Goal: Task Accomplishment & Management: Use online tool/utility

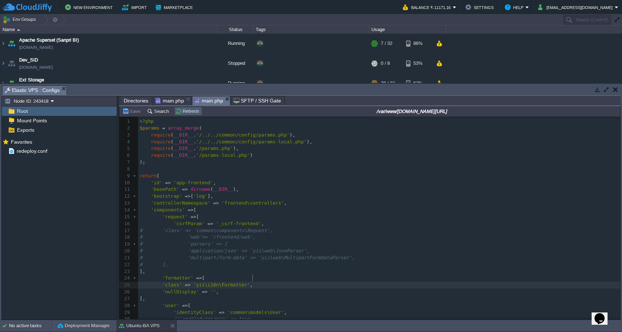
scroll to position [189, 0]
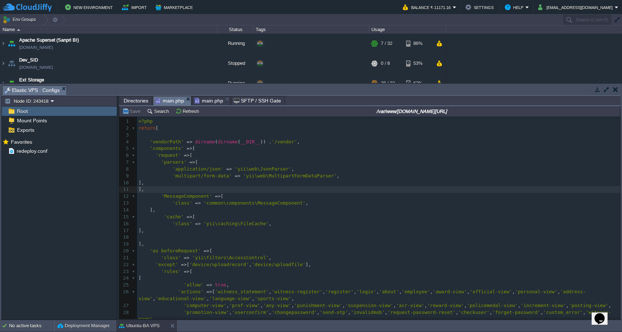
click at [173, 101] on span "main.php" at bounding box center [169, 100] width 29 height 9
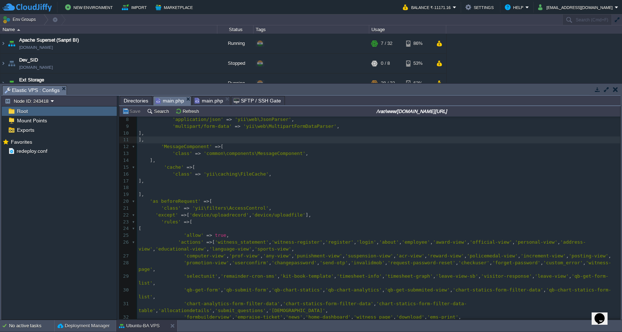
scroll to position [48, 0]
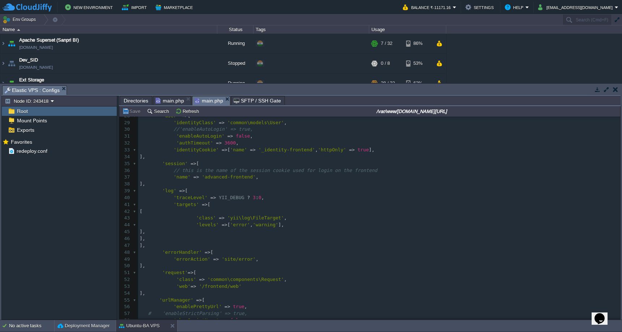
click at [207, 101] on span "main.php" at bounding box center [209, 100] width 29 height 9
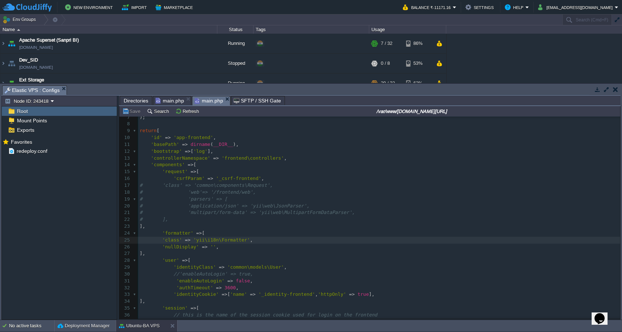
scroll to position [44, 0]
click at [133, 102] on span "Directories" at bounding box center [136, 100] width 25 height 9
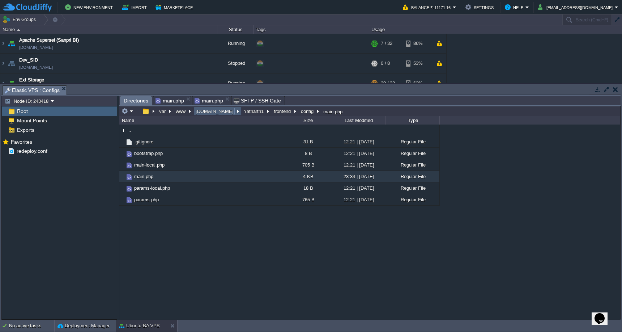
click at [210, 114] on button "[DOMAIN_NAME]" at bounding box center [215, 111] width 41 height 7
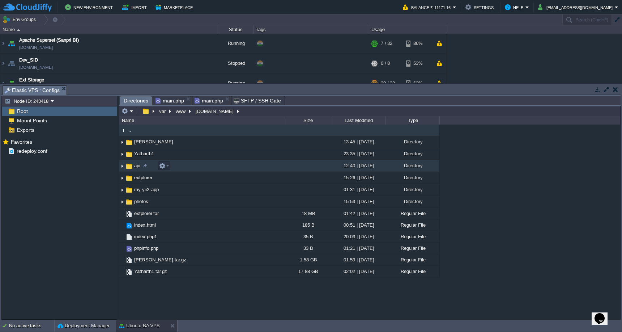
click at [233, 166] on td "api" at bounding box center [201, 166] width 165 height 12
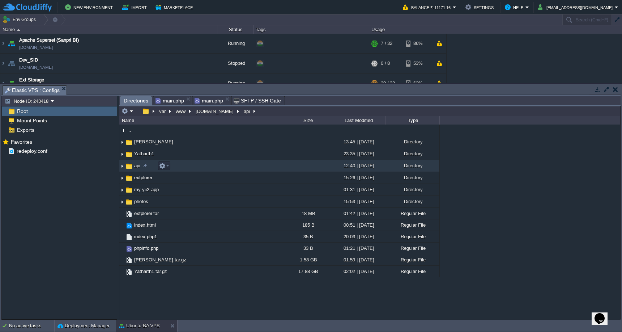
click at [233, 166] on td "api" at bounding box center [201, 166] width 165 height 12
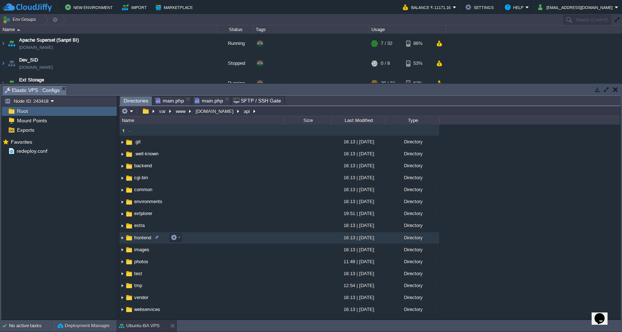
click at [231, 238] on td "frontend" at bounding box center [201, 238] width 165 height 12
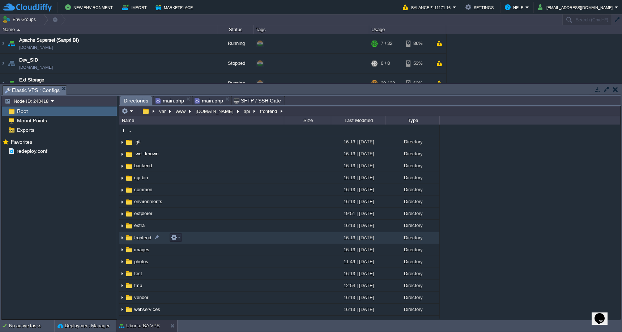
click at [231, 238] on td "frontend" at bounding box center [201, 238] width 165 height 12
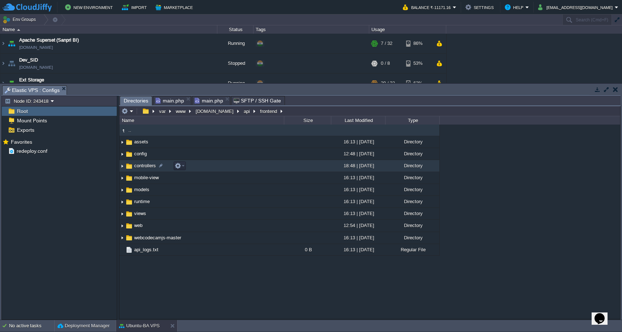
click at [252, 165] on td "controllers" at bounding box center [201, 166] width 165 height 12
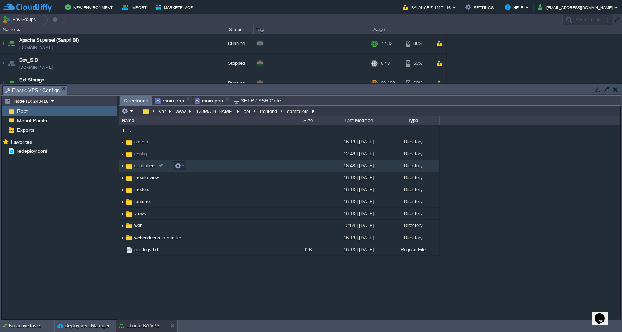
click at [252, 165] on td "controllers" at bounding box center [201, 166] width 165 height 12
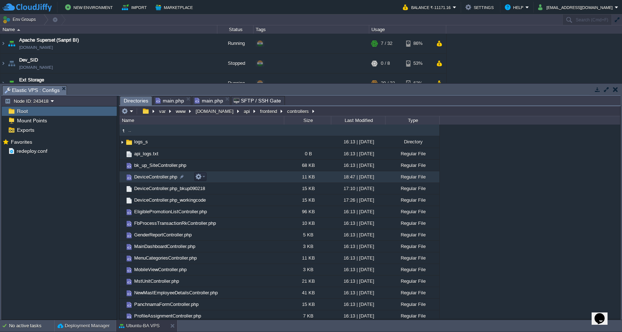
click at [247, 177] on td "DeviceController.php" at bounding box center [201, 177] width 165 height 12
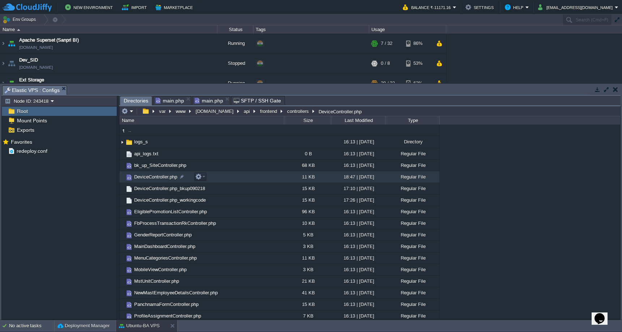
click at [247, 177] on td "DeviceController.php" at bounding box center [201, 177] width 165 height 12
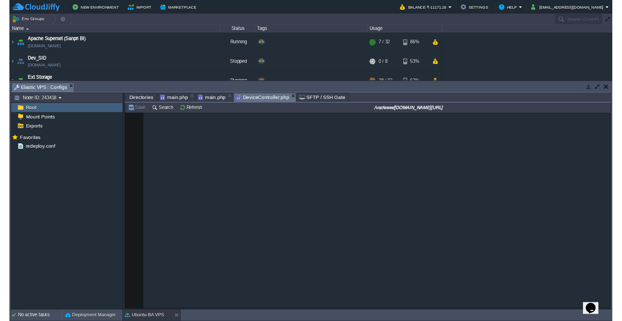
scroll to position [293, 0]
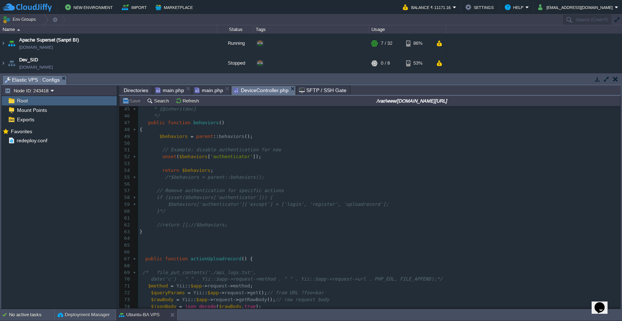
click at [311, 222] on pre "//return [];//$behaviors;" at bounding box center [379, 225] width 482 height 7
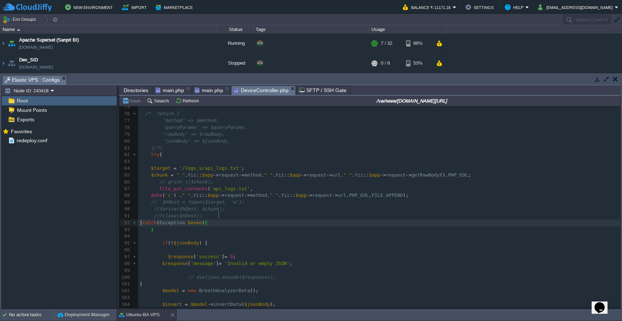
scroll to position [684, 0]
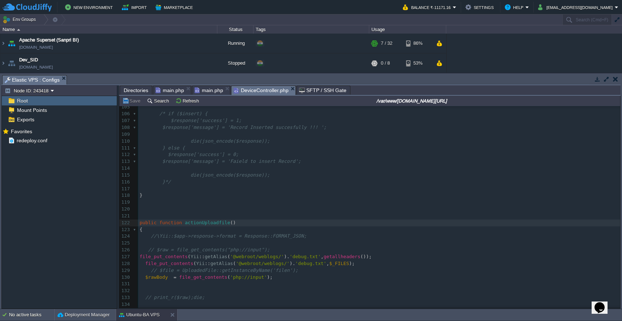
click at [139, 254] on pre "file_put_contents ( Yii :: getAlias ( '@webroot/weblogs/' ). 'debug.txt' , geta…" at bounding box center [379, 257] width 482 height 7
type textarea "/*"
click at [146, 288] on pre at bounding box center [379, 291] width 482 height 7
type textarea "*/"
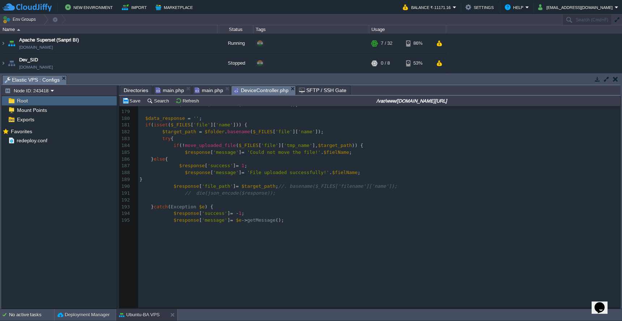
scroll to position [1180, 0]
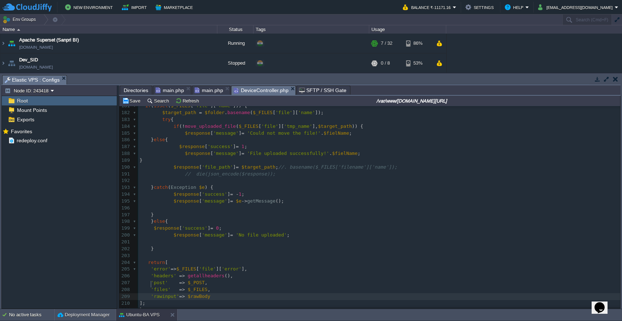
click at [150, 294] on span at bounding box center [145, 296] width 11 height 5
type textarea ", 'rawinput'=> $rawBody"
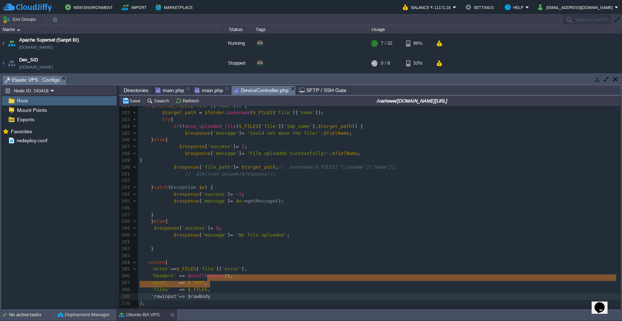
drag, startPoint x: 208, startPoint y: 277, endPoint x: 211, endPoint y: 282, distance: 5.8
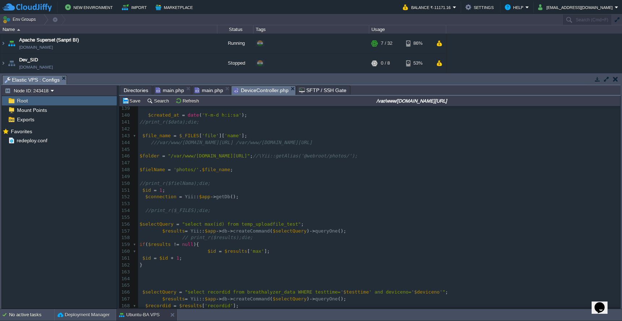
scroll to position [798, 0]
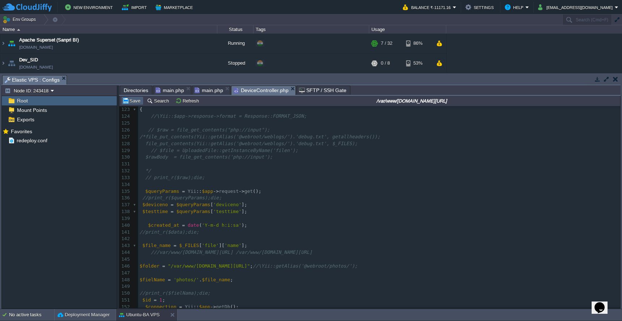
click at [133, 102] on button "Save" at bounding box center [132, 101] width 20 height 7
click at [133, 89] on span "Directories" at bounding box center [136, 90] width 25 height 9
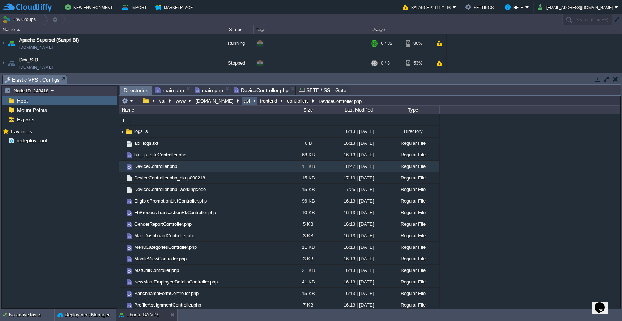
click at [243, 101] on button "api" at bounding box center [247, 101] width 9 height 7
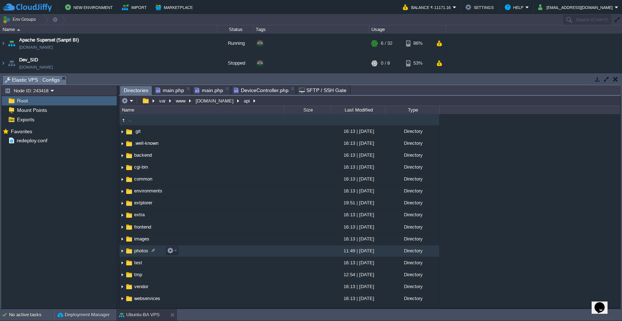
click at [225, 252] on td "photos" at bounding box center [201, 251] width 165 height 12
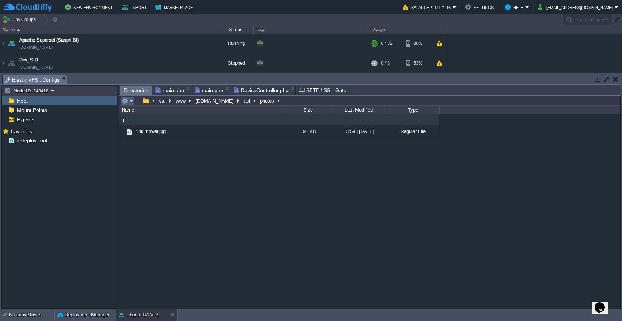
click at [127, 102] on button "button" at bounding box center [124, 101] width 7 height 7
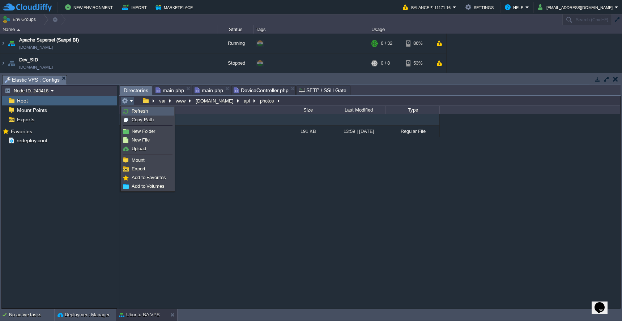
click at [128, 110] on img at bounding box center [126, 111] width 6 height 6
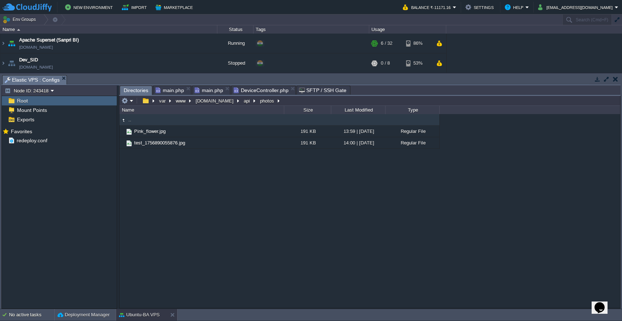
click at [264, 92] on span "DeviceController.php" at bounding box center [261, 90] width 55 height 9
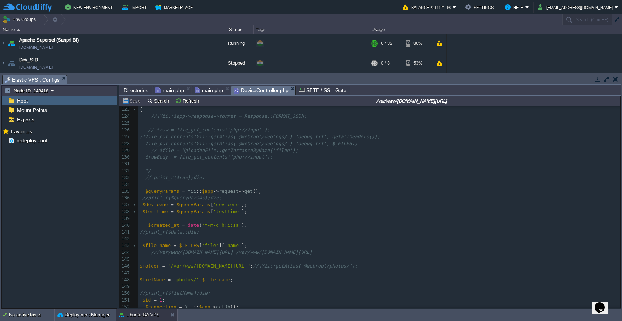
click at [305, 215] on pre at bounding box center [379, 218] width 482 height 7
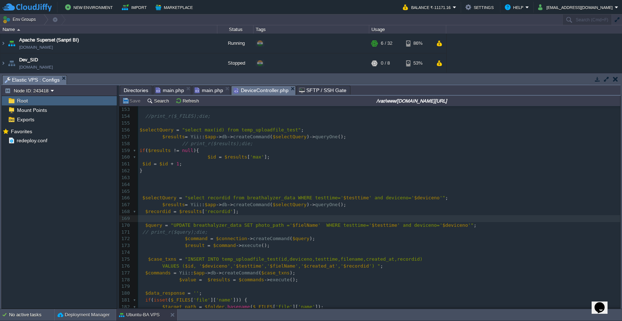
scroll to position [1189, 0]
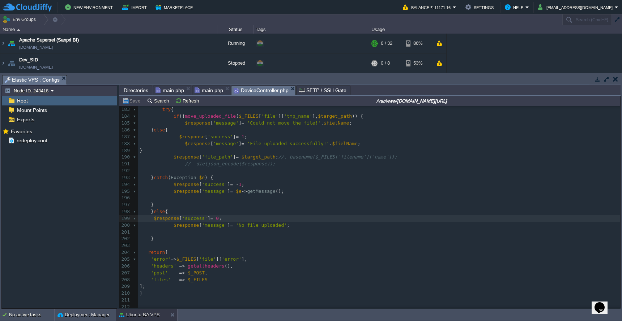
click at [192, 158] on div "x $response [ 'success' ] = 0 ; 173 $result = $command -> execute (); 174 175 $…" at bounding box center [379, 211] width 482 height 347
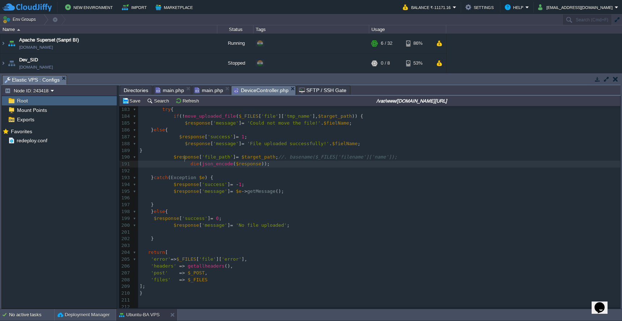
type textarea "die(json_encode($response));"
click at [302, 229] on pre at bounding box center [379, 232] width 482 height 7
click at [182, 159] on div "x $response [ 'success' ] = 0 ; 173 $result = $command -> execute (); 174 175 $…" at bounding box center [379, 211] width 482 height 347
type textarea "//"
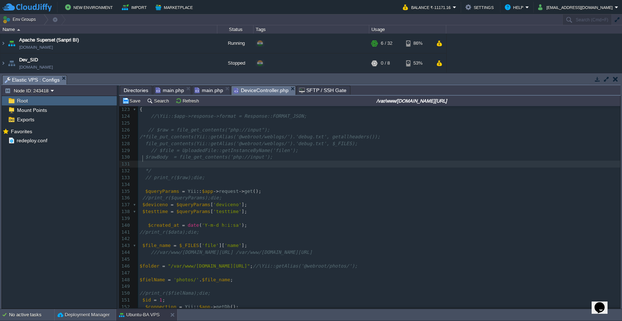
scroll to position [603, 0]
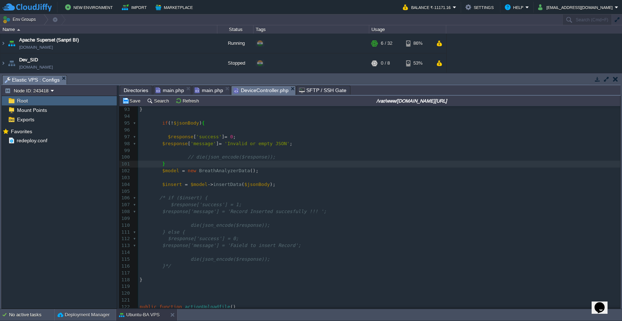
click at [166, 195] on span "/* if ($insert) {" at bounding box center [183, 197] width 48 height 5
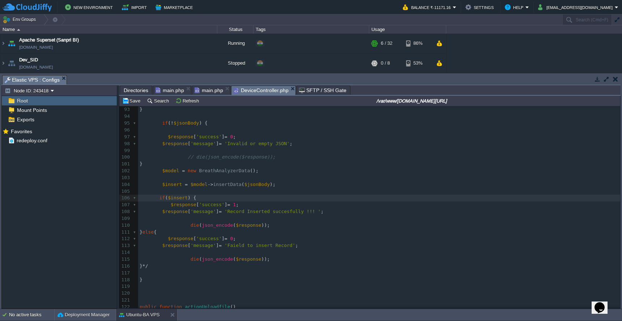
click at [184, 263] on pre "} */" at bounding box center [379, 266] width 482 height 7
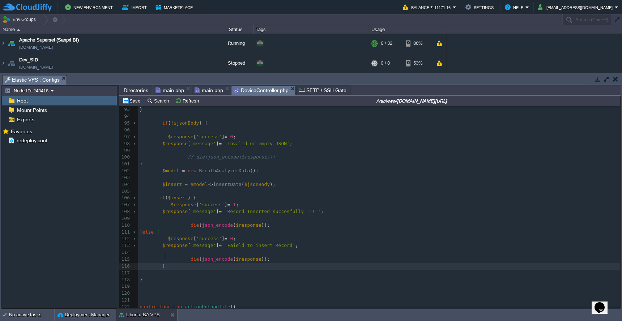
click at [452, 175] on pre at bounding box center [379, 178] width 482 height 7
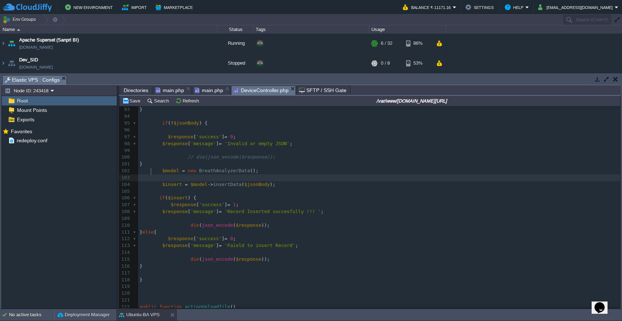
click at [196, 154] on span "// die(json_encode($response));" at bounding box center [232, 156] width 88 height 5
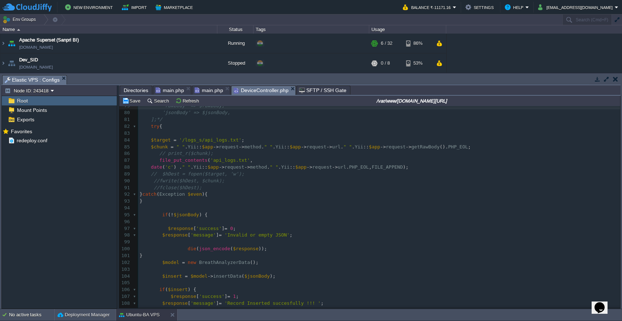
scroll to position [503, 0]
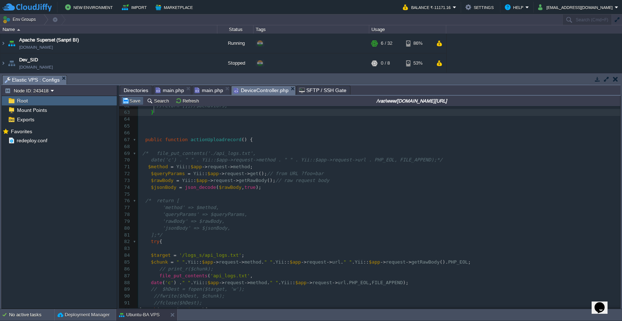
click at [134, 104] on button "Save" at bounding box center [132, 101] width 20 height 7
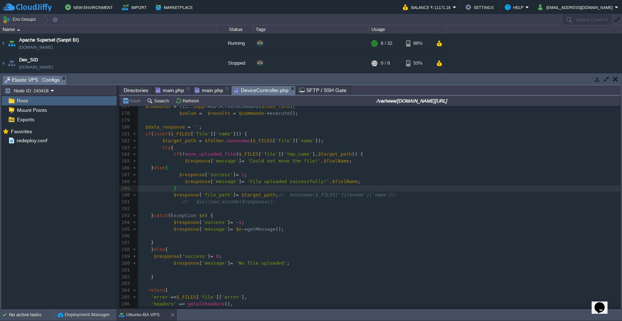
scroll to position [957, 0]
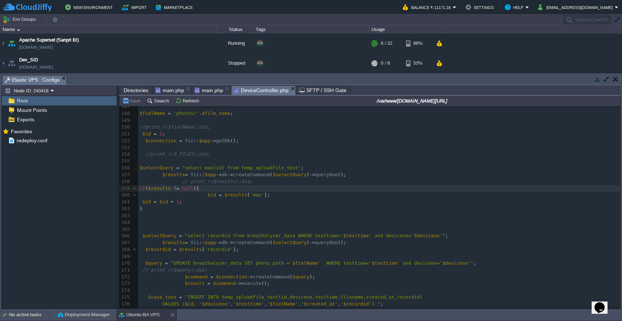
click at [148, 262] on div "x if ( $results != null ){ 137 $deviceno = $queryParams [ 'deviceno' ]; 138 $te…" at bounding box center [379, 208] width 482 height 347
click at [217, 267] on pre "print_r ( $query ); die ;" at bounding box center [379, 270] width 482 height 7
click at [132, 103] on button "Save" at bounding box center [132, 101] width 20 height 7
click at [144, 268] on span at bounding box center [143, 270] width 6 height 5
type textarea "//"
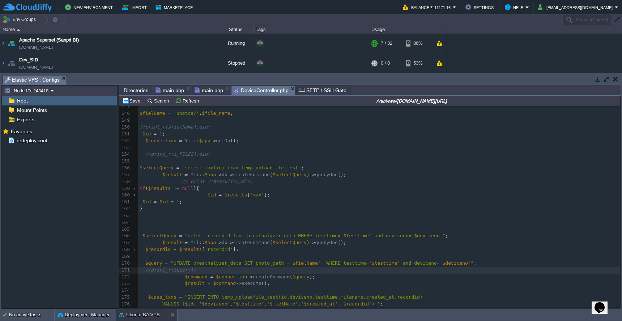
scroll to position [3, 3]
click at [373, 165] on pre "$selectQuery = "select max(id) from temp_uploadfile_test" ;" at bounding box center [379, 168] width 482 height 7
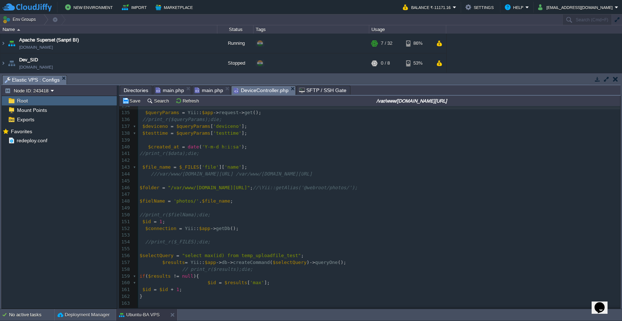
scroll to position [867, 0]
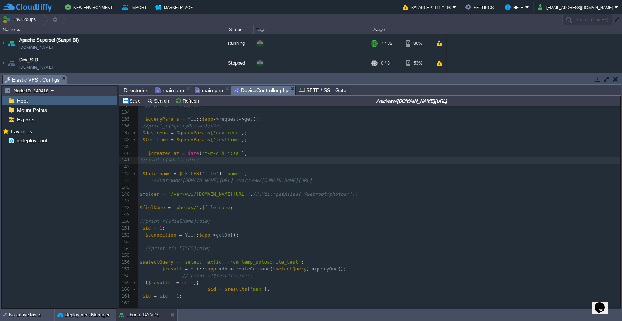
click at [144, 157] on span "//print_r($data);die;" at bounding box center [169, 159] width 59 height 5
click at [191, 138] on div "x if ( $results != null ){ 124 //\Yii::$app->response->format = Response::FORMA…" at bounding box center [379, 259] width 482 height 436
type textarea "$queryParams"
click at [168, 155] on div "x if ( $results != null ){ 124 //\Yii::$app->response->format = Response::FORMA…" at bounding box center [379, 259] width 482 height 436
type textarea "$data"
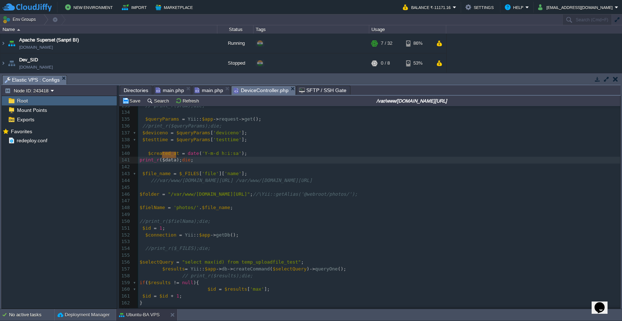
paste textarea
click at [135, 103] on button "Save" at bounding box center [132, 101] width 20 height 7
click at [139, 159] on pre "print_r ( $queryParams ); die ;" at bounding box center [379, 160] width 482 height 7
type textarea "//"
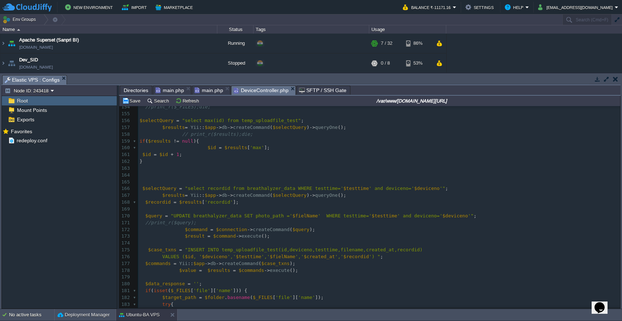
scroll to position [1013, 0]
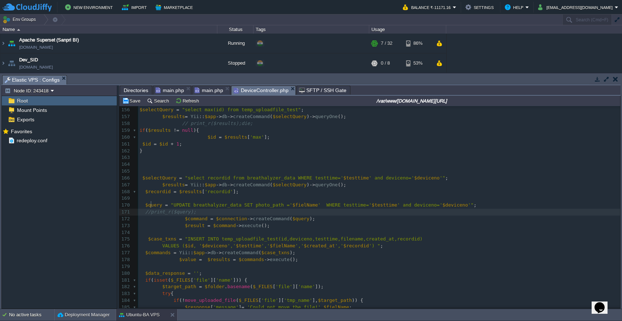
click at [150, 209] on span "//print_r($query);" at bounding box center [170, 211] width 51 height 5
click at [309, 209] on pre "print_r ( $query );" at bounding box center [379, 212] width 482 height 7
type textarea "die;"
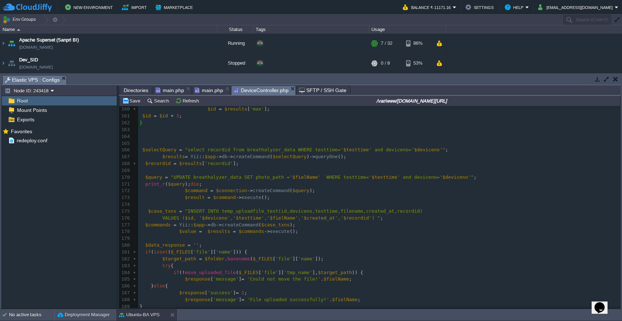
scroll to position [1036, 0]
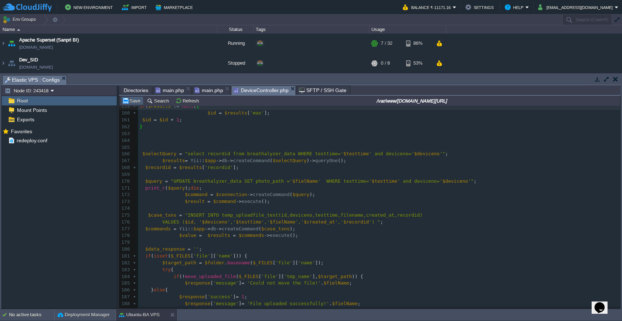
click at [132, 104] on button "Save" at bounding box center [132, 101] width 20 height 7
click at [221, 185] on pre "print_r ( $query ); die ;" at bounding box center [379, 188] width 482 height 7
click at [157, 164] on div "x 149 ​ 150 //print_r($fielNama);die; 151 $id = 1 ; 152 $connection = Yii :: $a…" at bounding box center [379, 277] width 482 height 484
type textarea "$recordid"
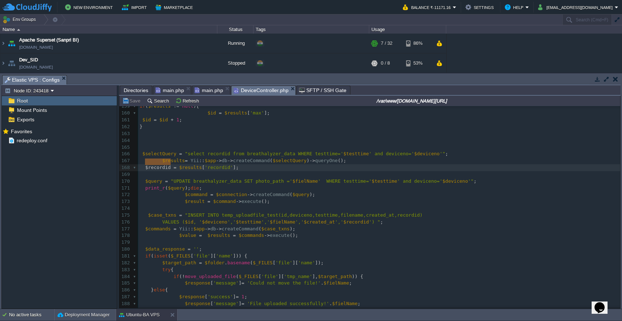
type textarea "$results"
click at [179, 182] on div "x 149 ​ 150 //print_r($fielNama);die; 151 $id = 1 ; 152 $connection = Yii :: $a…" at bounding box center [379, 277] width 482 height 484
type textarea "$query"
click at [134, 103] on button "Save" at bounding box center [132, 101] width 20 height 7
click at [171, 149] on div "x 149 ​ 150 //print_r($fielNama);die; 151 $id = 1 ; 152 $connection = Yii :: $a…" at bounding box center [379, 277] width 482 height 484
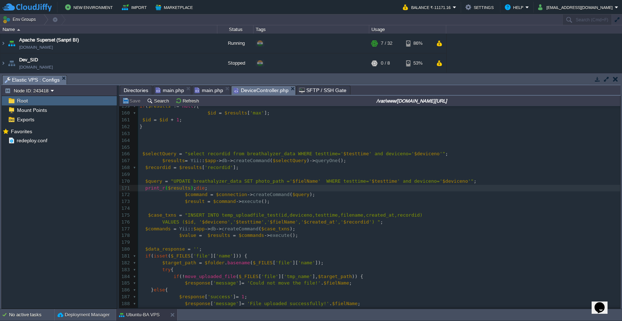
type textarea "$selectQuery"
click at [186, 183] on div "x 149 ​ 150 //print_r($fielNama);die; 151 $id = 1 ; 152 $connection = Yii :: $a…" at bounding box center [379, 277] width 482 height 484
type textarea "$results"
click at [132, 102] on button "Save" at bounding box center [132, 101] width 20 height 7
click at [188, 163] on div "x 149 ​ 150 //print_r($fielNama);die; 151 $id = 1 ; 152 $connection = Yii :: $a…" at bounding box center [379, 277] width 482 height 484
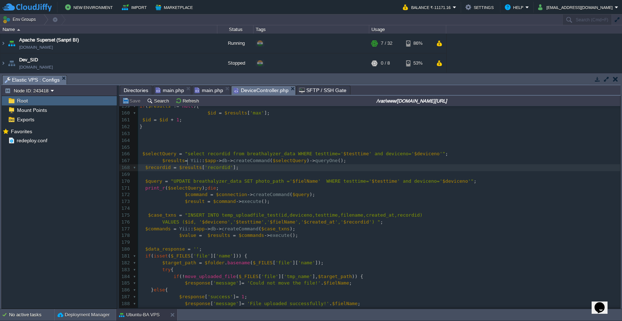
type textarea "$results"
click at [190, 185] on span "$selectQuery" at bounding box center [185, 187] width 34 height 5
type textarea "$selectQuery"
click at [129, 102] on button "Save" at bounding box center [132, 101] width 20 height 7
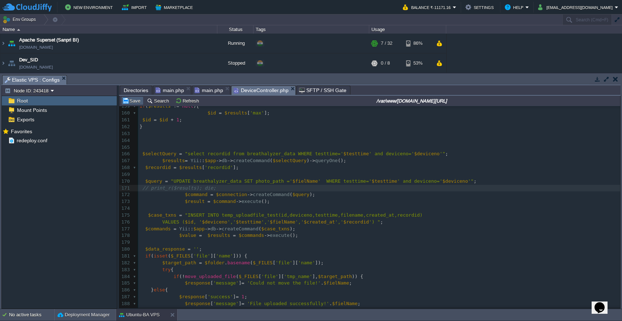
type textarea "//"
click at [129, 104] on button "Save" at bounding box center [132, 101] width 20 height 7
click at [140, 91] on span "Directories" at bounding box center [136, 90] width 25 height 9
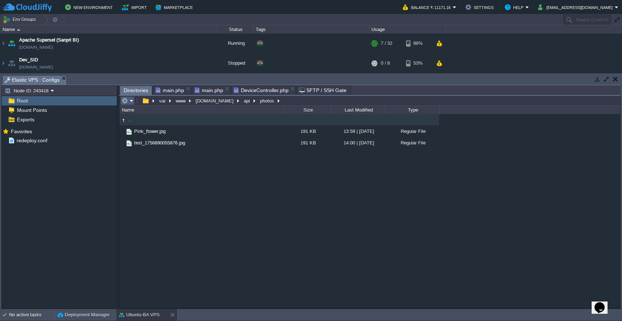
click at [132, 101] on em at bounding box center [127, 101] width 12 height 7
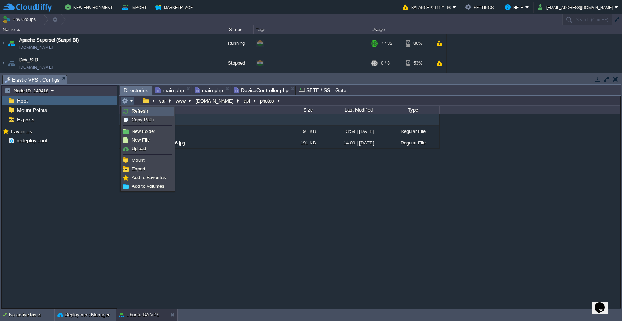
click at [132, 110] on span "Refresh" at bounding box center [140, 110] width 16 height 5
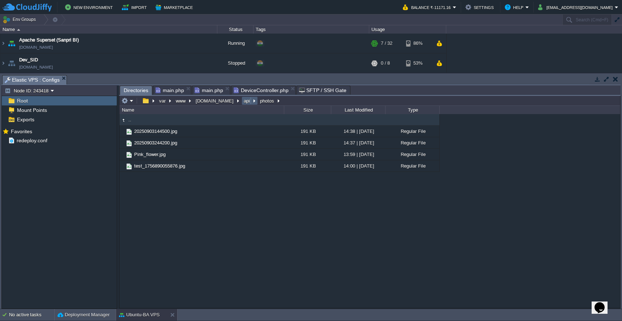
click at [243, 104] on button "api" at bounding box center [247, 101] width 9 height 7
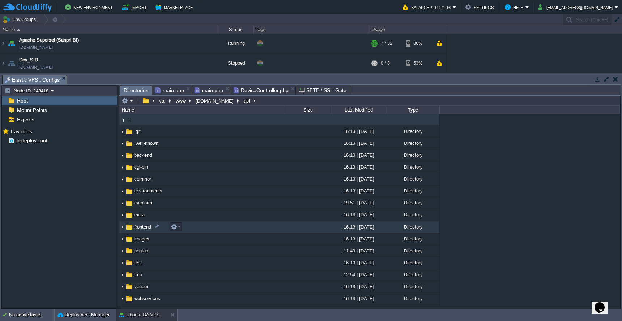
click at [228, 223] on td "frontend" at bounding box center [201, 228] width 165 height 12
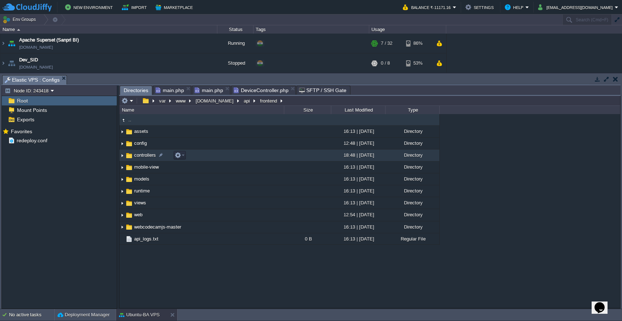
click at [240, 154] on td "controllers" at bounding box center [201, 156] width 165 height 12
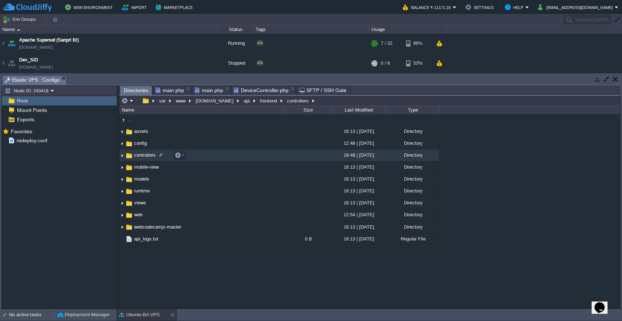
click at [240, 154] on td "controllers" at bounding box center [201, 156] width 165 height 12
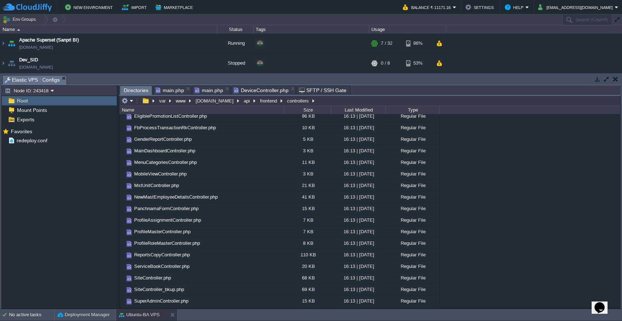
scroll to position [86, 0]
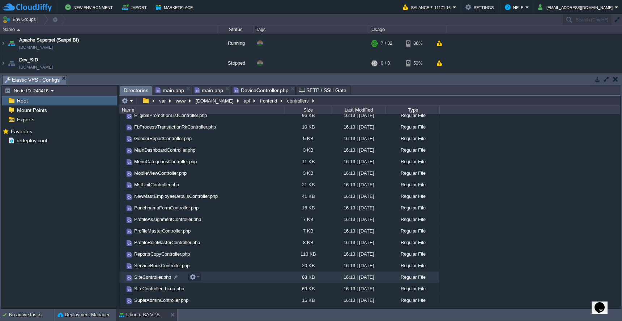
click at [232, 281] on td "SiteController.php" at bounding box center [201, 278] width 165 height 12
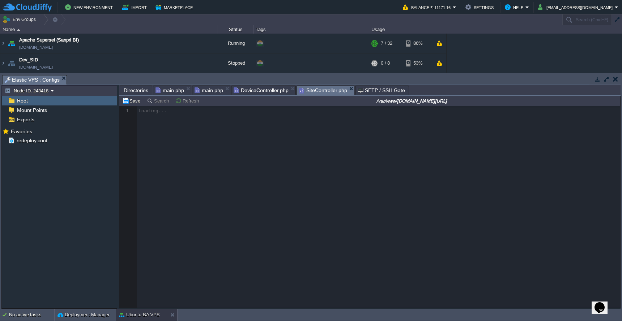
scroll to position [3, 0]
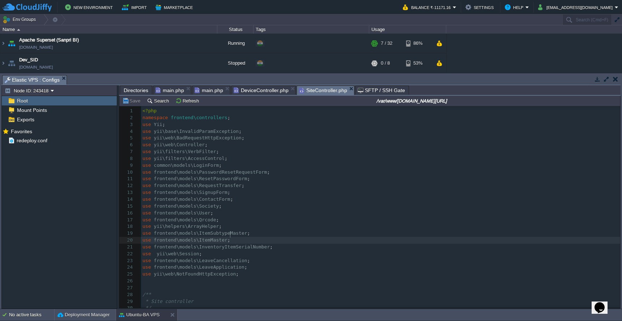
click at [306, 237] on pre "use frontend\models\ItemMaster ;" at bounding box center [380, 240] width 479 height 7
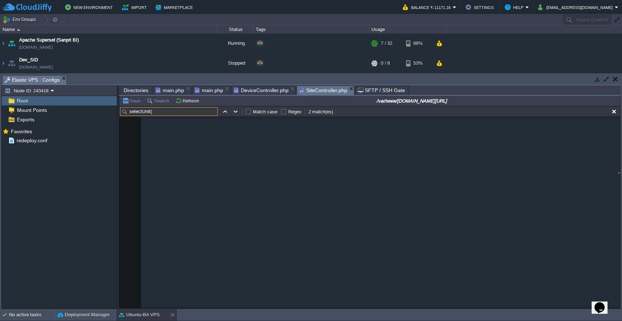
scroll to position [3241, 0]
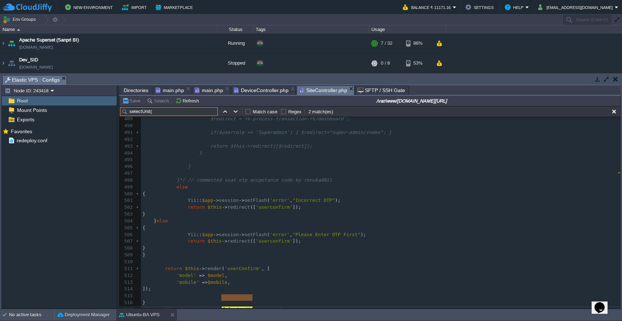
type input "selectUnit("
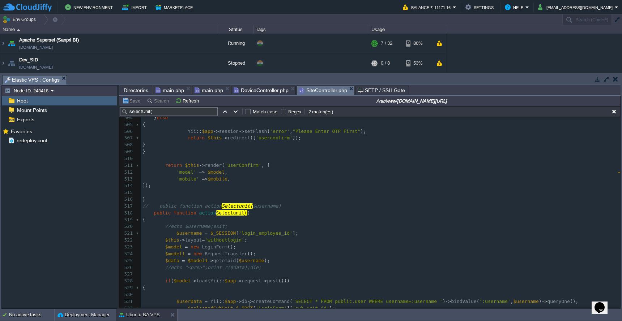
scroll to position [3351, 0]
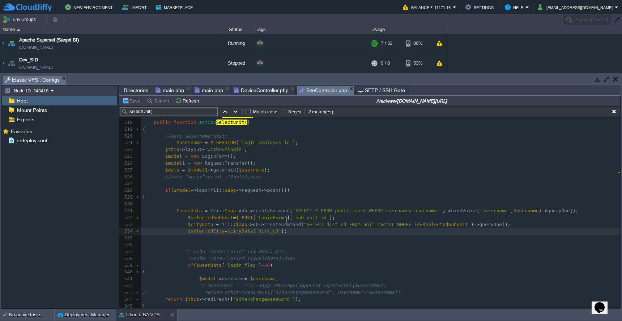
click at [568, 228] on pre "$selectedCity = $cityData [ 'dist_cd' ];" at bounding box center [380, 231] width 479 height 7
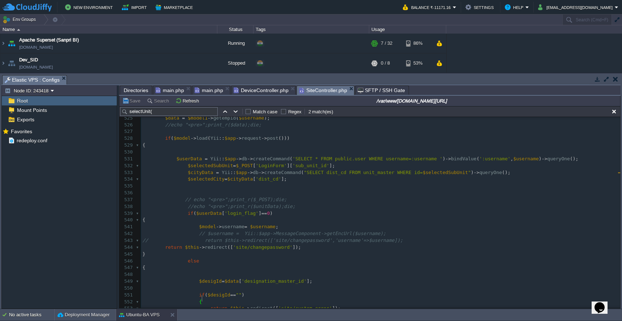
scroll to position [3487, 0]
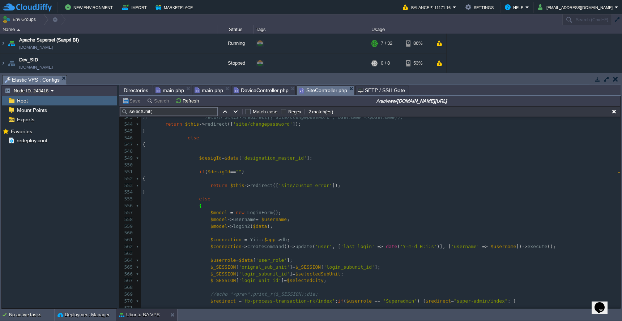
click at [135, 86] on div "Directories" at bounding box center [136, 90] width 33 height 9
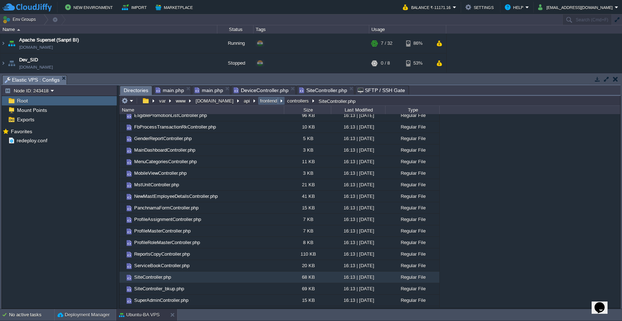
click at [259, 101] on button "frontend" at bounding box center [269, 101] width 20 height 7
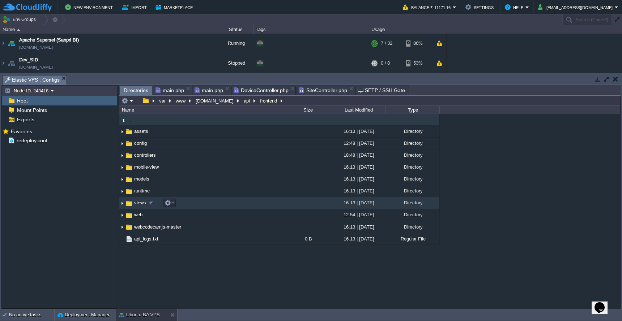
click at [263, 207] on td "views" at bounding box center [201, 203] width 165 height 12
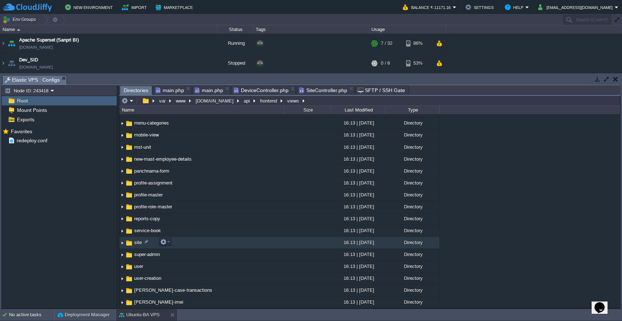
click at [293, 248] on td at bounding box center [307, 243] width 47 height 12
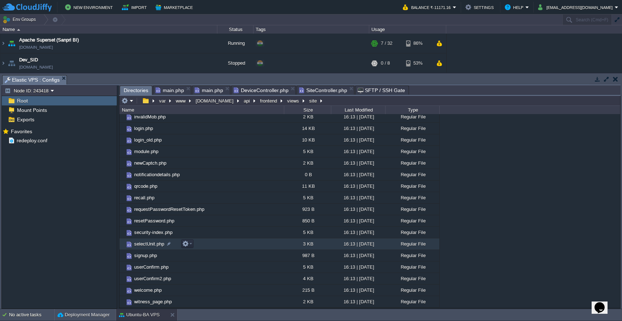
click at [214, 246] on td "selectUnit.php" at bounding box center [201, 245] width 165 height 12
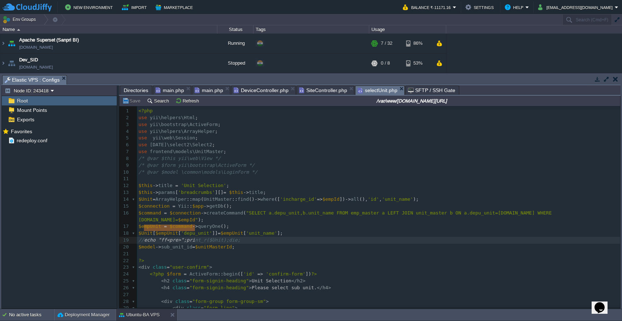
type textarea "echo "ff<pre>";print_r($Unit);die;"
drag, startPoint x: 144, startPoint y: 230, endPoint x: 261, endPoint y: 229, distance: 116.8
click at [431, 199] on pre "$Unit = ArrayHelper :: map ( UnitMaster :: find () -> where ([ 'incharge_id' =>…" at bounding box center [378, 199] width 483 height 7
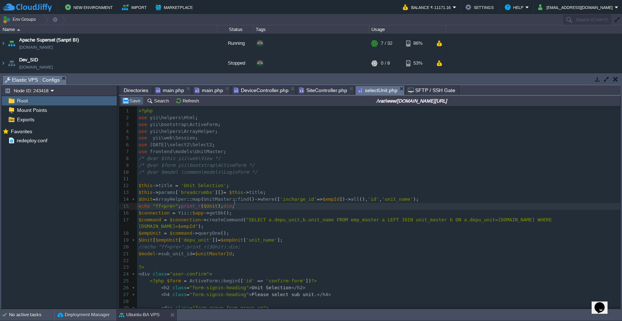
click at [133, 104] on button "Save" at bounding box center [132, 101] width 20 height 7
click at [138, 203] on div "xxxxxxxxxx 1 <?php 2 use yii\helpers\Html ; 3 use yii\bootstrap\ActiveForm ; 4 …" at bounding box center [378, 251] width 483 height 286
type textarea "//"
click at [332, 198] on div "xxxxxxxxxx 1 <?php 2 use yii\helpers\Html ; 3 use yii\bootstrap\ActiveForm ; 4 …" at bounding box center [378, 251] width 483 height 286
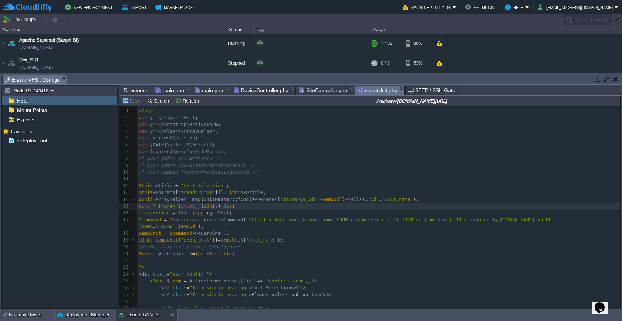
type textarea "$empId"
click at [213, 203] on div "xxxxxxxxxx 1 <?php 2 use yii\helpers\Html ; 3 use yii\bootstrap\ActiveForm ; 4 …" at bounding box center [378, 251] width 483 height 286
type textarea "$Unit"
click at [133, 101] on button "Save" at bounding box center [132, 101] width 20 height 7
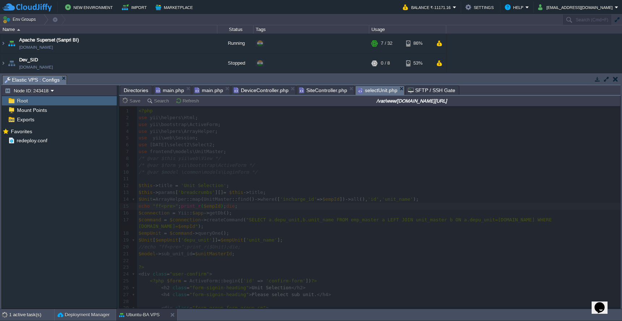
click at [325, 90] on span "SiteController.php" at bounding box center [323, 90] width 48 height 9
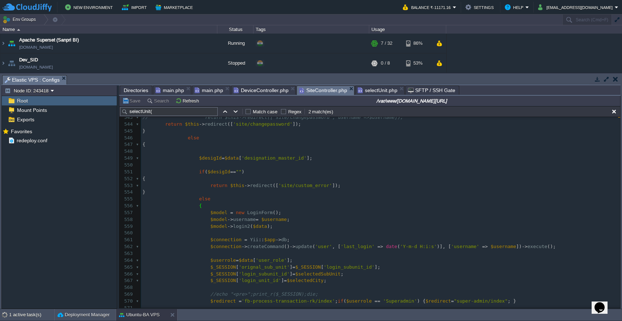
scroll to position [262, 0]
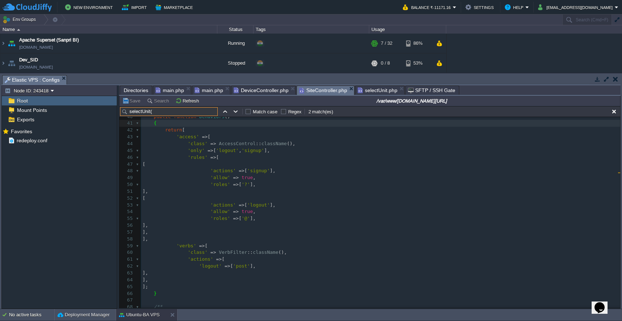
click at [187, 112] on input "selectUnit(" at bounding box center [169, 111] width 98 height 9
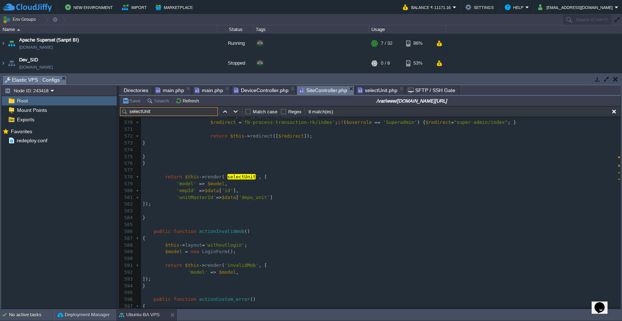
scroll to position [3721, 0]
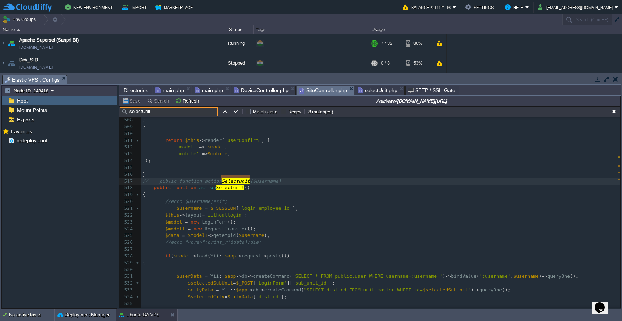
type input "selectUnit"
click at [171, 239] on div "x 508 } 509 } 510 ​ 511 return $this -> render ( 'userConfirm' , [ 512 'model' …" at bounding box center [380, 284] width 479 height 334
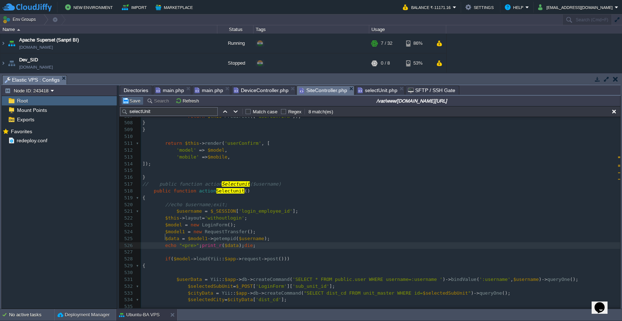
click at [133, 104] on button "Save" at bounding box center [132, 101] width 20 height 7
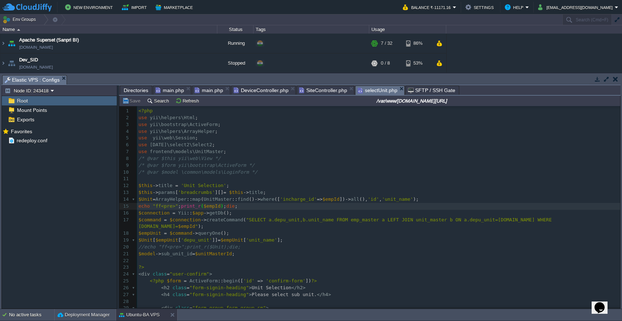
click at [377, 91] on span "selectUnit.php" at bounding box center [378, 90] width 40 height 9
type textarea "//"
click at [132, 101] on button "Save" at bounding box center [132, 101] width 20 height 7
click at [317, 91] on span "SiteController.php" at bounding box center [323, 90] width 48 height 9
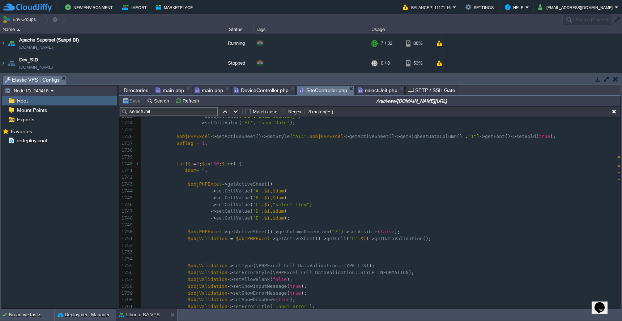
click at [359, 167] on pre "$dum = "" ;" at bounding box center [380, 170] width 479 height 7
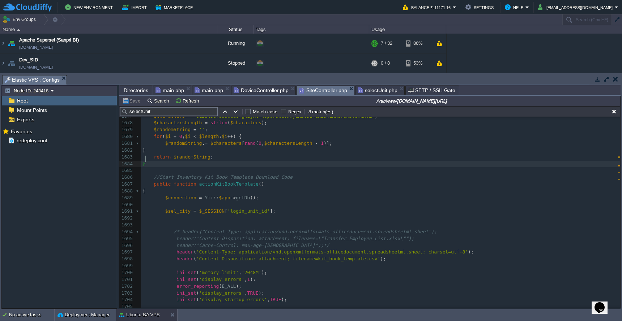
scroll to position [3, 0]
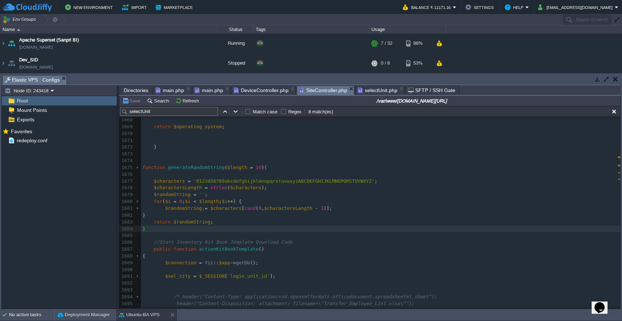
click at [419, 155] on pre at bounding box center [380, 154] width 479 height 7
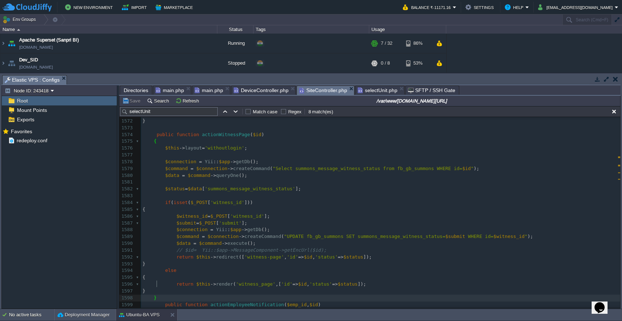
scroll to position [10397, 0]
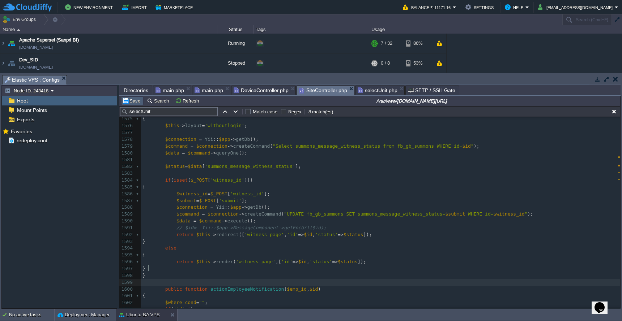
click at [134, 100] on button "Save" at bounding box center [132, 101] width 20 height 7
click at [173, 114] on input "selectUnit" at bounding box center [169, 111] width 98 height 9
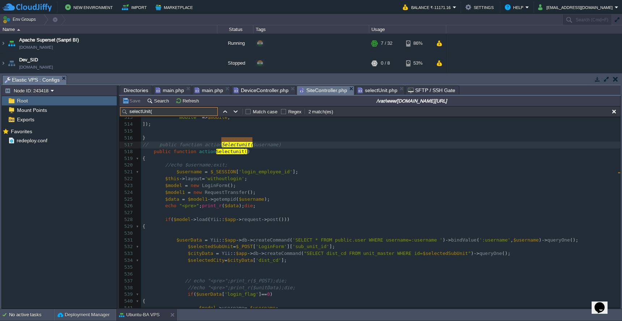
type input "selectUnit("
click at [269, 169] on span "'login_employee_id'" at bounding box center [266, 171] width 54 height 5
type textarea "login_employee_id"
type input "login_employee_id"
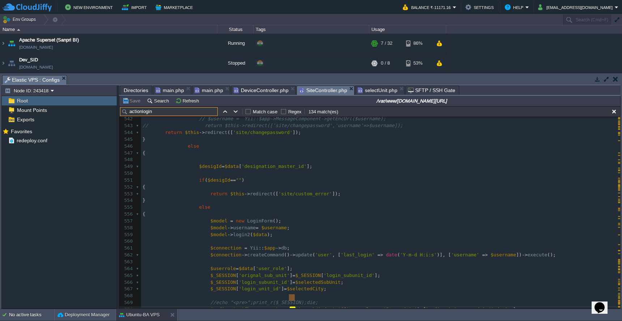
scroll to position [1075, 0]
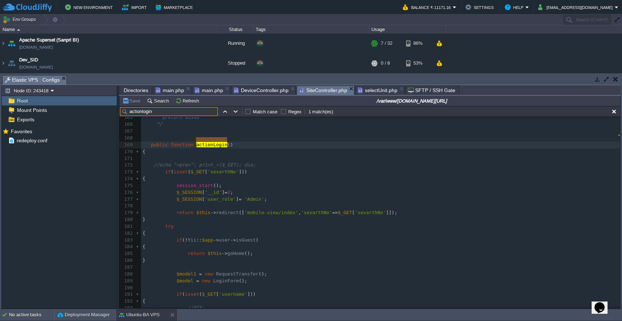
type input "actionlogin"
click at [360, 251] on pre "return $this -> goHome ();" at bounding box center [380, 254] width 479 height 7
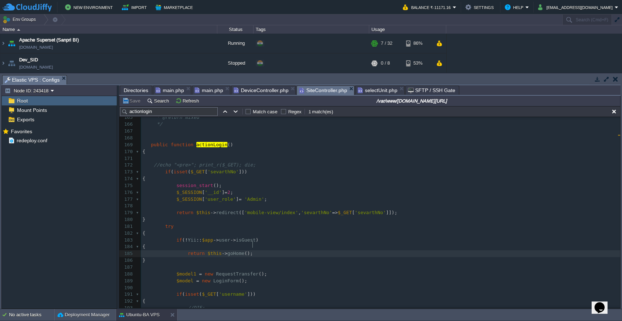
click at [514, 278] on pre "$model = new LoginForm ();" at bounding box center [380, 281] width 479 height 7
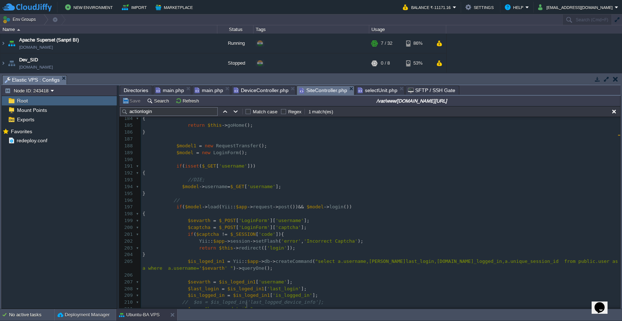
scroll to position [1216, 0]
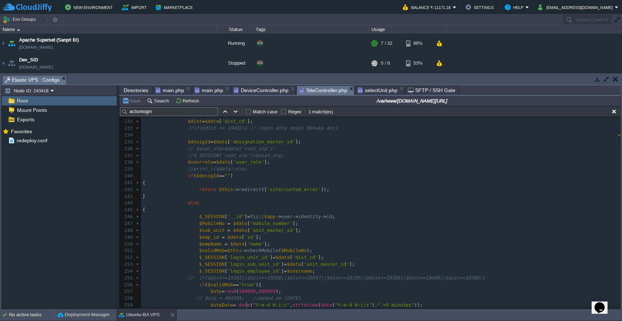
click at [258, 261] on div "xxxxxxxxxx $command = $connection -> createCommand ( "UPDATE inventory_item_ser…" at bounding box center [380, 197] width 479 height 388
type textarea "login_employee_id"
click at [381, 234] on pre "$emp_id = $data [ 'id' ];" at bounding box center [380, 237] width 479 height 7
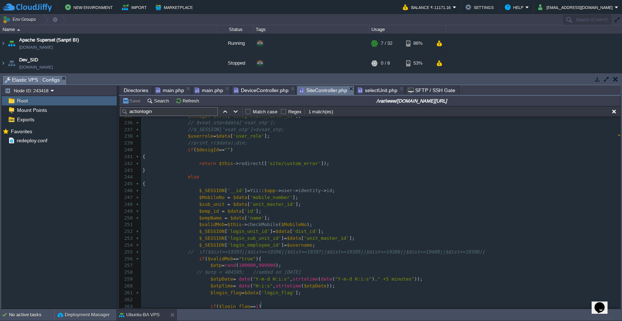
scroll to position [1554, 0]
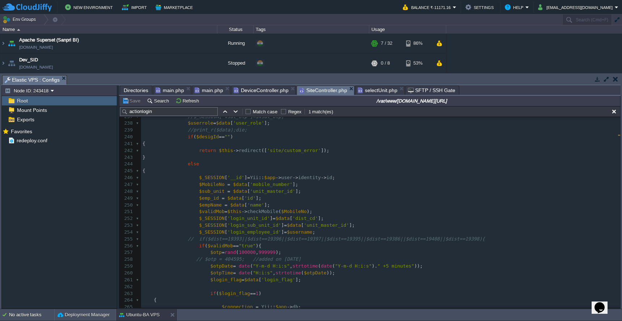
click at [481, 270] on pre "$otpTime = date ( "H:i:s" , strtotime ( $otpDate ));" at bounding box center [380, 273] width 479 height 7
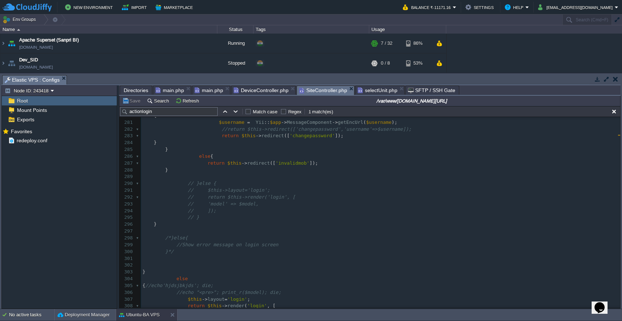
scroll to position [1765, 0]
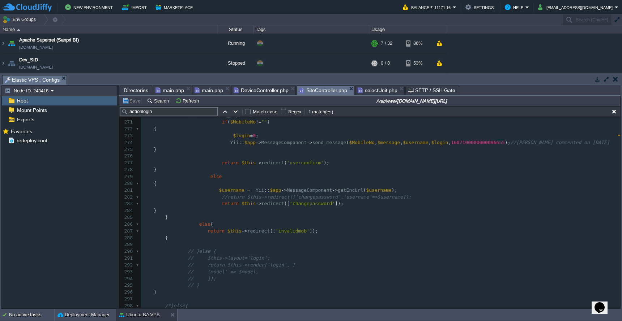
click at [309, 168] on div "xxxxxxxxxx $otpTime = date ( "H:i:s" , strtotime ( $otpDate )); 266 $connection…" at bounding box center [380, 303] width 479 height 436
type textarea "userconfirm"
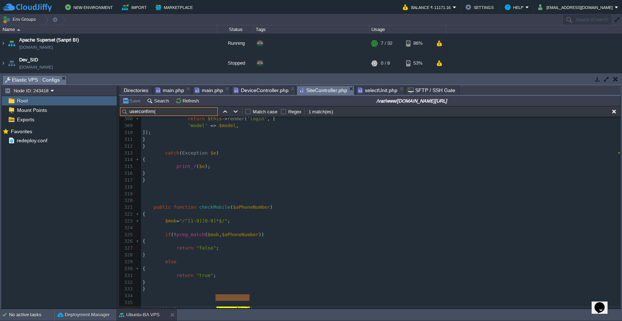
type input "userconfirm("
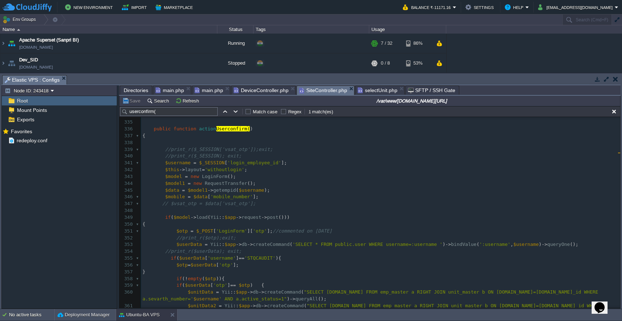
click at [367, 262] on pre "$otp = $userData [ 'otp' ];" at bounding box center [380, 265] width 479 height 7
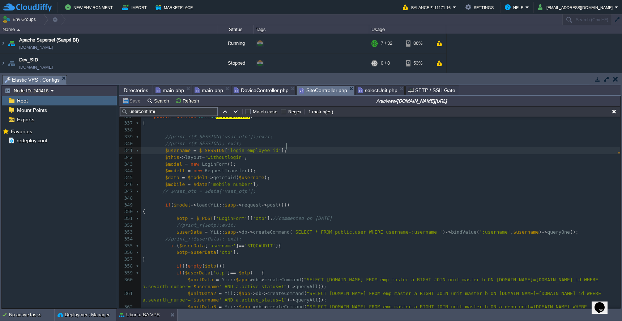
click at [317, 148] on pre "$username = $_SESSION [ 'login_employee_id' ];" at bounding box center [380, 151] width 479 height 7
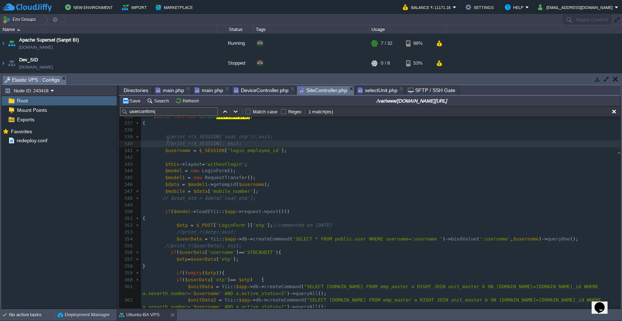
click at [169, 142] on div "xxxxxxxxxx $otpTime = date ( "H:i:s" , strtotime ( $otpDate )); 327 return "fal…" at bounding box center [380, 232] width 479 height 361
click at [134, 105] on td "Save" at bounding box center [132, 101] width 22 height 9
click at [152, 143] on pre "print_r ( $_SESSION ); exit ;" at bounding box center [380, 144] width 479 height 7
type textarea "//"
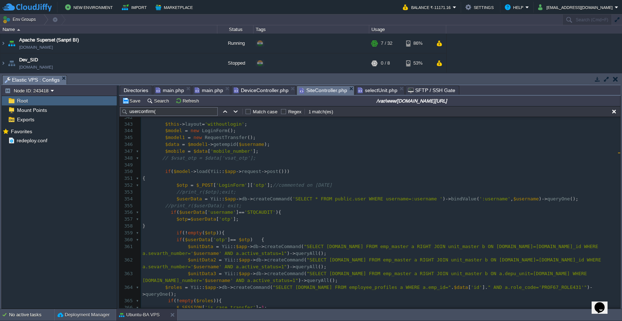
scroll to position [2173, 0]
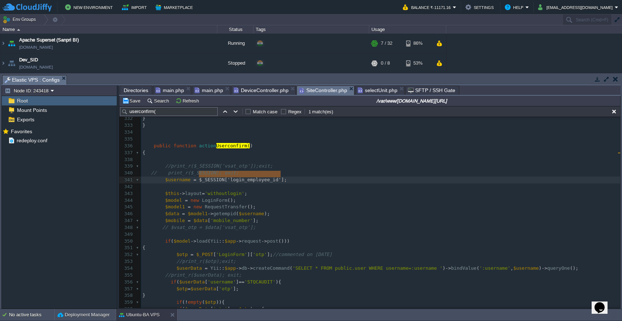
type textarea "$_SESSION['login_employee_id']"
drag, startPoint x: 199, startPoint y: 175, endPoint x: 284, endPoint y: 176, distance: 85.3
click at [287, 225] on pre "// $vsat_otp = $data['vsat_otp'];" at bounding box center [380, 228] width 479 height 7
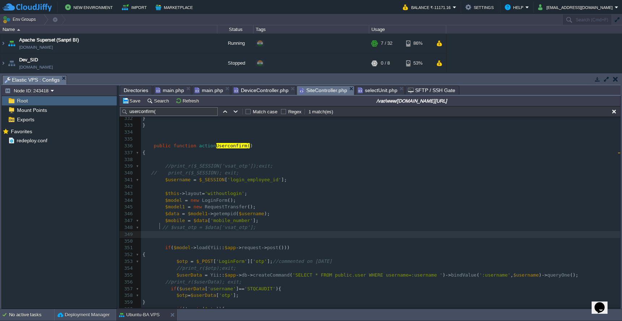
paste textarea
type textarea "="
click at [172, 177] on span "$username" at bounding box center [177, 179] width 25 height 5
type textarea "$username"
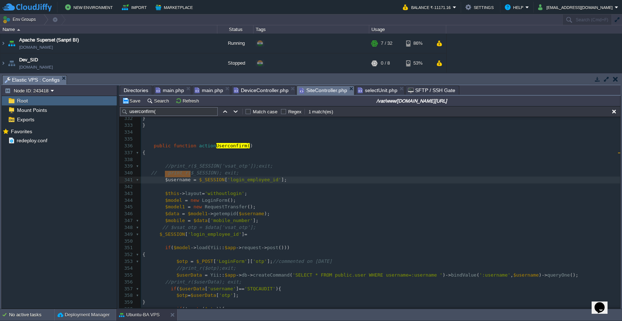
click at [267, 231] on pre "$_SESSION [ 'login_employee_id' ] =" at bounding box center [380, 234] width 479 height 7
paste textarea ";"
type textarea ";"
click at [133, 103] on button "Save" at bounding box center [132, 101] width 20 height 7
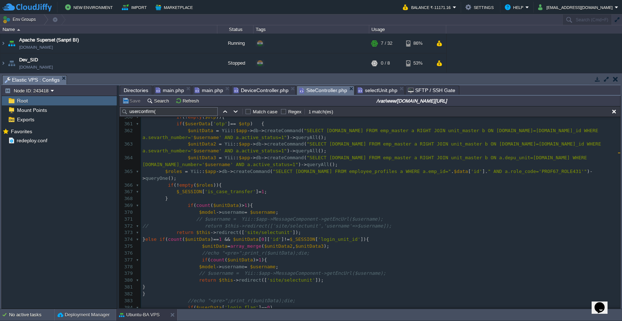
scroll to position [2446, 0]
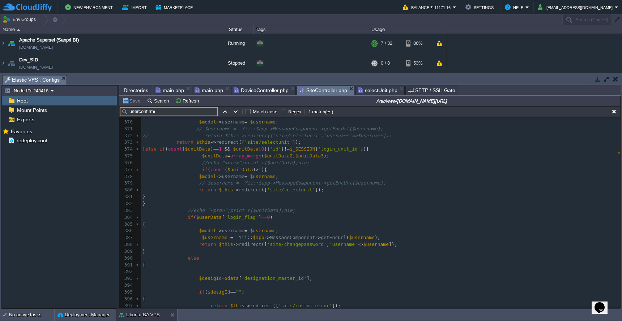
click at [145, 112] on input "userconfirm(" at bounding box center [169, 111] width 98 height 9
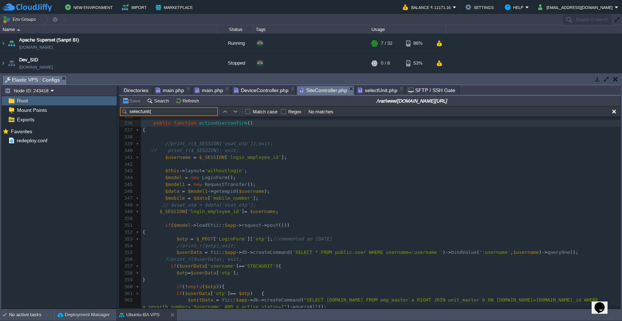
scroll to position [3260, 0]
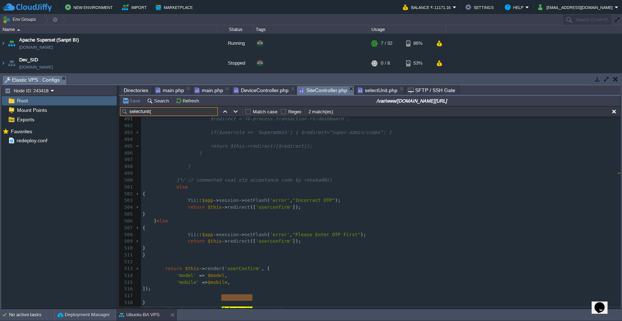
type input "selectunit("
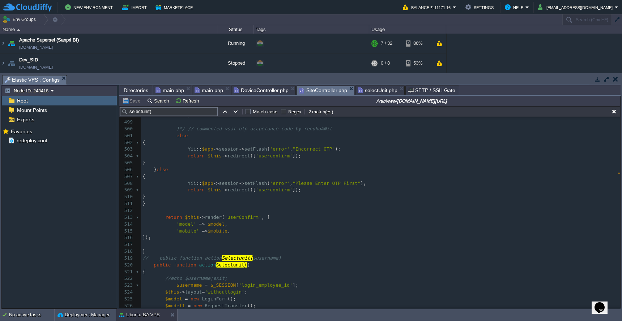
scroll to position [3325, 0]
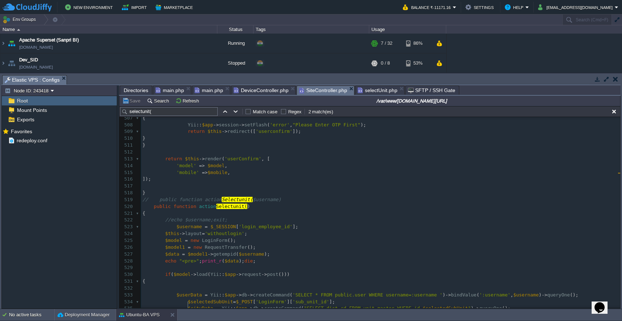
click at [255, 252] on span "$username" at bounding box center [251, 254] width 25 height 5
type textarea "$username"
click at [230, 265] on pre "​" at bounding box center [380, 268] width 479 height 7
click at [231, 259] on span "$data" at bounding box center [232, 261] width 14 height 5
type textarea "$data"
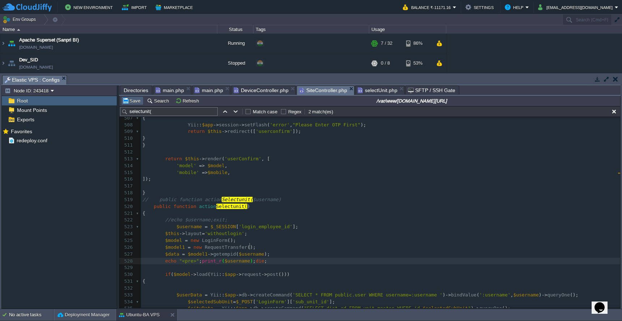
click at [132, 102] on button "Save" at bounding box center [132, 101] width 20 height 7
click at [215, 224] on span "$_SESSION" at bounding box center [222, 226] width 25 height 5
type textarea "$_SESSION"
click at [237, 259] on span "$username" at bounding box center [237, 261] width 25 height 5
type textarea "$username"
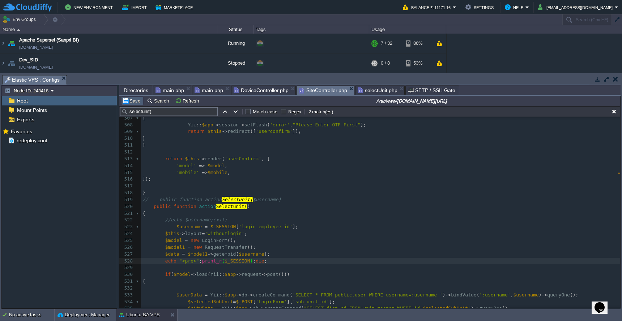
click at [133, 99] on button "Save" at bounding box center [132, 101] width 20 height 7
click at [150, 204] on span at bounding box center [147, 206] width 11 height 5
type textarea "//"
click at [148, 188] on div "xxxxxxxxxx $_SESSION [ 'login_employee_id' ] = $username ; 480 $model = new Log…" at bounding box center [380, 162] width 479 height 463
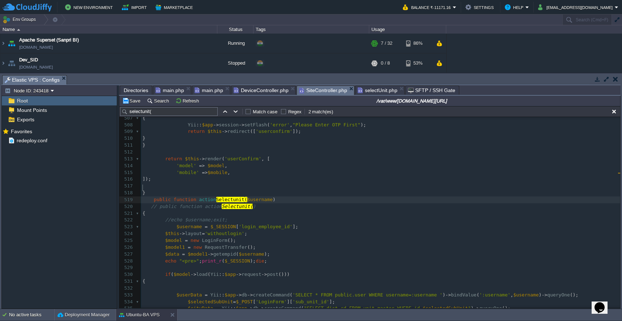
click at [174, 224] on span at bounding box center [170, 227] width 11 height 7
type textarea "//"
click at [176, 116] on input "selectunit(" at bounding box center [169, 111] width 98 height 9
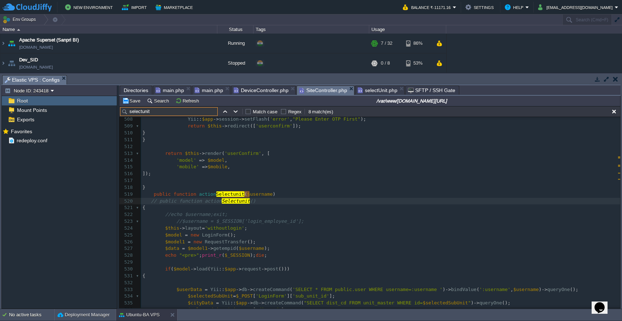
type input "selectunit"
drag, startPoint x: 211, startPoint y: 115, endPoint x: 226, endPoint y: 115, distance: 14.8
click at [226, 115] on button "button" at bounding box center [225, 111] width 7 height 7
type textarea "selectunit"
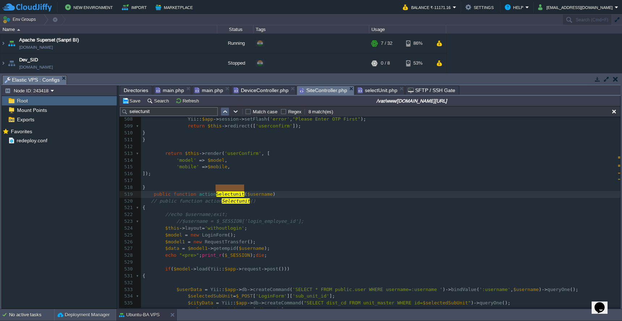
scroll to position [3001, 0]
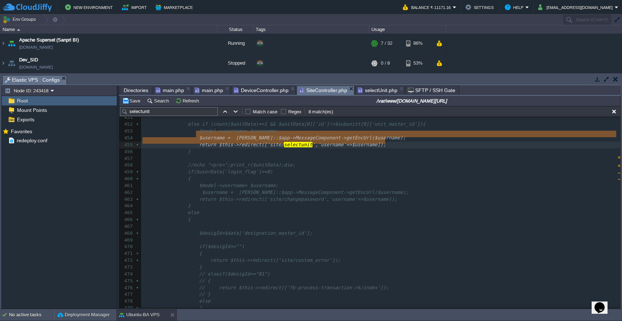
drag, startPoint x: 197, startPoint y: 136, endPoint x: 391, endPoint y: 140, distance: 194.2
click at [223, 111] on button "button" at bounding box center [225, 111] width 7 height 7
type textarea "selectunit"
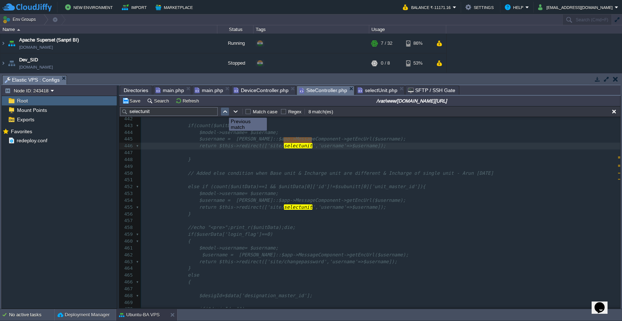
click at [223, 111] on button "button" at bounding box center [225, 111] width 7 height 7
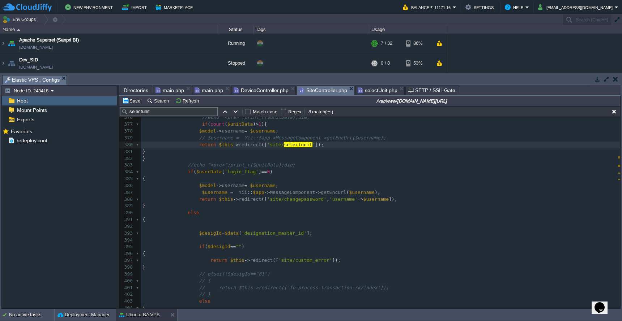
scroll to position [3, 3]
type textarea "//"
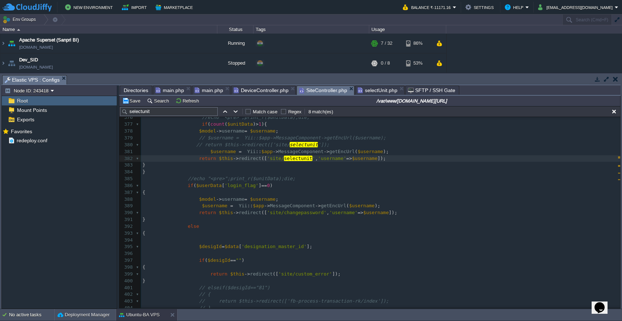
click at [301, 207] on div "xxxxxxxxxx $_SESSION [ 'login_employee_id' ] = $username ; 366 if ( ! empty ( $…" at bounding box center [380, 230] width 479 height 368
type textarea "changepassword"
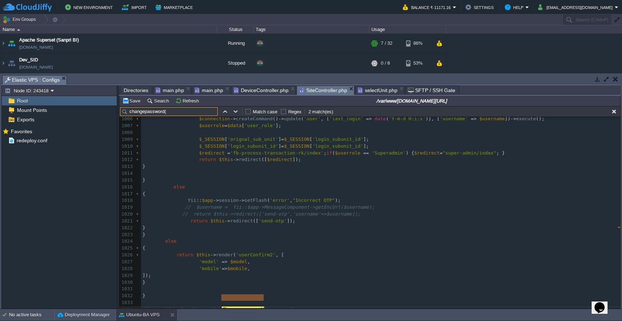
type input "changepassword("
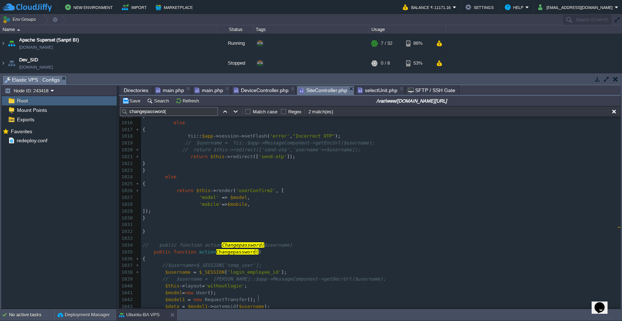
scroll to position [6715, 0]
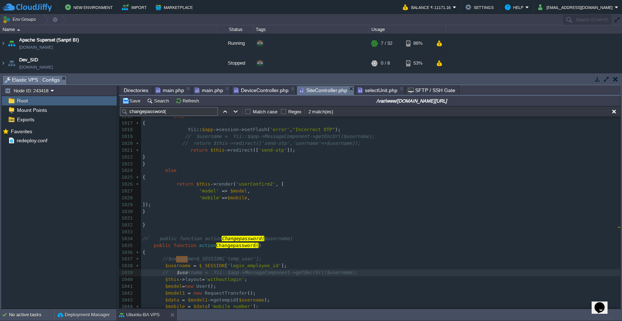
type textarea "$username = [PERSON_NAME]::$app->MessageComponent->getDecrUrl($username);"
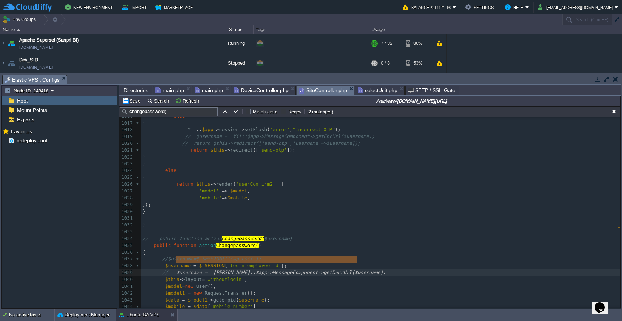
drag, startPoint x: 173, startPoint y: 259, endPoint x: 378, endPoint y: 261, distance: 205.0
click at [148, 112] on input "changepassword(" at bounding box center [169, 111] width 98 height 9
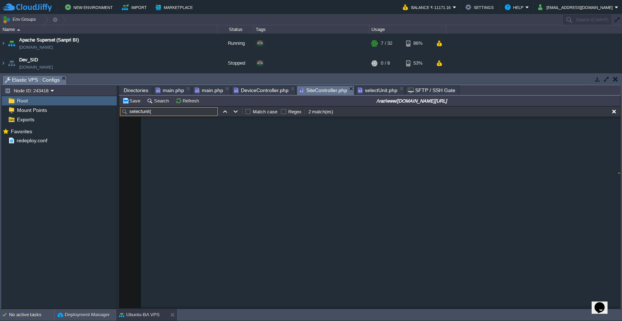
scroll to position [3430, 0]
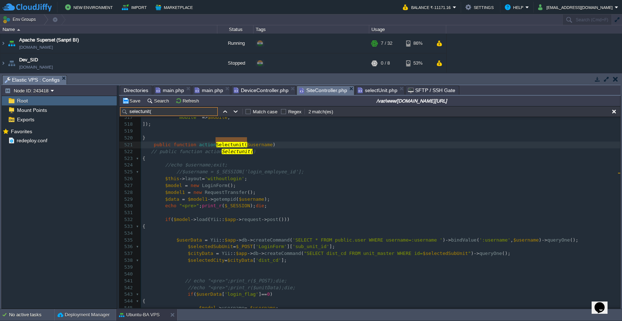
type input "selectunit("
click at [333, 169] on pre "//$username = $_SESSION['login_employee_id'];" at bounding box center [380, 172] width 479 height 7
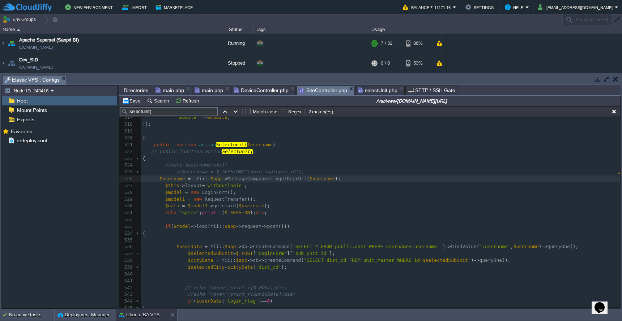
click at [185, 174] on div "xxxxxxxxxx $_SESSION [ 'login_employee_id' ] = $username ; 507 } 508 } else 509…" at bounding box center [380, 223] width 479 height 354
click at [172, 176] on span "$username" at bounding box center [171, 178] width 25 height 5
type textarea "_"
click at [172, 176] on span "$user_name" at bounding box center [173, 178] width 28 height 5
type textarea "$user_name"
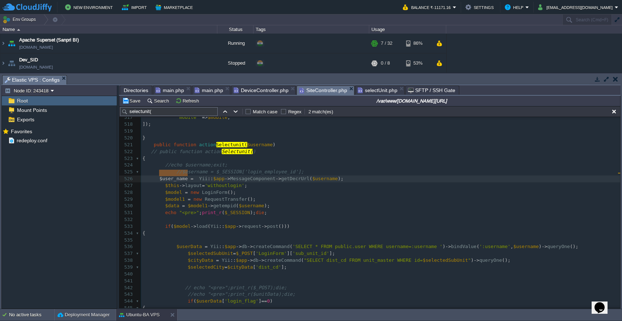
click at [251, 198] on div "xxxxxxxxxx $_SESSION [ 'login_employee_id' ] = $username ; 507 } 508 } else 509…" at bounding box center [380, 223] width 479 height 354
type textarea "$username"
paste textarea
click at [524, 238] on div "xxxxxxxxxx $_SESSION [ 'login_employee_id' ] = $username ; 507 } 508 } else 509…" at bounding box center [380, 223] width 479 height 354
type textarea "$username"
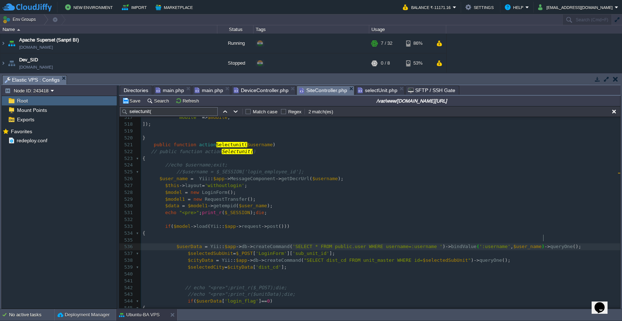
scroll to position [3472, 0]
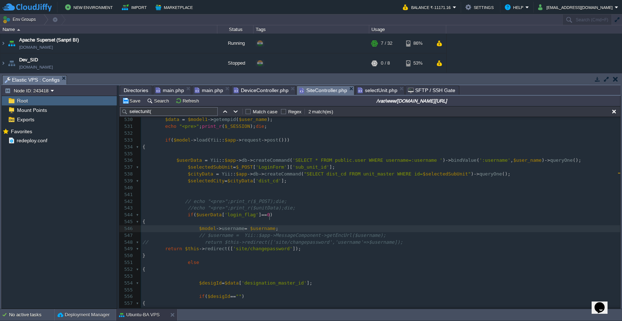
click at [270, 220] on div "xxxxxxxxxx $_SESSION [ 'login_employee_id' ] = $username ; 507 } 508 } else 509…" at bounding box center [380, 174] width 479 height 429
type textarea "$username"
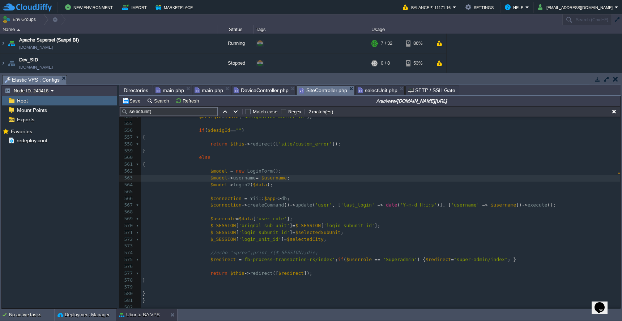
click at [278, 171] on div "xxxxxxxxxx $_SESSION [ 'login_employee_id' ] = $username ; 531 echo "<pre>" ; p…" at bounding box center [380, 175] width 479 height 436
type textarea "$username"
click at [503, 196] on div "xxxxxxxxxx $_SESSION [ 'login_employee_id' ] = $username ; 531 echo "<pre>" ; p…" at bounding box center [380, 175] width 479 height 436
type textarea "$username"
click at [131, 105] on td "Save" at bounding box center [132, 101] width 22 height 9
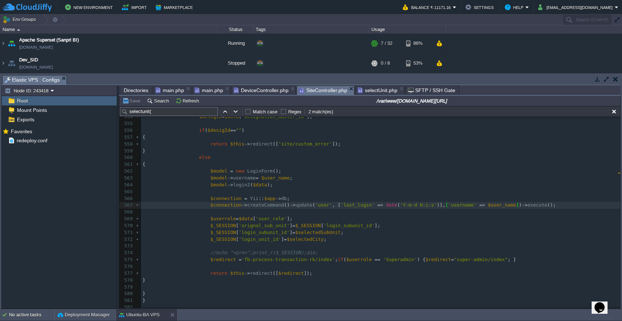
click at [208, 89] on span "main.php" at bounding box center [209, 90] width 29 height 9
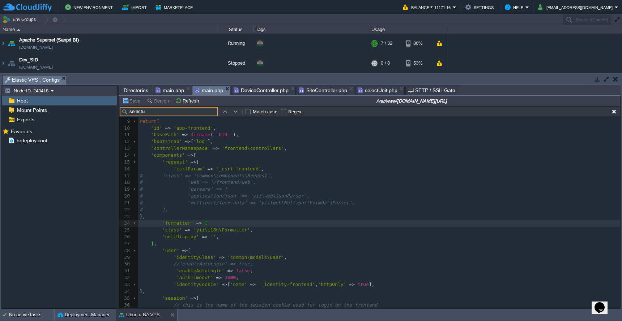
scroll to position [350, 0]
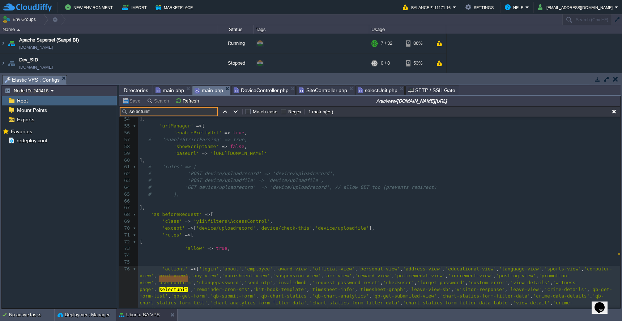
type input "select unit"
type textarea "selectunit"
click at [310, 252] on pre "​" at bounding box center [379, 255] width 482 height 7
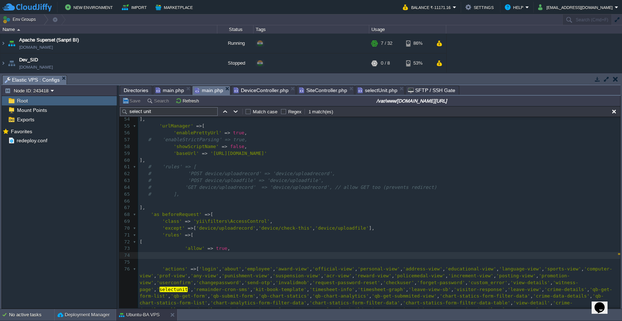
click at [175, 287] on span "selectunit" at bounding box center [173, 289] width 28 height 5
type textarea "selectunit"
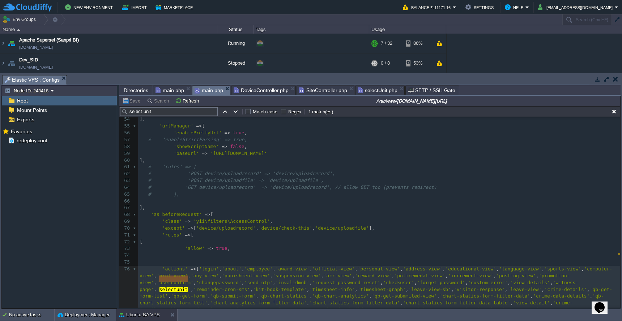
click at [176, 91] on span "main.php" at bounding box center [169, 90] width 29 height 9
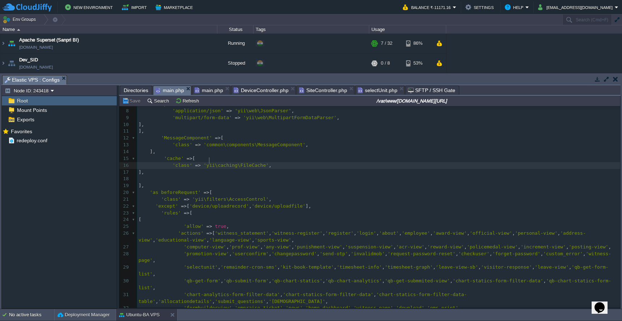
scroll to position [59, 0]
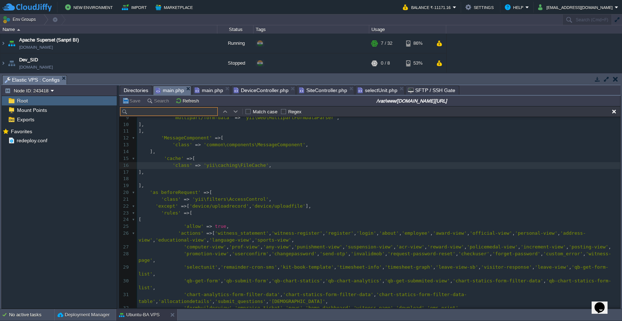
type input "selectunit"
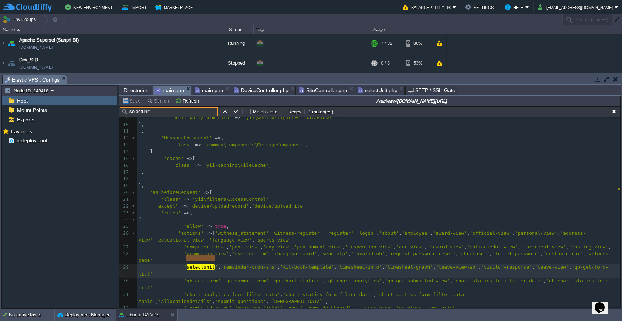
click at [327, 93] on span "SiteController.php" at bounding box center [323, 90] width 48 height 9
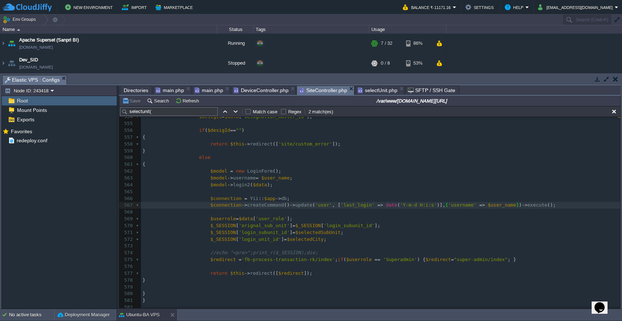
click at [129, 90] on span "Directories" at bounding box center [136, 90] width 25 height 9
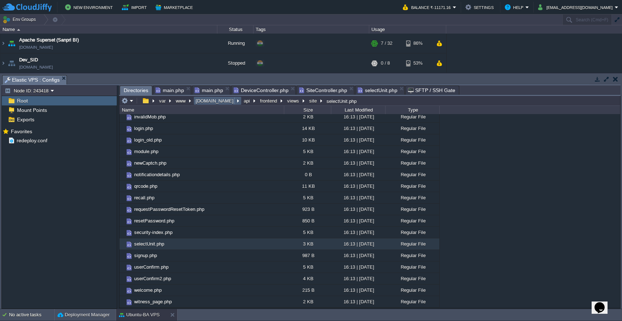
click at [205, 103] on button "[DOMAIN_NAME]" at bounding box center [215, 101] width 41 height 7
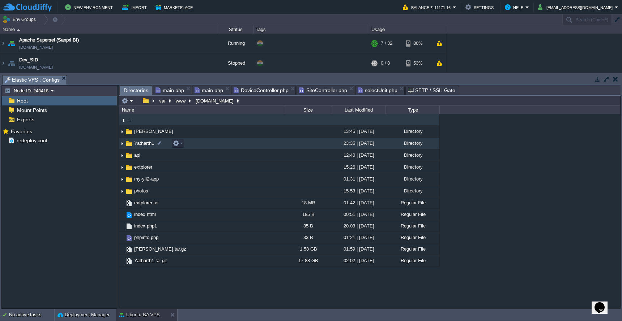
click at [223, 144] on td "Yatharth1" at bounding box center [201, 144] width 165 height 12
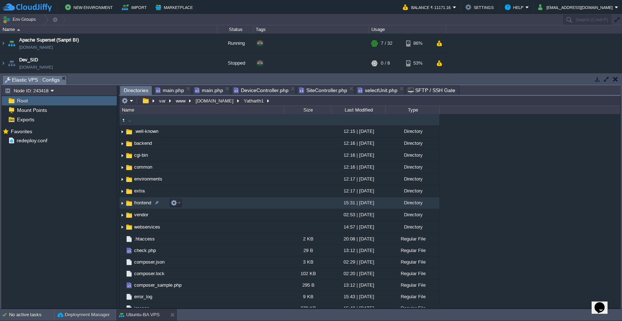
click at [231, 205] on td "frontend" at bounding box center [201, 203] width 165 height 12
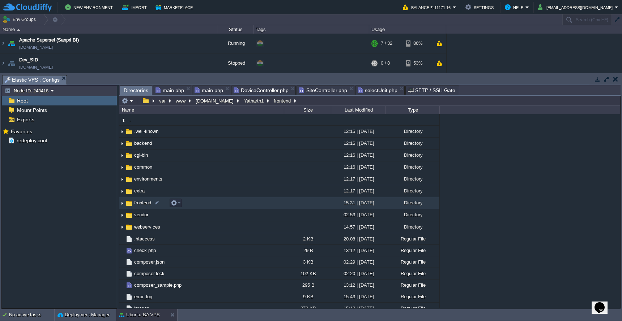
click at [231, 205] on td "frontend" at bounding box center [201, 203] width 165 height 12
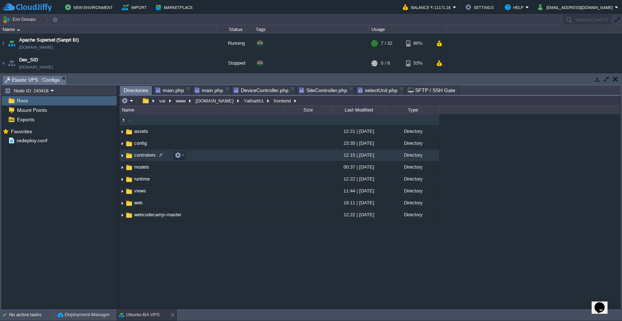
click at [263, 160] on td "controllers" at bounding box center [201, 156] width 165 height 12
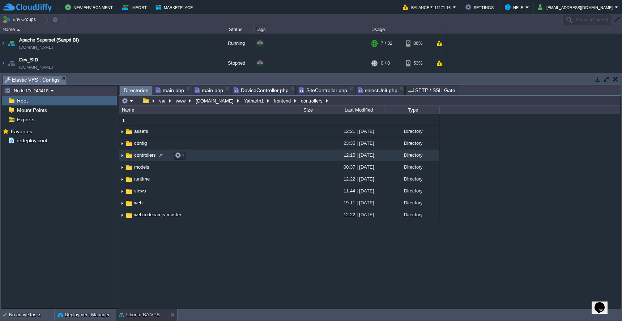
click at [263, 160] on td "controllers" at bounding box center [201, 156] width 165 height 12
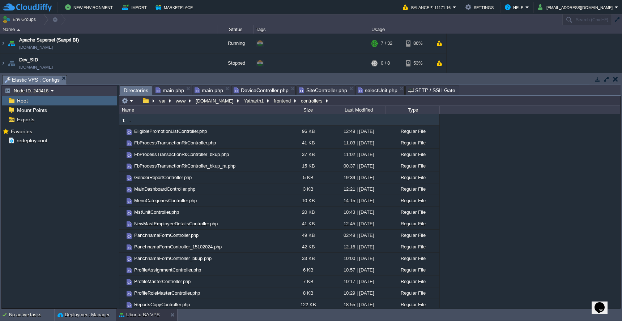
scroll to position [95, 0]
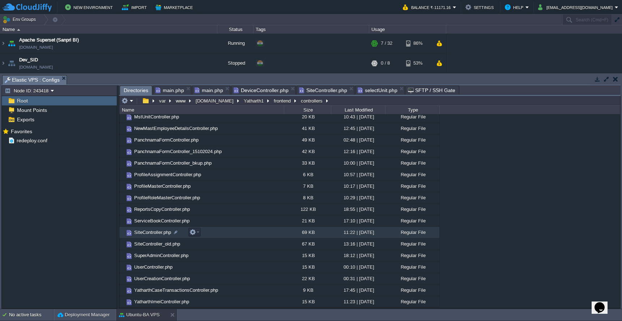
click at [231, 238] on td "SiteController.php" at bounding box center [201, 233] width 165 height 12
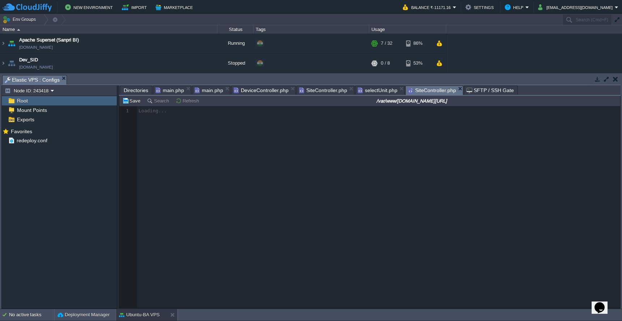
scroll to position [3, 0]
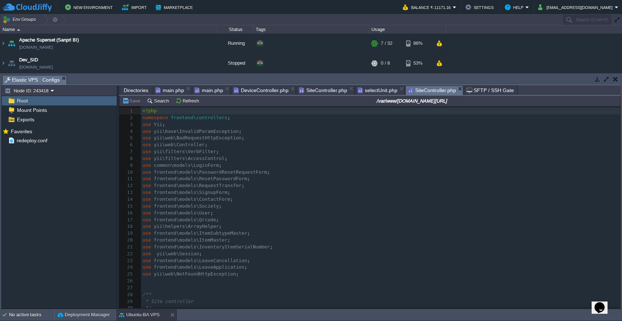
click at [455, 183] on pre "use frontend\models\RequestTransfer ;" at bounding box center [380, 186] width 479 height 7
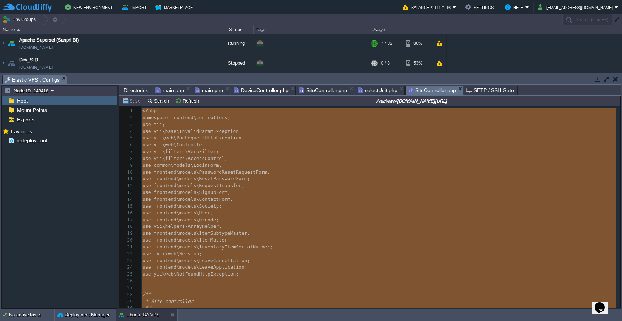
type textarea "<?php namespace frontend\controllers; use Yii; use yii\base\InvalidParamExcepti…"
click at [312, 91] on span "SiteController.php" at bounding box center [323, 90] width 48 height 9
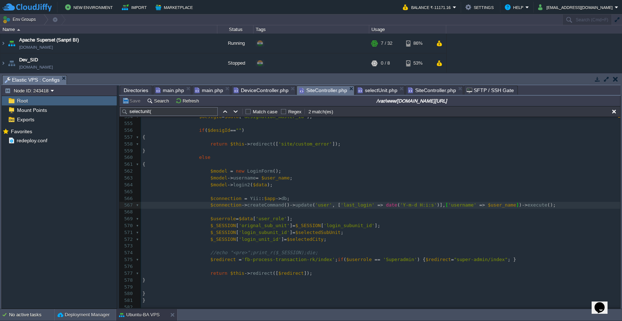
type textarea "class SiteController extends Controller { public function accessRules() { retur…"
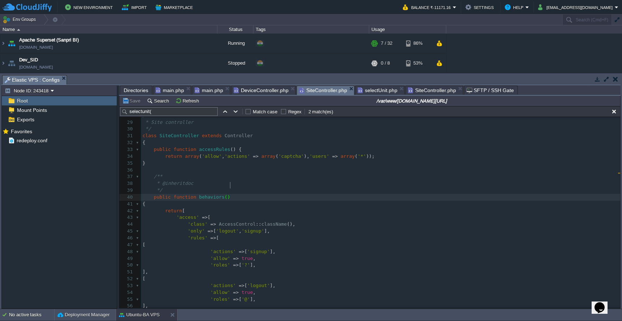
type textarea "-"
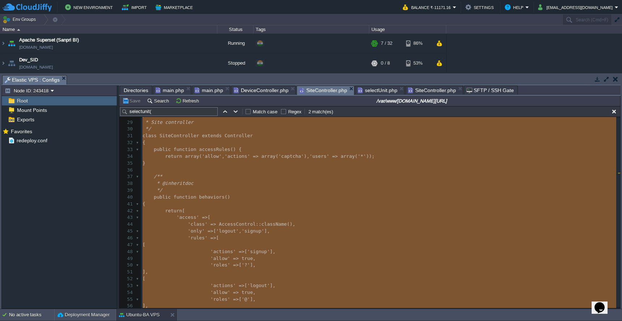
paste textarea
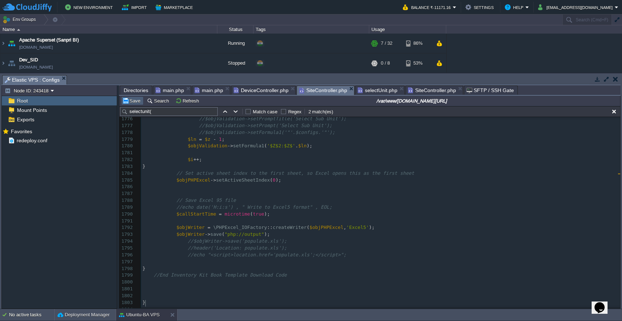
scroll to position [3, 4]
type textarea "?>"
click at [133, 101] on button "Save" at bounding box center [132, 101] width 20 height 7
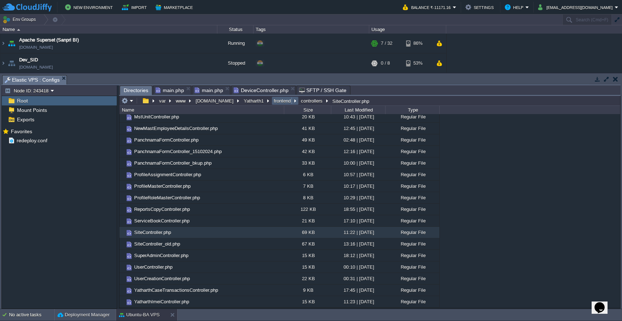
click at [273, 103] on button "frontend" at bounding box center [283, 101] width 20 height 7
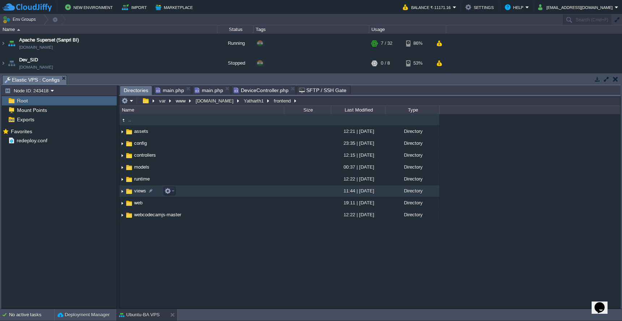
click at [235, 195] on td "views" at bounding box center [201, 191] width 165 height 12
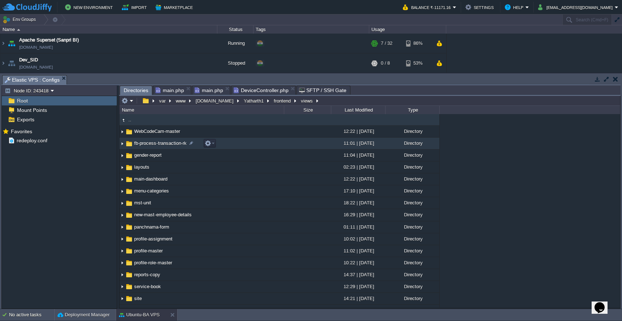
click at [266, 145] on td "fb-process-transaction-rk" at bounding box center [201, 144] width 165 height 12
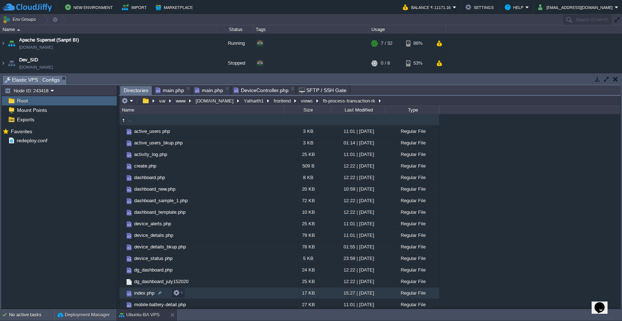
click at [211, 292] on td "index.php" at bounding box center [201, 294] width 165 height 12
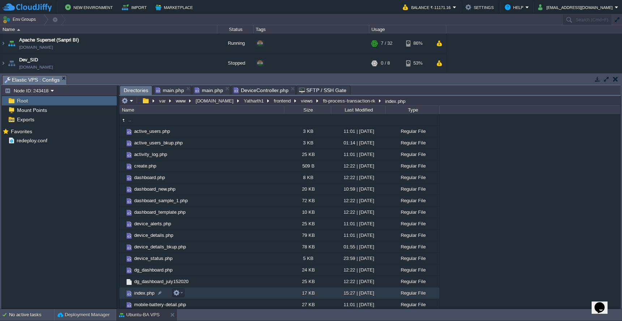
click at [211, 292] on td "index.php" at bounding box center [201, 294] width 165 height 12
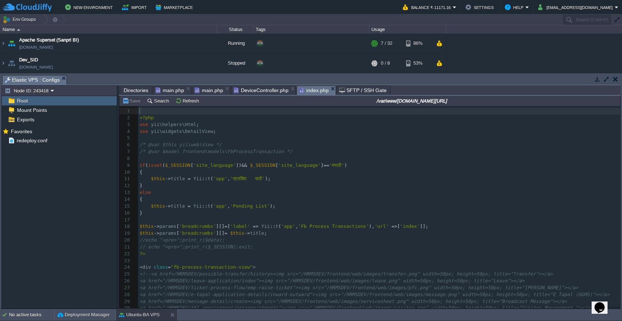
scroll to position [3, 0]
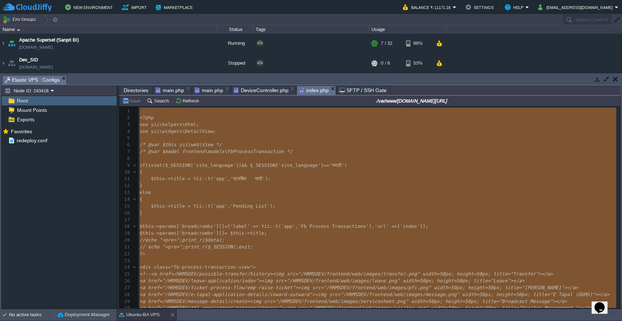
type textarea "<?lor ips dol\sitamet\Cons; adi eli\seddoei\TemporInci; /* @utl $etdo mag\ali\E…"
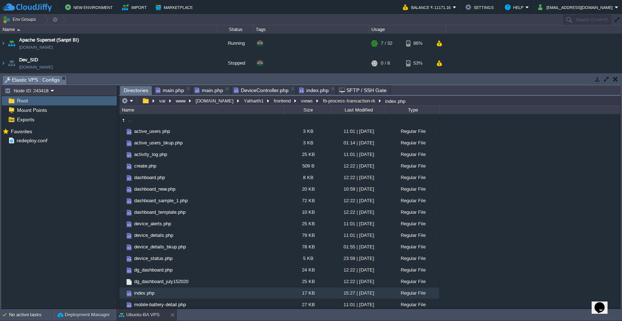
click at [139, 90] on span "Directories" at bounding box center [136, 90] width 25 height 9
click at [214, 102] on button "[DOMAIN_NAME]" at bounding box center [215, 101] width 41 height 7
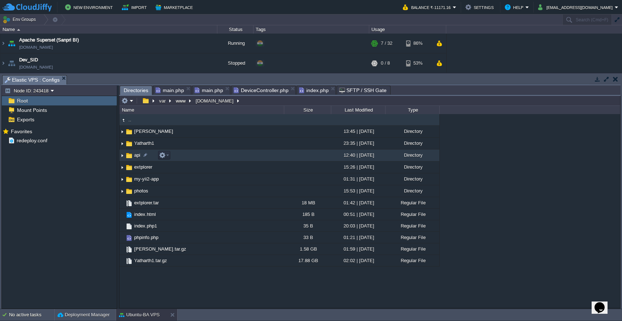
click at [242, 157] on td "api" at bounding box center [201, 156] width 165 height 12
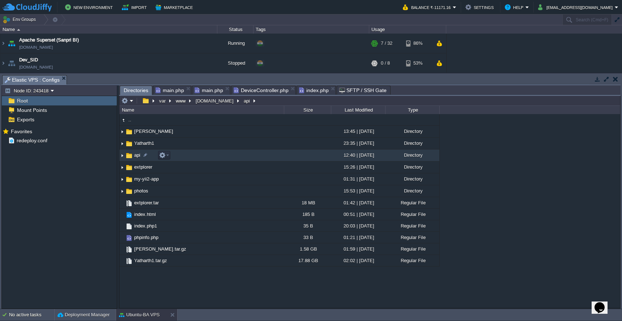
click at [242, 157] on td "api" at bounding box center [201, 156] width 165 height 12
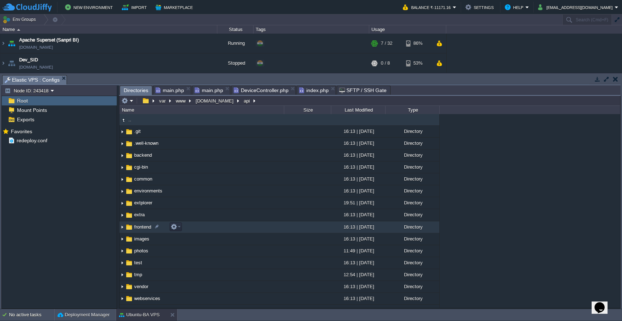
click at [241, 231] on td "frontend" at bounding box center [201, 228] width 165 height 12
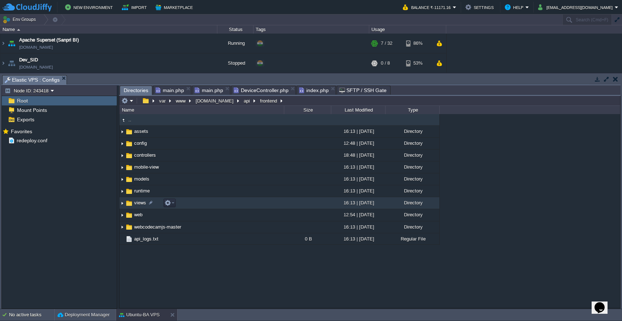
click at [246, 206] on td "views" at bounding box center [201, 203] width 165 height 12
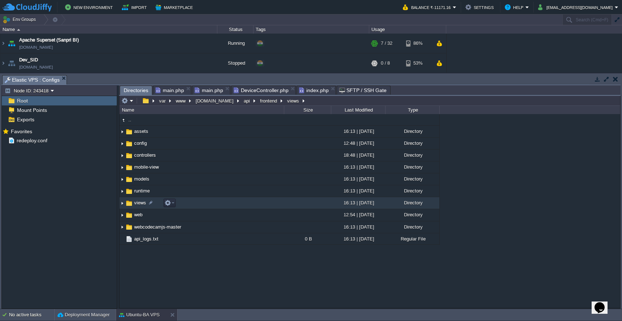
click at [246, 206] on td "views" at bounding box center [201, 203] width 165 height 12
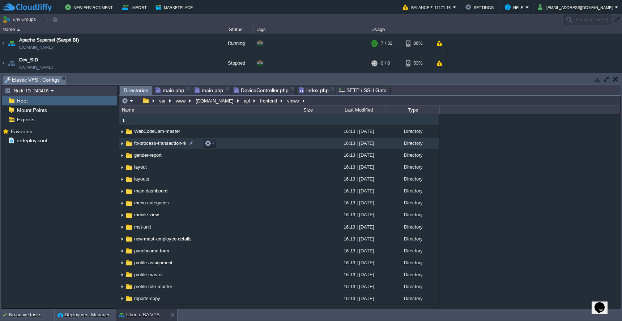
click at [248, 145] on td "fb-process-transaction-rk" at bounding box center [201, 144] width 165 height 12
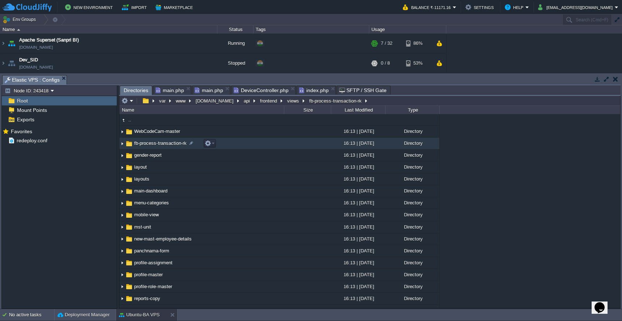
click at [248, 145] on td "fb-process-transaction-rk" at bounding box center [201, 144] width 165 height 12
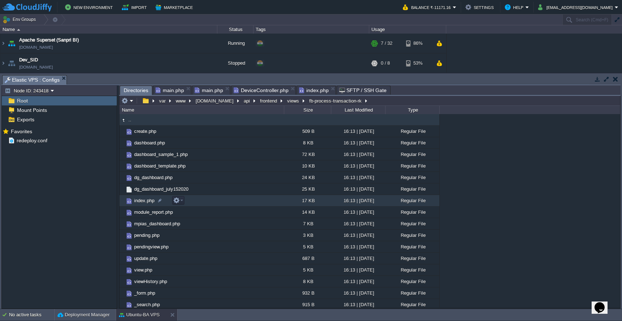
click at [277, 204] on td "index.php" at bounding box center [201, 201] width 165 height 12
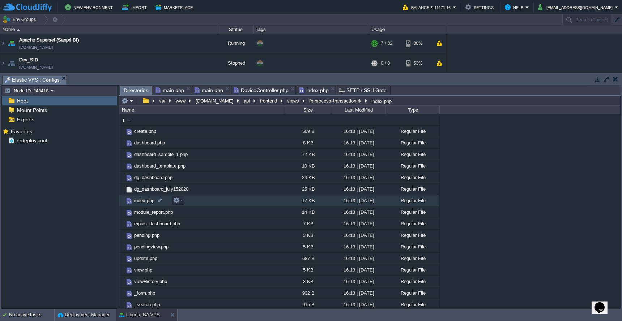
click at [277, 204] on td "index.php" at bounding box center [201, 201] width 165 height 12
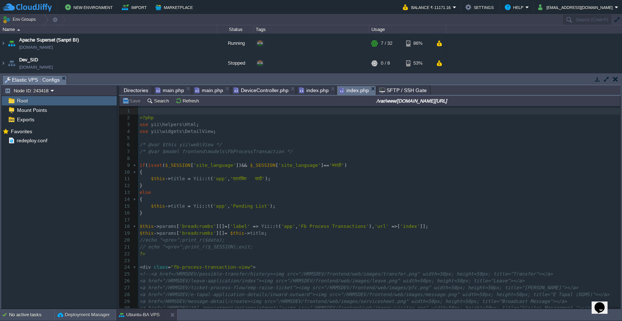
click at [276, 204] on span ");" at bounding box center [273, 206] width 6 height 5
type textarea "-"
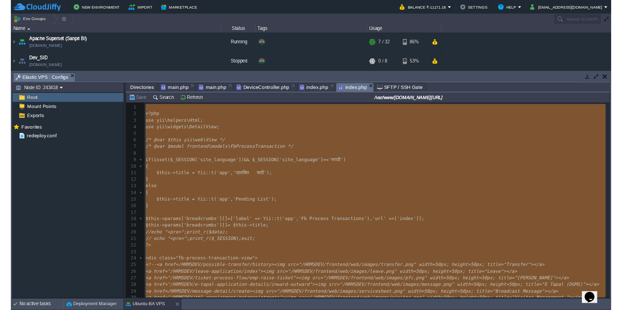
scroll to position [1350, 0]
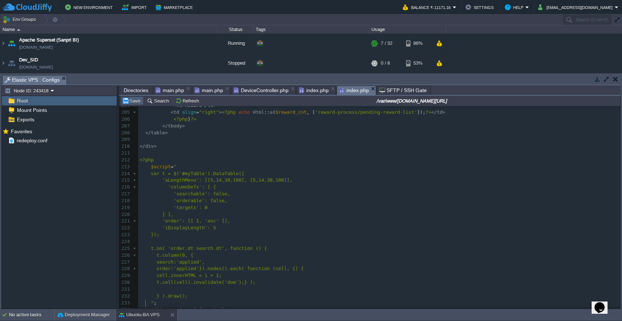
click at [136, 102] on button "Save" at bounding box center [132, 101] width 20 height 7
click at [316, 91] on span "index.php" at bounding box center [314, 90] width 30 height 9
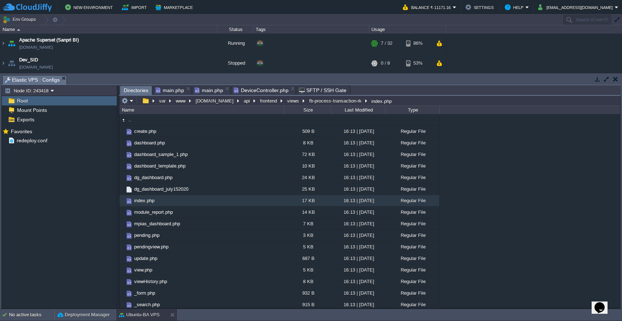
click at [271, 92] on span "DeviceController.php" at bounding box center [261, 90] width 55 height 9
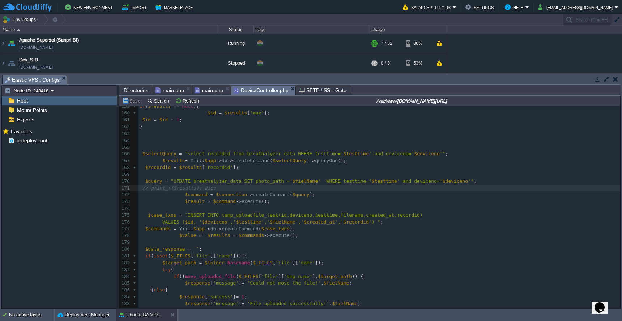
click at [355, 144] on pre "​" at bounding box center [379, 147] width 482 height 7
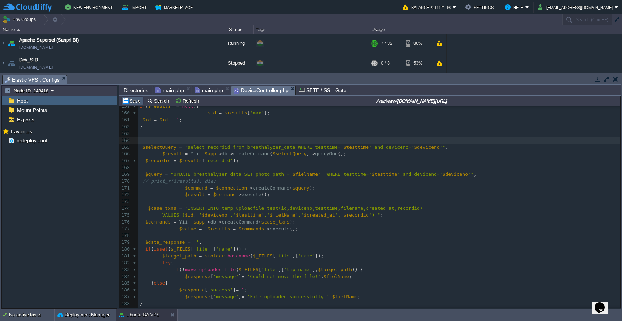
click at [135, 101] on button "Save" at bounding box center [132, 101] width 20 height 7
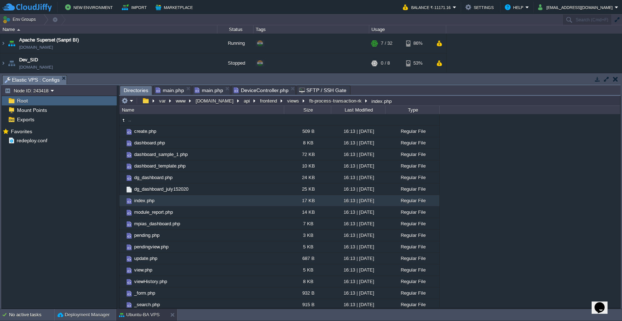
click at [140, 87] on span "Directories" at bounding box center [136, 90] width 25 height 9
click at [243, 104] on button "api" at bounding box center [247, 101] width 9 height 7
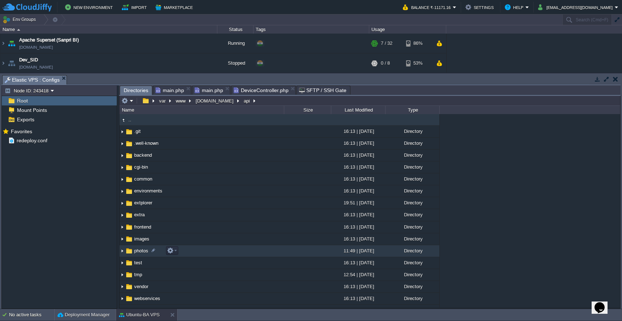
click at [214, 255] on td "photos" at bounding box center [201, 251] width 165 height 12
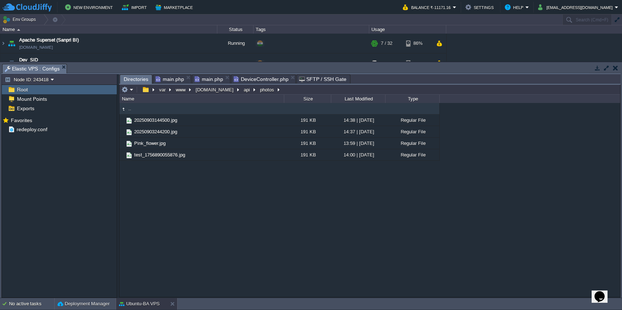
click at [239, 225] on div ".. 20250903144500.jpg 191 KB 14:38 | [DATE] Regular File 20250903244200.jpg 191…" at bounding box center [369, 200] width 501 height 194
click at [128, 90] on button "button" at bounding box center [124, 89] width 7 height 7
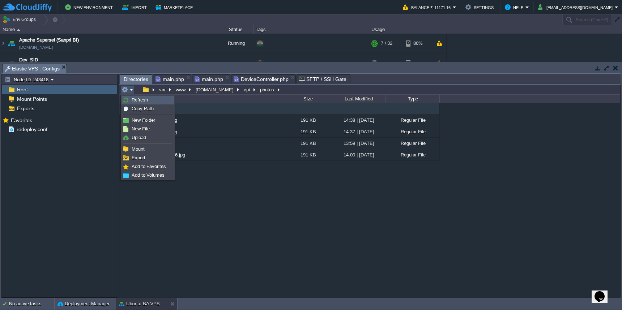
click at [129, 99] on link "Refresh" at bounding box center [148, 100] width 52 height 8
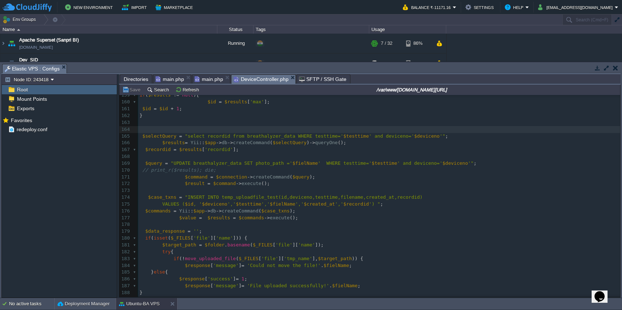
click at [263, 78] on span "DeviceController.php" at bounding box center [261, 79] width 55 height 9
type textarea "return parent::beforeAction($action); }*/ public function beforeAction($action)…"
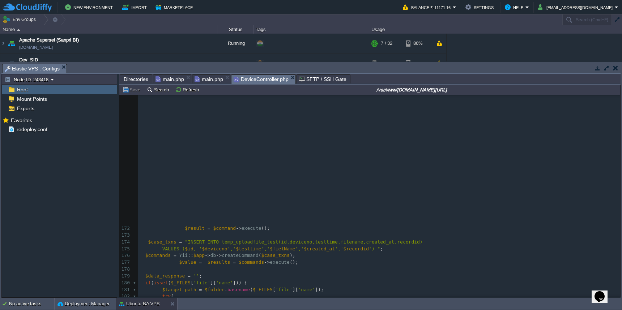
scroll to position [1179, 0]
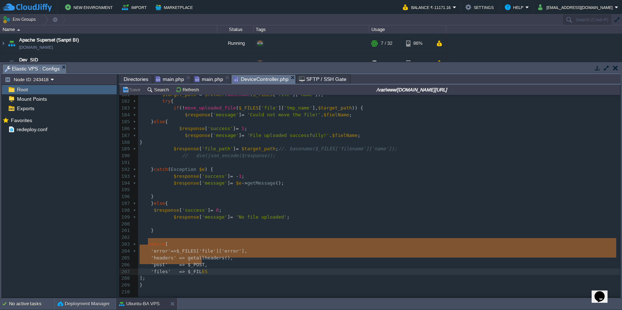
type textarea "'error'=>$_FILES['file']['error'], 'headers' => getallheaders(), 'post' => $_PO…"
drag, startPoint x: 147, startPoint y: 241, endPoint x: 204, endPoint y: 262, distance: 60.7
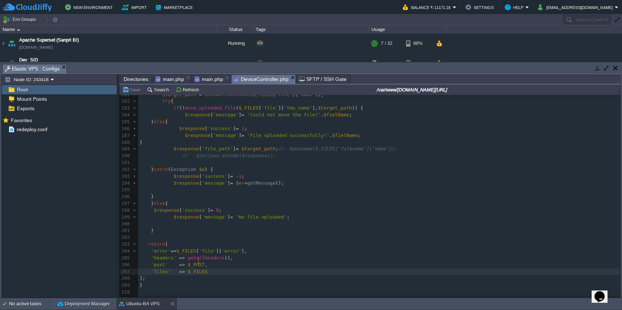
click at [198, 262] on div "x 172 $result = $command -> execute (); 173 174 $case_txns = "INSERT INTO temp_…" at bounding box center [379, 203] width 482 height 347
type textarea "$_FILES"
click at [341, 160] on pre at bounding box center [379, 162] width 482 height 7
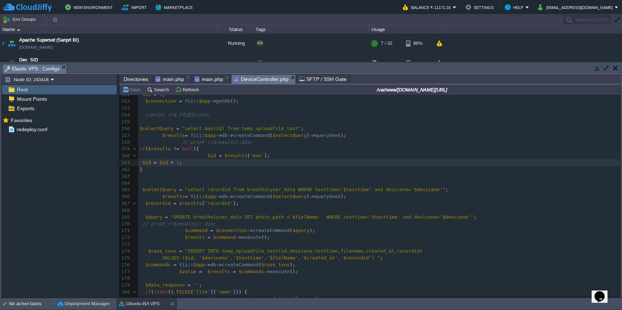
scroll to position [789, 0]
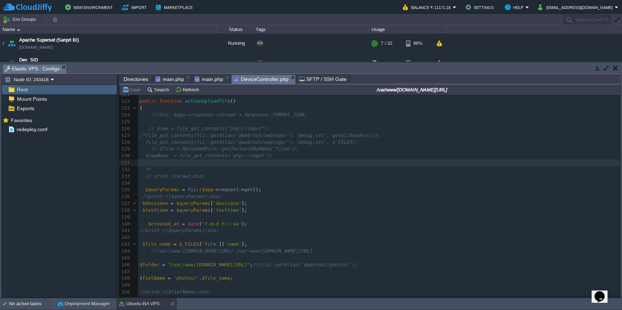
click at [407, 262] on pre "$folder = "/var/www/[DOMAIN_NAME][URL]" ; //\Yii::getAlias('@webroot/photos/');" at bounding box center [379, 265] width 482 height 7
type textarea "print_r("
paste textarea
click at [184, 242] on span "$_FILES" at bounding box center [189, 244] width 20 height 5
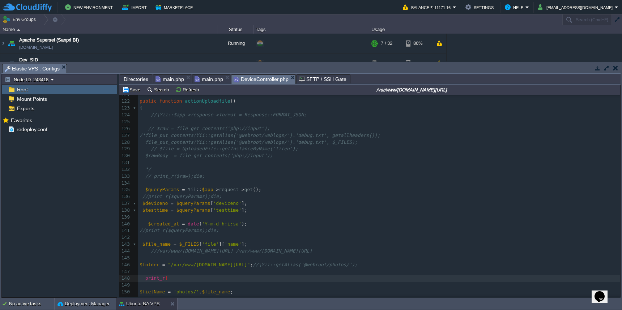
type textarea "$_FILES"
paste textarea ")"
type textarea ");"
type textarea "print_"
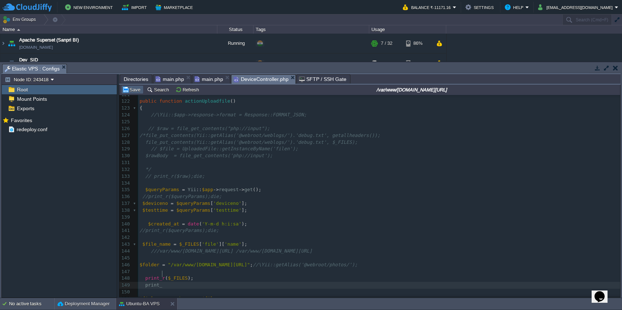
scroll to position [3, 11]
click at [129, 91] on button "Save" at bounding box center [132, 89] width 20 height 7
type textarea "print_r($_FILES);"
click at [284, 269] on pre at bounding box center [379, 272] width 482 height 7
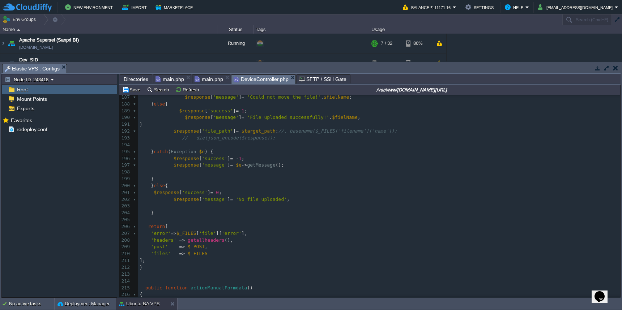
scroll to position [1192, 0]
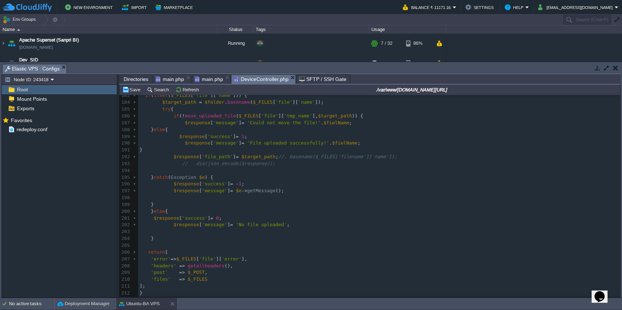
click at [215, 263] on span "getallheaders" at bounding box center [206, 265] width 37 height 5
type textarea "getallheaders"
click at [285, 242] on pre at bounding box center [379, 245] width 482 height 7
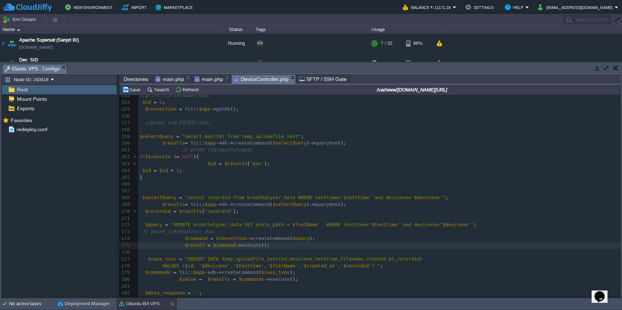
scroll to position [801, 0]
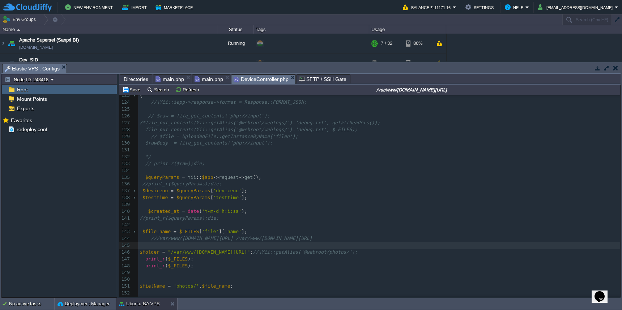
click at [174, 250] on div "xxxxxxxxxx print_r ( $_FILES ); 113 $response [ 'message' ] = 'Faield to insert…" at bounding box center [379, 197] width 482 height 347
paste textarea "("
type textarea "()"
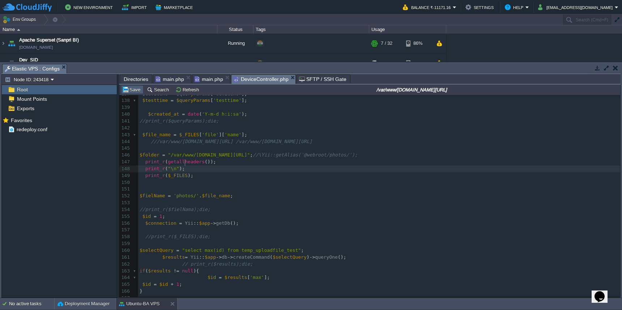
type textarea "print_r("\n");"
click at [130, 92] on button "Save" at bounding box center [132, 89] width 20 height 7
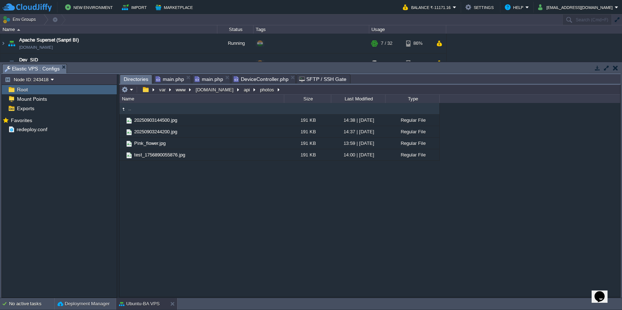
click at [133, 80] on span "Directories" at bounding box center [136, 79] width 25 height 9
click at [132, 93] on em at bounding box center [127, 89] width 12 height 7
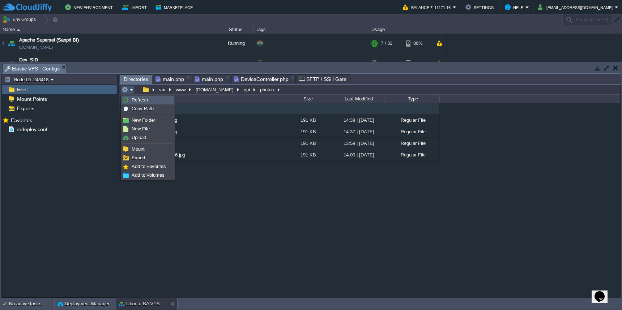
click at [133, 101] on span "Refresh" at bounding box center [140, 99] width 16 height 5
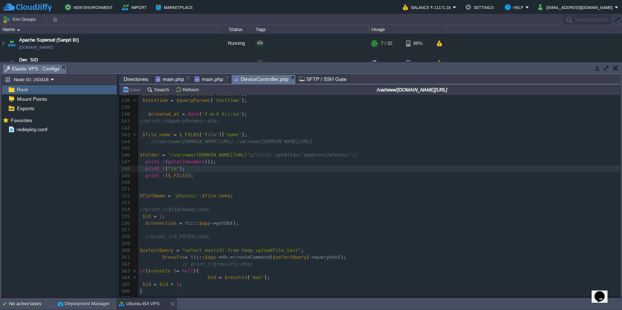
click at [263, 80] on span "DeviceController.php" at bounding box center [261, 79] width 55 height 9
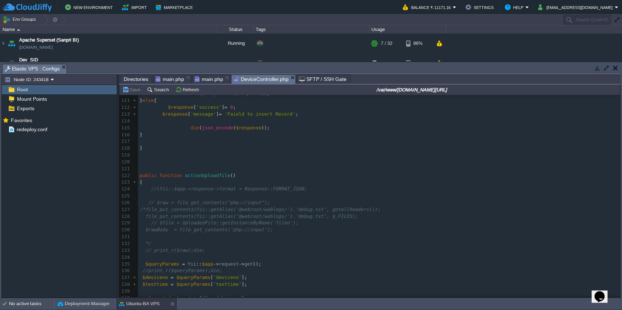
scroll to position [722, 0]
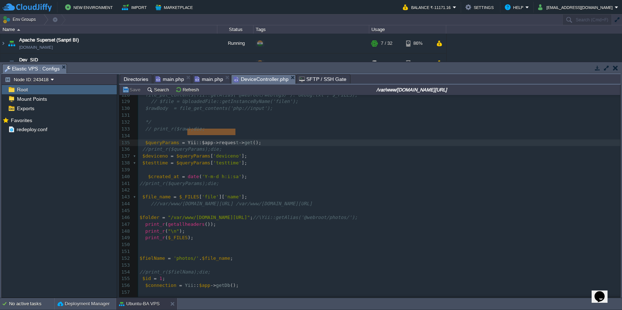
type textarea "Yii::$app->request"
drag, startPoint x: 187, startPoint y: 133, endPoint x: 237, endPoint y: 133, distance: 50.3
click at [185, 120] on div "xxxxxxxxxx 100 die ( json_encode ( $response )); 101 } 102 $model = new BreathA…" at bounding box center [379, 139] width 482 height 477
type textarea "$raw"
paste textarea
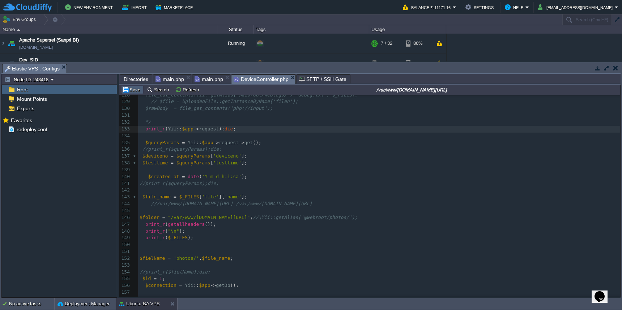
click at [133, 92] on button "Save" at bounding box center [132, 89] width 20 height 7
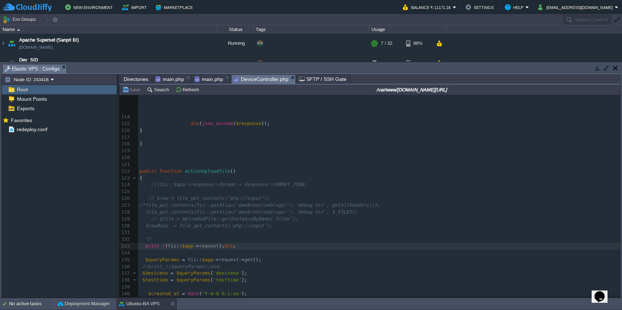
scroll to position [718, 0]
click at [144, 239] on div "xxxxxxxxxx 102 $model = new BreathAnalyzerData (); 103 104 $insert = $model -> …" at bounding box center [379, 208] width 482 height 347
type textarea "//"
click at [132, 92] on button "Save" at bounding box center [132, 89] width 20 height 7
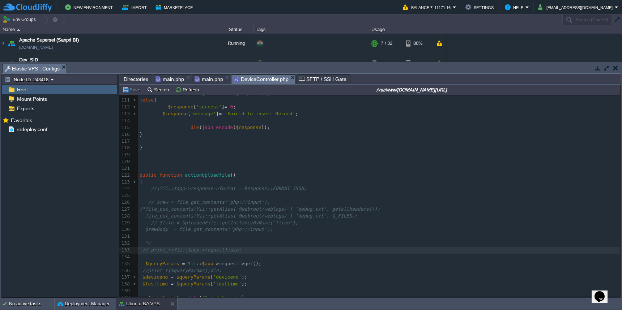
click at [133, 85] on div "Directories main.php main.php DeviceController.php SFTP / SSH Gate" at bounding box center [369, 79] width 501 height 10
click at [134, 79] on span "Directories" at bounding box center [136, 79] width 25 height 9
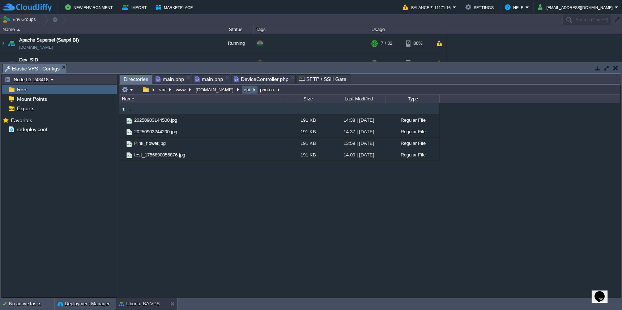
click at [243, 93] on button "api" at bounding box center [247, 89] width 9 height 7
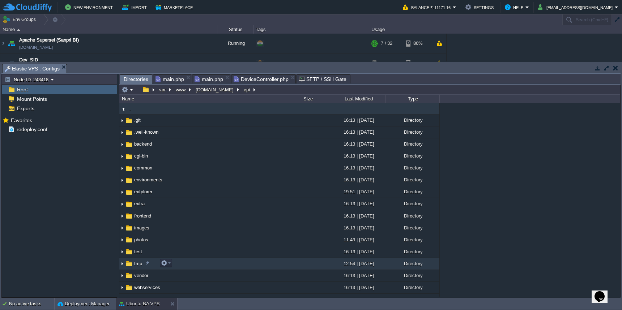
click at [208, 263] on td "tmp" at bounding box center [201, 264] width 165 height 12
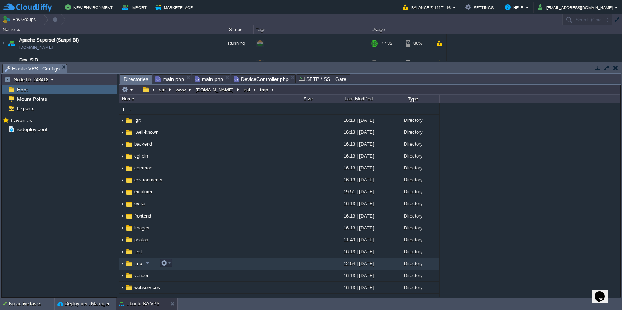
click at [208, 263] on td "tmp" at bounding box center [201, 264] width 165 height 12
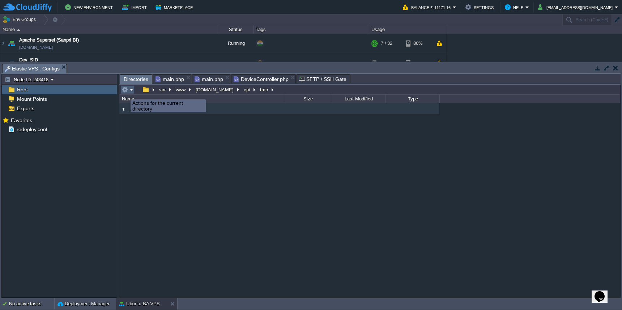
click at [125, 93] on button "button" at bounding box center [124, 89] width 7 height 7
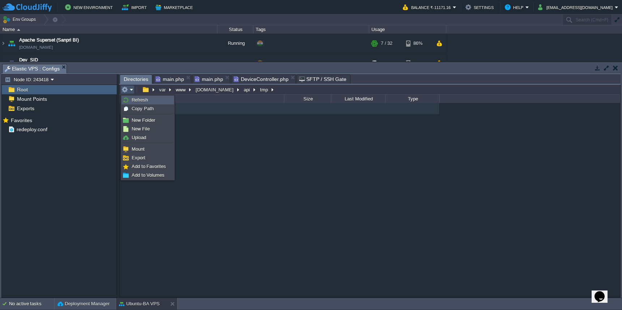
click at [128, 98] on img at bounding box center [126, 100] width 6 height 6
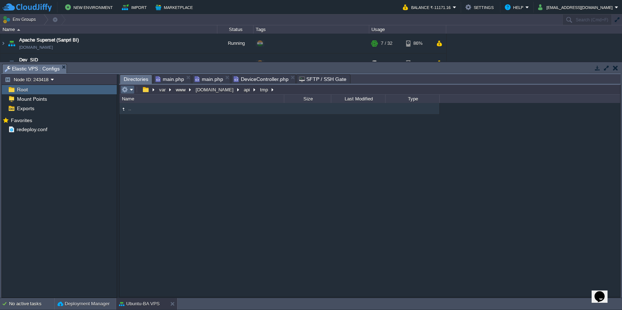
click at [128, 90] on em at bounding box center [127, 89] width 12 height 7
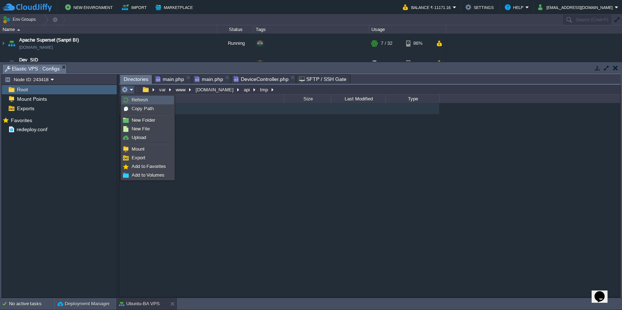
click at [129, 98] on link "Refresh" at bounding box center [148, 100] width 52 height 8
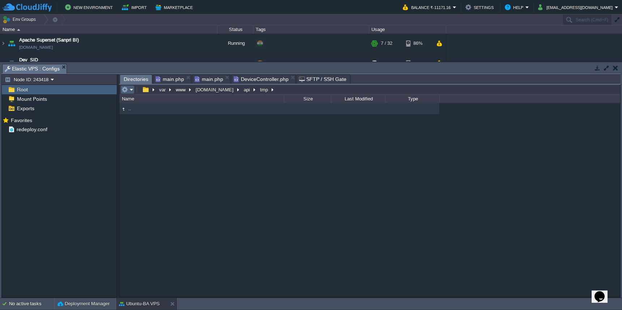
click at [128, 90] on em at bounding box center [127, 89] width 12 height 7
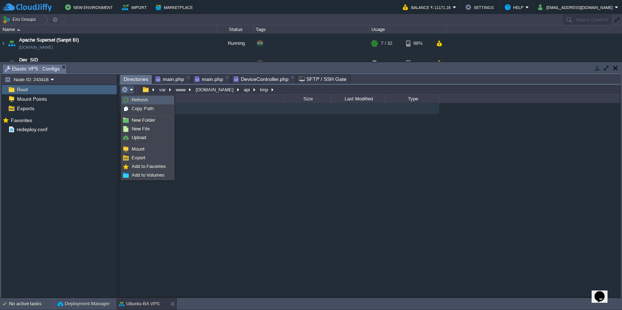
click at [132, 97] on link "Refresh" at bounding box center [148, 100] width 52 height 8
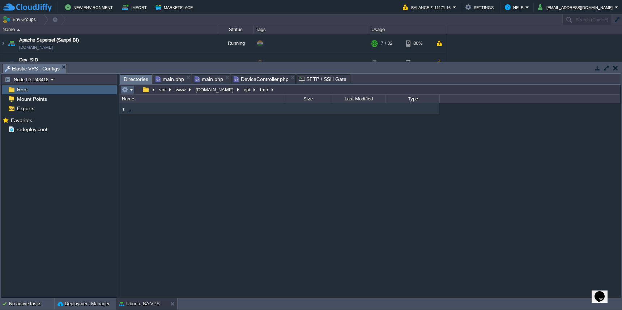
click at [131, 93] on em at bounding box center [127, 89] width 12 height 7
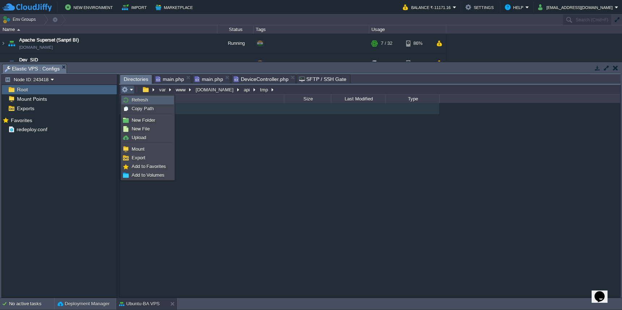
click at [132, 97] on span "Refresh" at bounding box center [140, 99] width 16 height 5
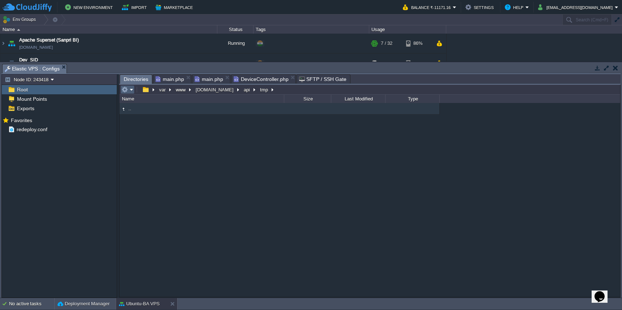
click at [132, 92] on em at bounding box center [127, 89] width 12 height 7
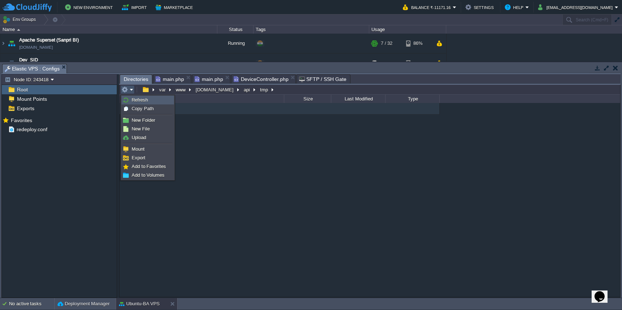
click at [132, 98] on span "Refresh" at bounding box center [140, 99] width 16 height 5
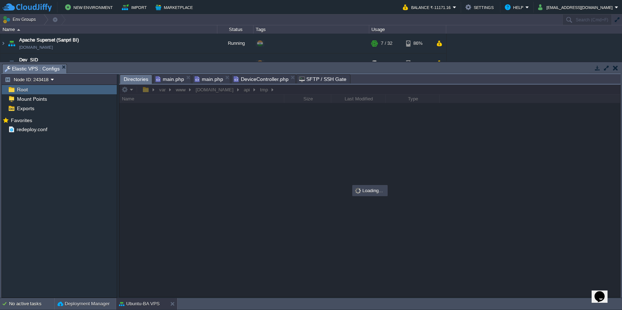
click at [267, 83] on span "DeviceController.php" at bounding box center [261, 79] width 55 height 9
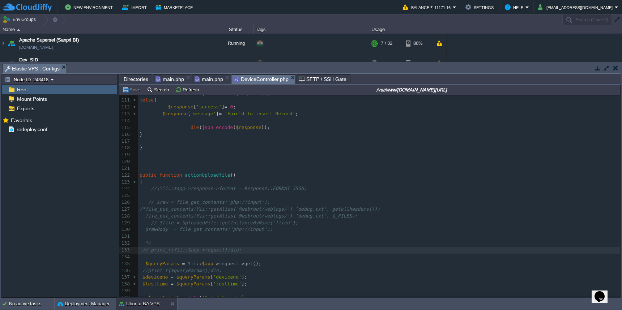
click at [138, 78] on span "Directories" at bounding box center [136, 79] width 25 height 9
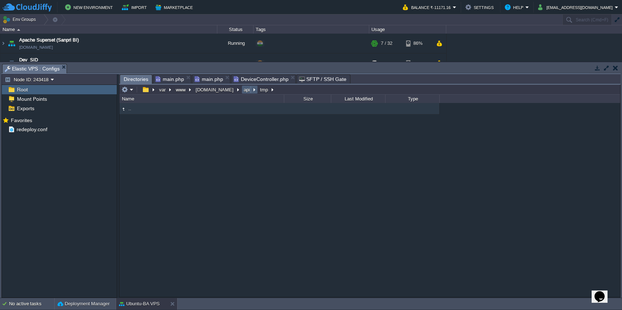
click at [243, 93] on button "api" at bounding box center [247, 89] width 9 height 7
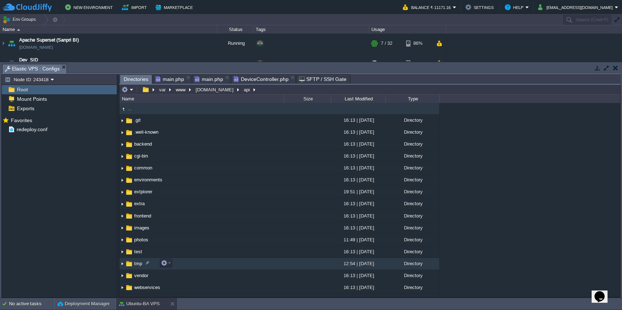
click at [123, 264] on img at bounding box center [122, 264] width 6 height 11
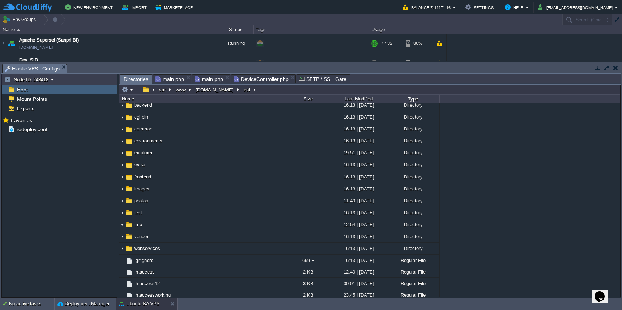
scroll to position [48, 0]
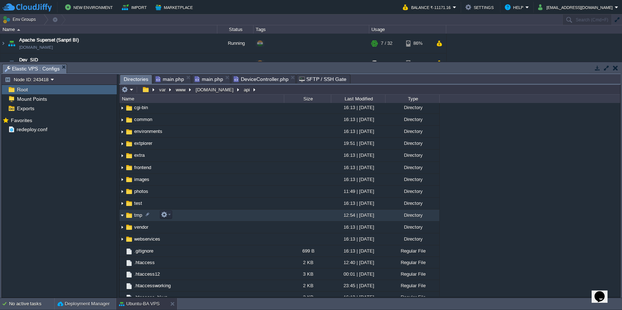
click at [223, 220] on td "tmp" at bounding box center [201, 216] width 165 height 12
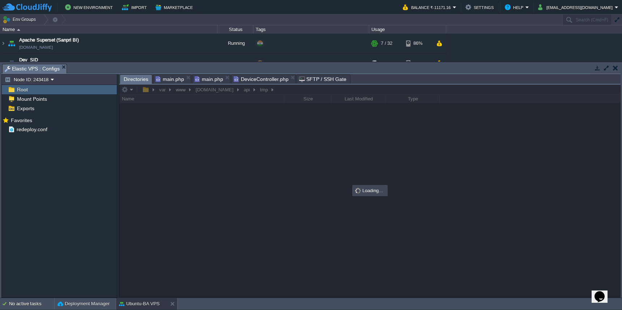
scroll to position [0, 0]
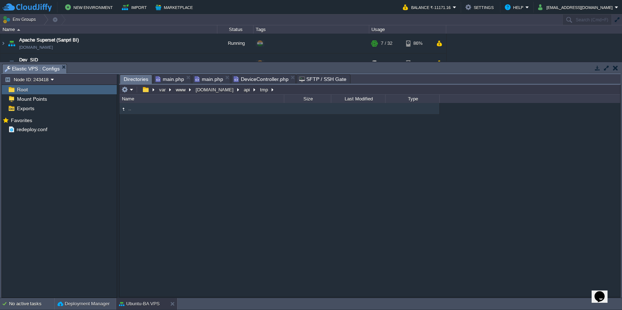
click at [131, 89] on em at bounding box center [127, 89] width 12 height 7
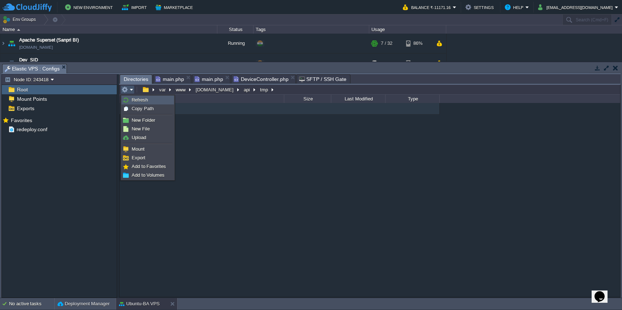
click at [129, 98] on link "Refresh" at bounding box center [148, 100] width 52 height 8
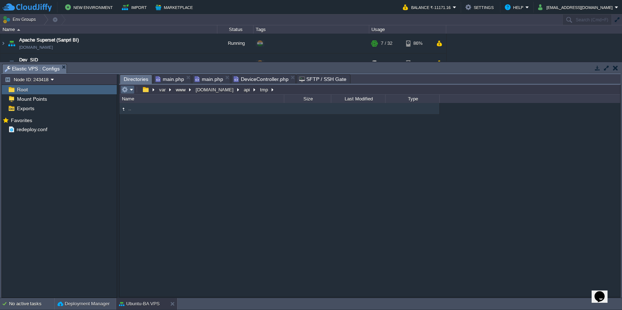
click at [129, 87] on em at bounding box center [127, 89] width 12 height 7
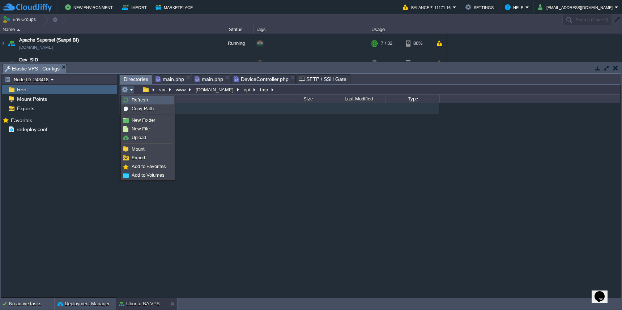
click at [130, 102] on link "Refresh" at bounding box center [148, 100] width 52 height 8
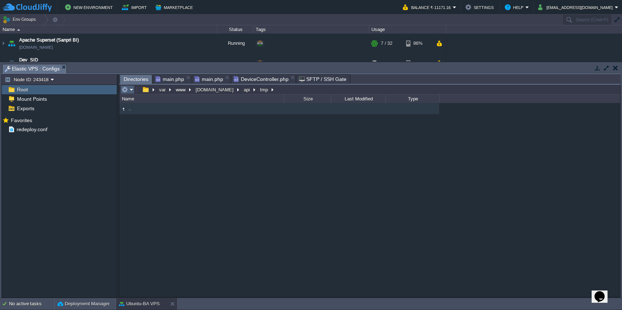
click at [128, 92] on em at bounding box center [127, 89] width 12 height 7
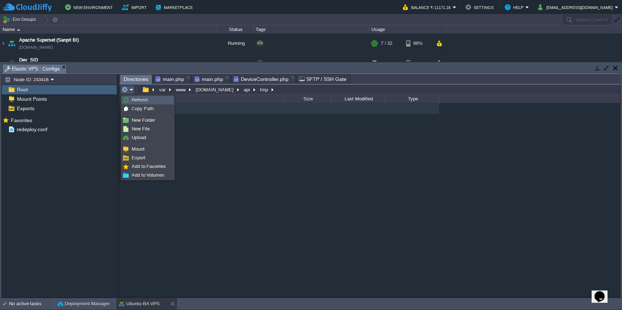
click at [131, 101] on link "Refresh" at bounding box center [148, 100] width 52 height 8
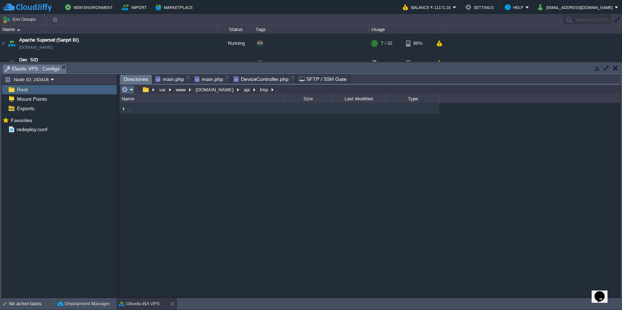
click at [129, 93] on em at bounding box center [127, 89] width 12 height 7
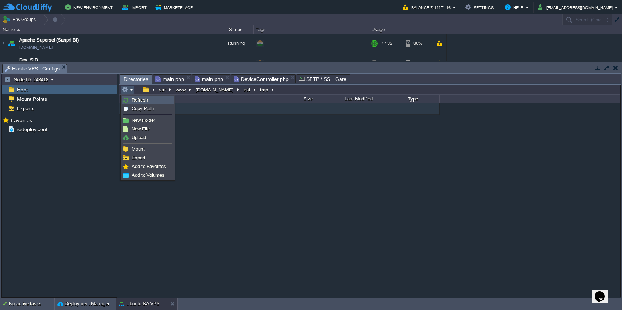
click at [130, 98] on link "Refresh" at bounding box center [148, 100] width 52 height 8
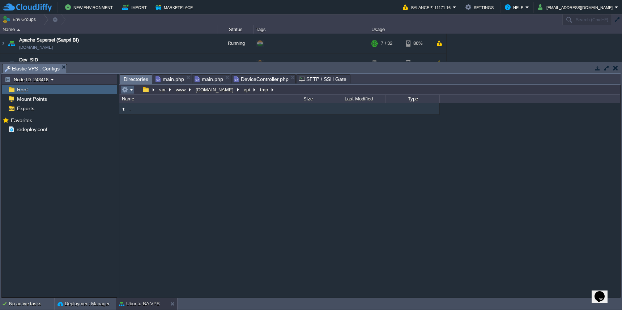
click at [130, 92] on em at bounding box center [127, 89] width 12 height 7
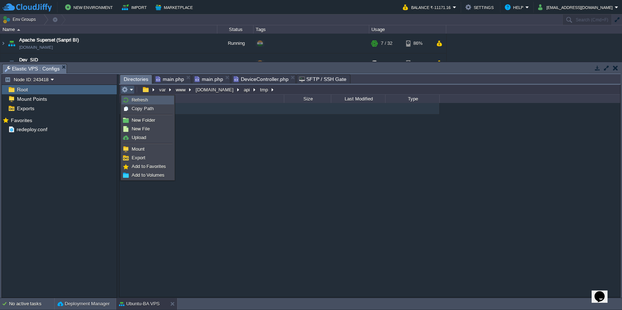
click at [131, 97] on link "Refresh" at bounding box center [148, 100] width 52 height 8
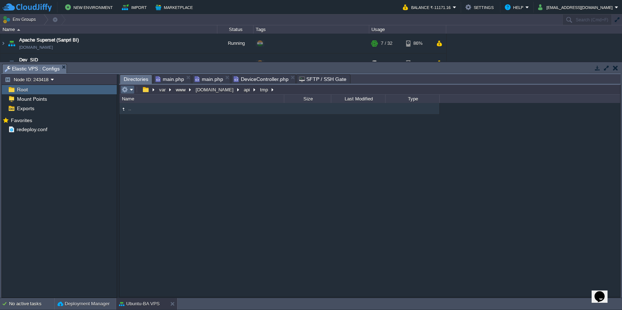
click at [131, 90] on em at bounding box center [127, 89] width 12 height 7
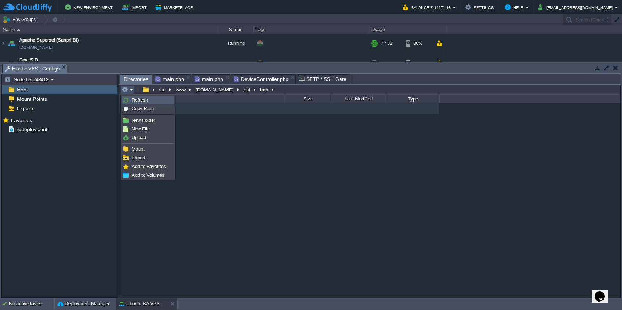
click at [132, 100] on span "Refresh" at bounding box center [140, 99] width 16 height 5
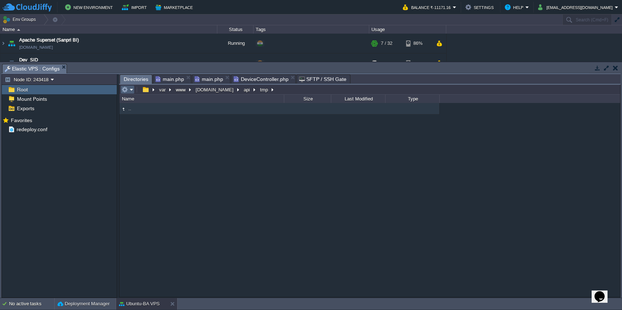
click at [129, 90] on em at bounding box center [127, 89] width 12 height 7
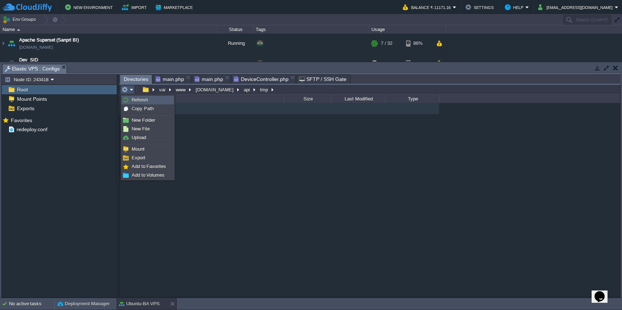
click at [133, 100] on span "Refresh" at bounding box center [140, 99] width 16 height 5
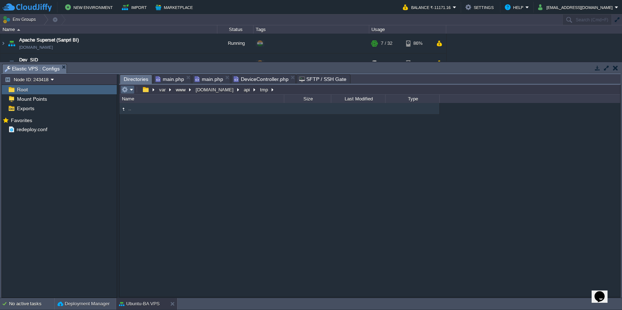
click at [129, 89] on em at bounding box center [127, 89] width 12 height 7
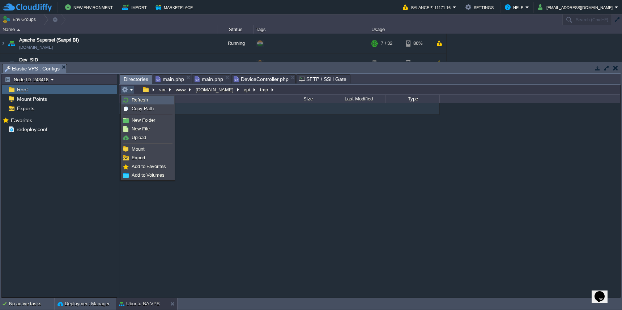
click at [133, 102] on span "Refresh" at bounding box center [140, 99] width 16 height 5
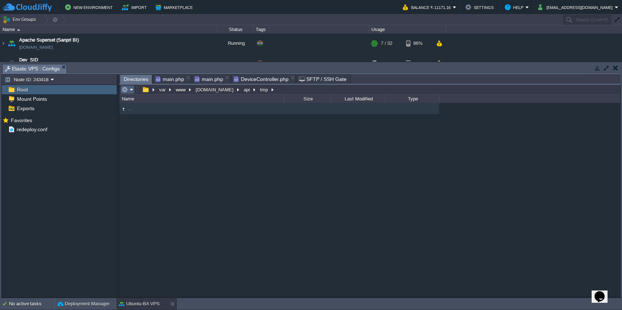
click at [125, 89] on button "button" at bounding box center [124, 89] width 7 height 7
click at [127, 94] on td at bounding box center [127, 89] width 14 height 9
click at [128, 91] on em at bounding box center [127, 89] width 12 height 7
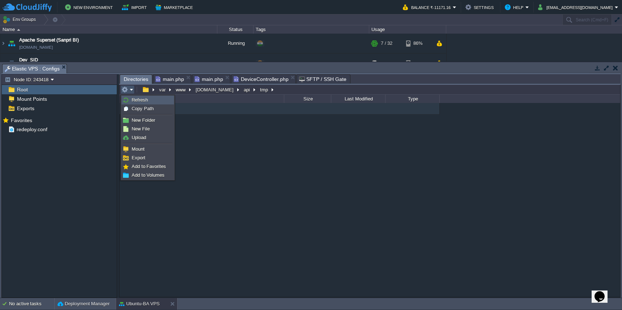
click at [130, 102] on link "Refresh" at bounding box center [148, 100] width 52 height 8
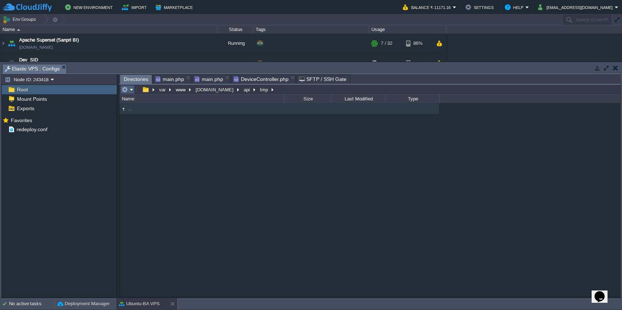
click at [126, 92] on button "button" at bounding box center [124, 89] width 7 height 7
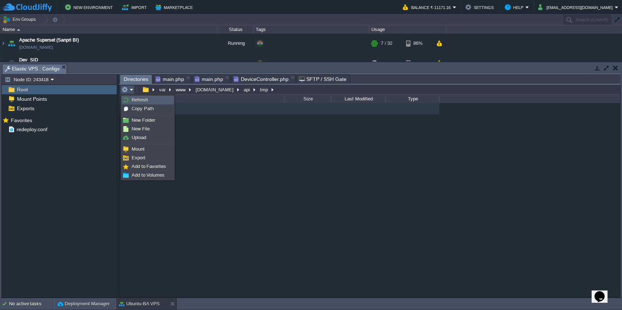
click at [127, 99] on img at bounding box center [126, 100] width 6 height 6
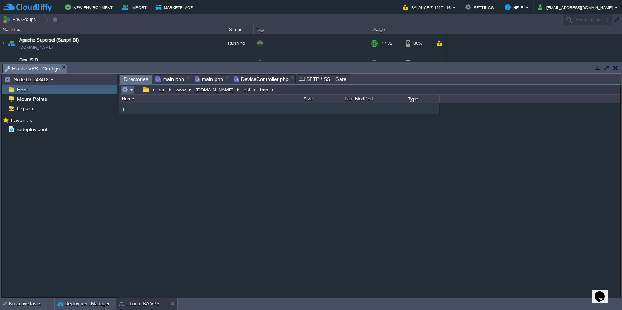
click at [129, 93] on em at bounding box center [127, 89] width 12 height 7
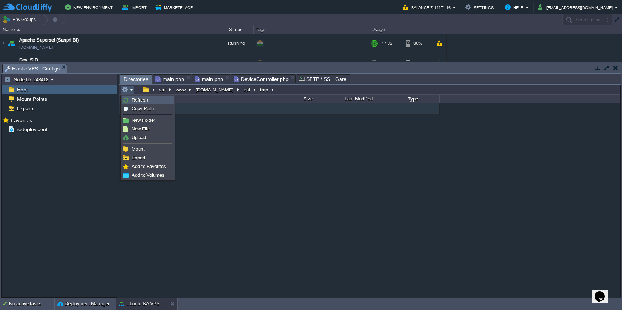
click at [133, 103] on link "Refresh" at bounding box center [148, 100] width 52 height 8
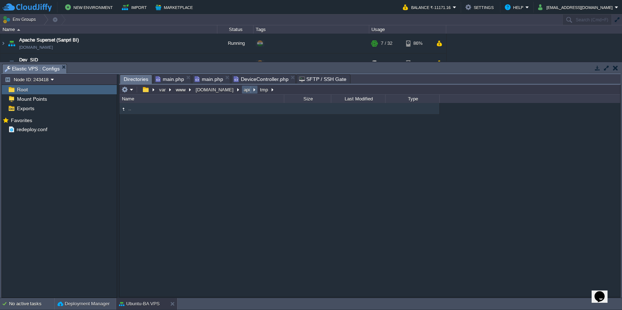
click at [243, 93] on button "api" at bounding box center [247, 89] width 9 height 7
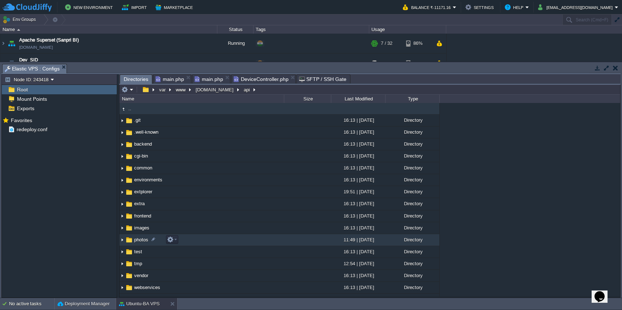
click at [228, 240] on td "photos" at bounding box center [201, 240] width 165 height 12
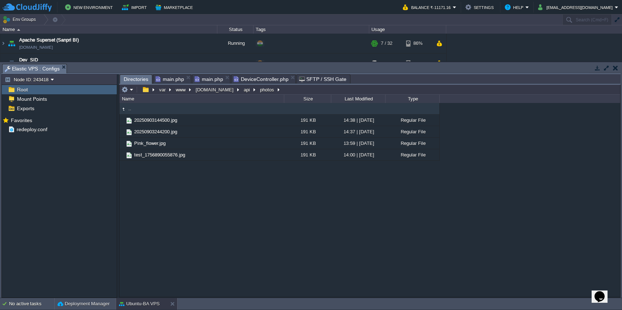
click at [260, 80] on span "DeviceController.php" at bounding box center [261, 79] width 55 height 9
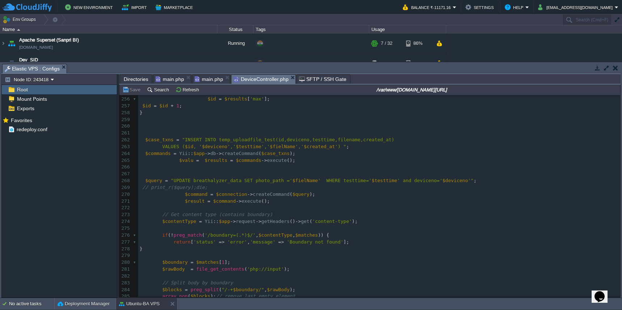
scroll to position [1696, 0]
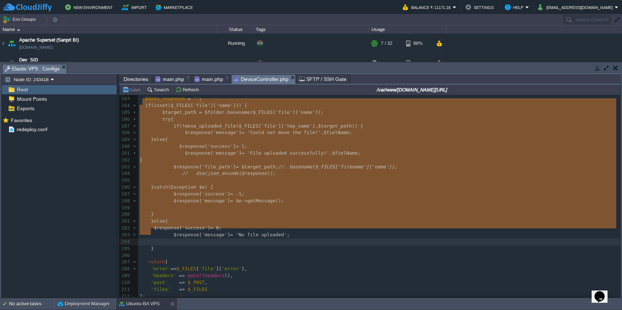
type textarea "if (isset($_FILES['file']['name'])) { $target_path = $folder . basename($_FILES…"
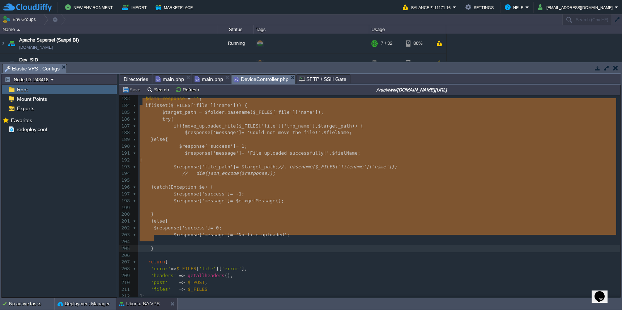
drag, startPoint x: 143, startPoint y: 104, endPoint x: 172, endPoint y: 236, distance: 135.2
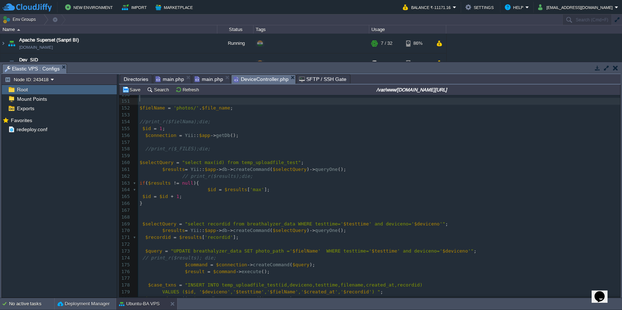
click at [223, 146] on pre "//print_r($_FILES);die;" at bounding box center [379, 149] width 482 height 7
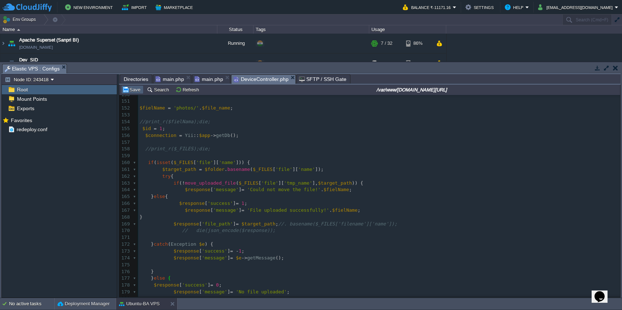
click at [132, 93] on button "Save" at bounding box center [132, 89] width 20 height 7
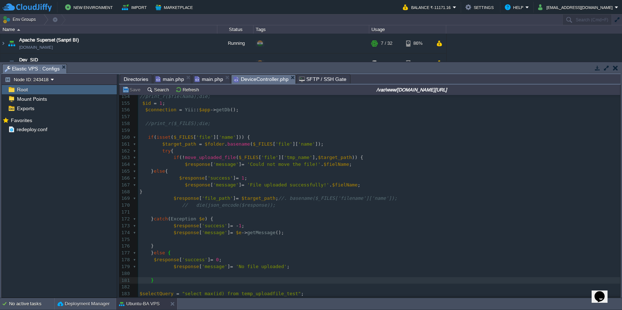
click at [243, 141] on span "basename" at bounding box center [238, 143] width 23 height 5
type textarea "basename"
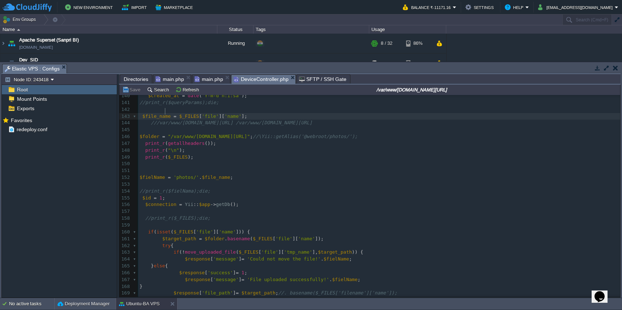
click at [165, 114] on span "$file_name" at bounding box center [156, 116] width 28 height 5
type textarea "$file_name"
click at [233, 230] on div "xxxxxxxxxx // print_r(Yii::$app->request);die; 127 /*file_put_contents(Yii::get…" at bounding box center [379, 239] width 482 height 470
paste textarea ";"
type textarea ";//"
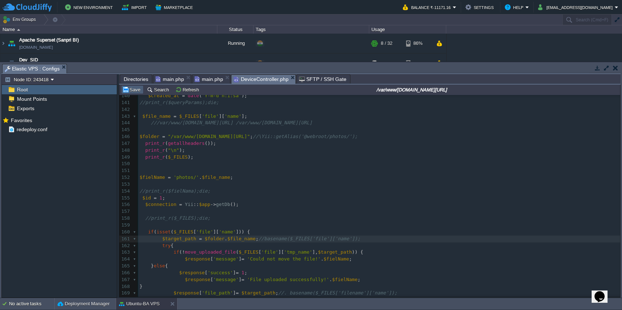
click at [135, 92] on button "Save" at bounding box center [132, 89] width 20 height 7
click at [144, 141] on span at bounding box center [143, 143] width 6 height 5
type textarea "//"
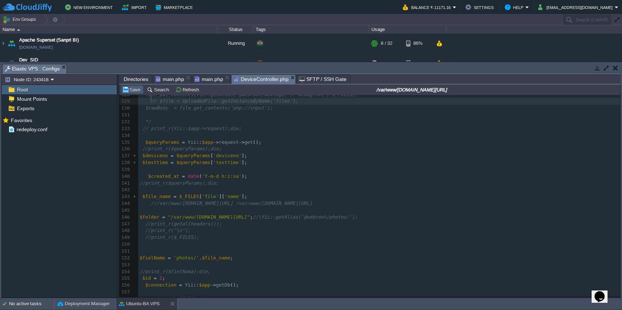
click at [129, 91] on button "Save" at bounding box center [132, 89] width 20 height 7
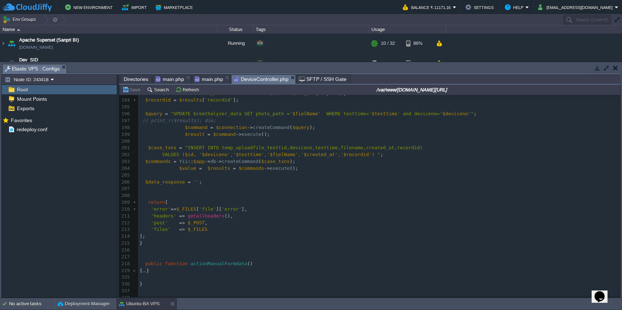
click at [355, 192] on pre at bounding box center [379, 195] width 482 height 7
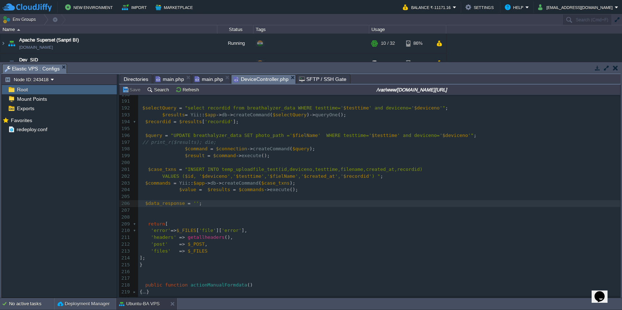
type textarea "$data_response = '';"
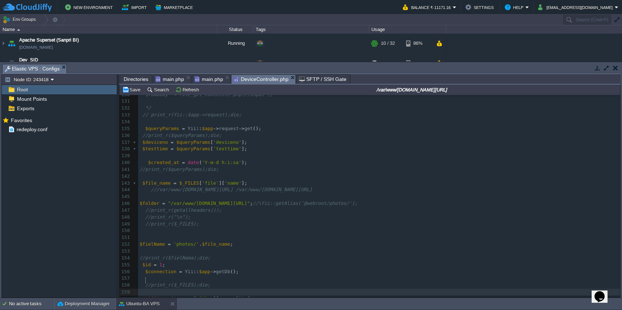
click at [273, 289] on pre at bounding box center [379, 292] width 482 height 7
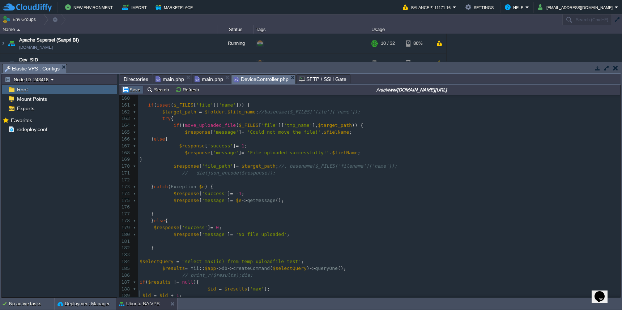
click at [134, 93] on button "Save" at bounding box center [132, 89] width 20 height 7
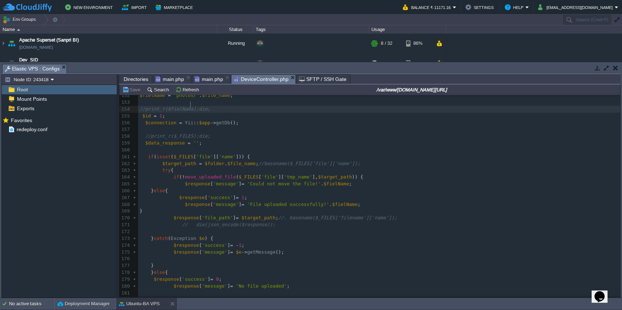
scroll to position [978, 0]
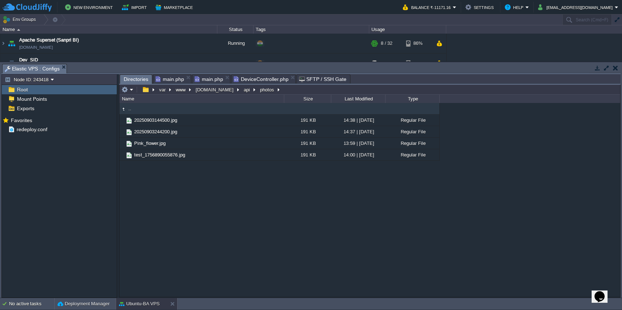
click at [139, 81] on span "Directories" at bounding box center [136, 79] width 25 height 9
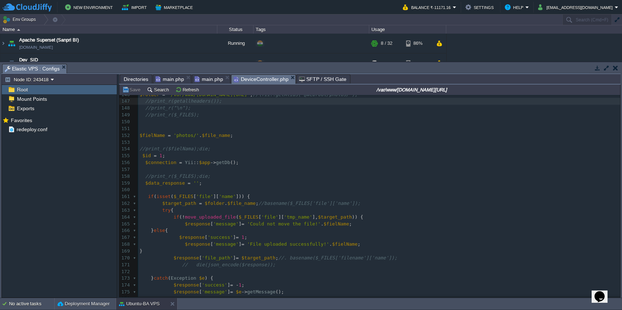
click at [255, 80] on span "DeviceController.php" at bounding box center [261, 79] width 55 height 9
click at [129, 80] on span "Directories" at bounding box center [136, 79] width 25 height 9
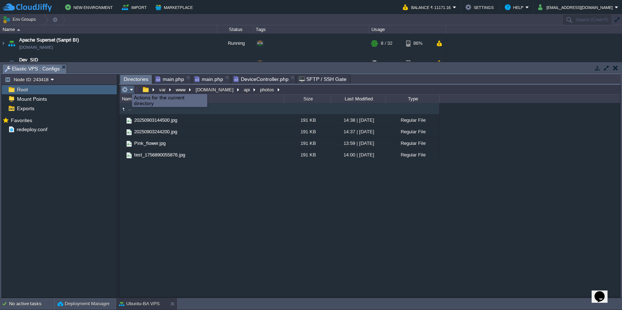
click at [127, 88] on button "button" at bounding box center [124, 89] width 7 height 7
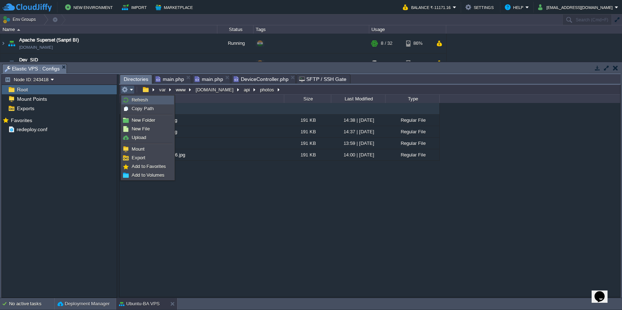
click at [131, 98] on link "Refresh" at bounding box center [148, 100] width 52 height 8
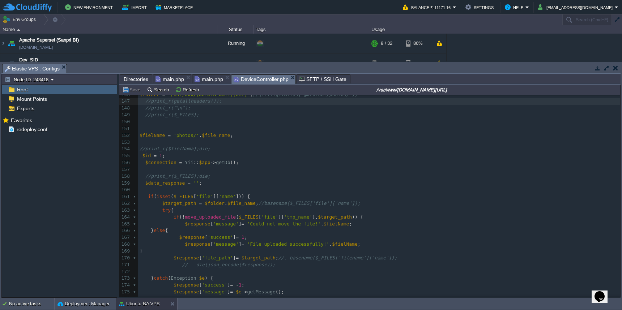
click at [268, 81] on span "DeviceController.php" at bounding box center [261, 79] width 55 height 9
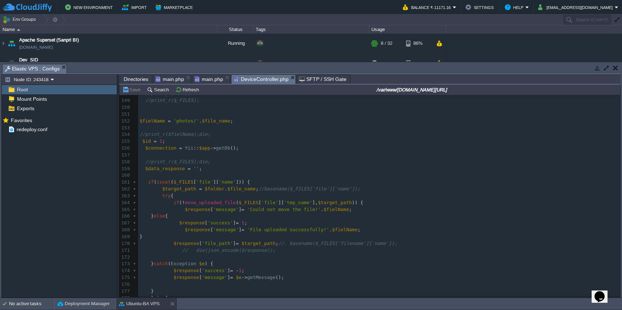
scroll to position [982, 0]
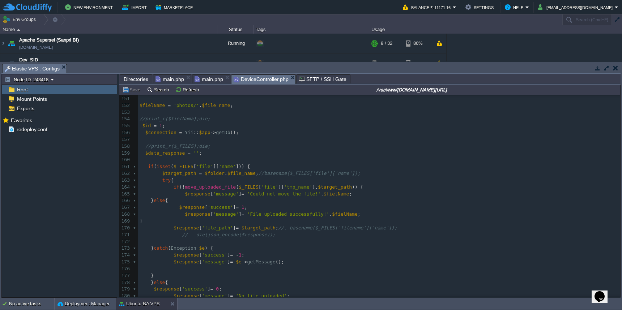
click at [142, 81] on span "Directories" at bounding box center [136, 79] width 25 height 9
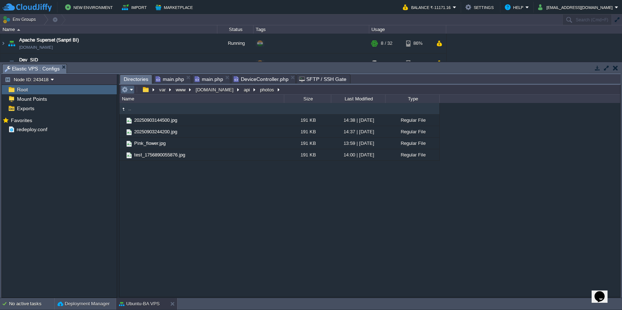
click at [130, 92] on em at bounding box center [127, 89] width 12 height 7
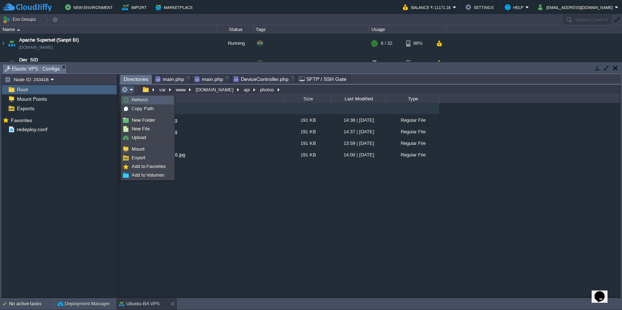
click at [131, 100] on link "Refresh" at bounding box center [148, 100] width 52 height 8
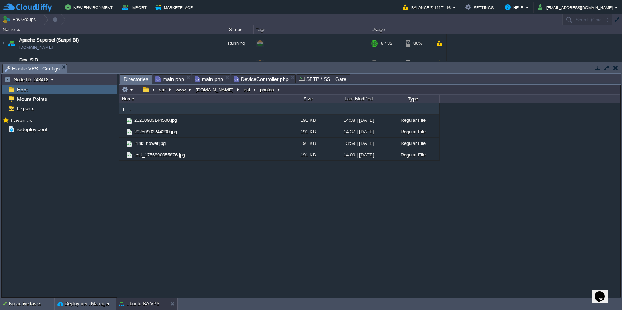
click at [257, 78] on span "DeviceController.php" at bounding box center [261, 79] width 55 height 9
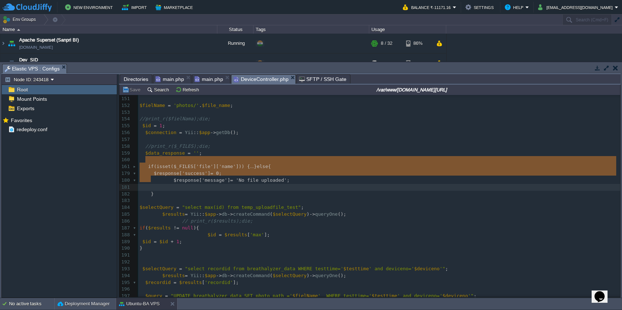
type textarea "if (isset($_FILES['file']['name'])) { $target_path = $folder . $file_name;//bas…"
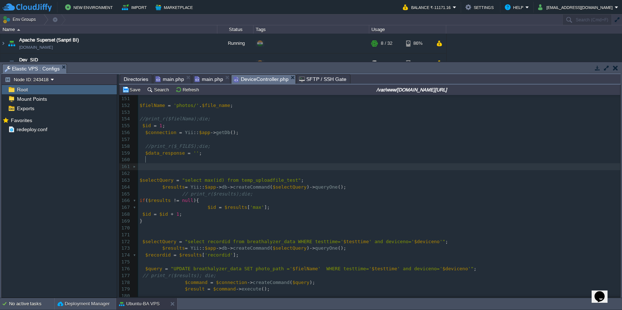
drag, startPoint x: 145, startPoint y: 160, endPoint x: 159, endPoint y: 183, distance: 27.1
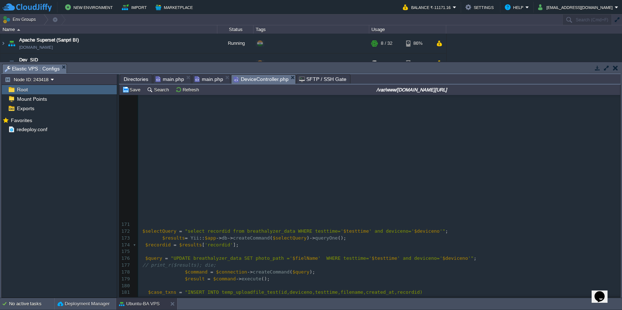
scroll to position [1122, 0]
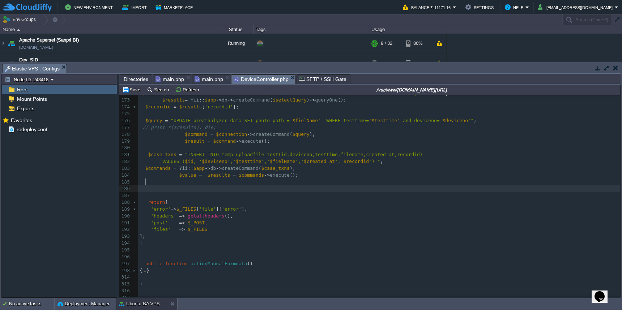
click at [260, 185] on pre at bounding box center [379, 188] width 482 height 7
paste textarea
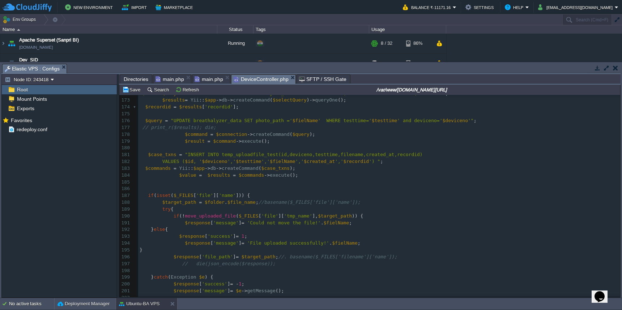
scroll to position [1153, 0]
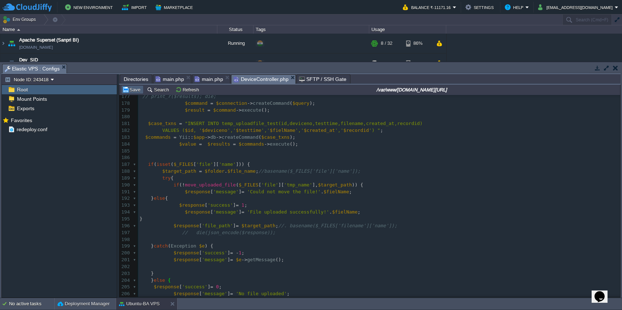
click at [134, 92] on button "Save" at bounding box center [132, 89] width 20 height 7
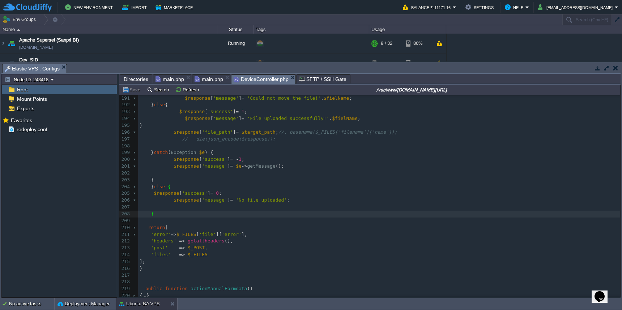
scroll to position [1247, 0]
type textarea "$_FILES"
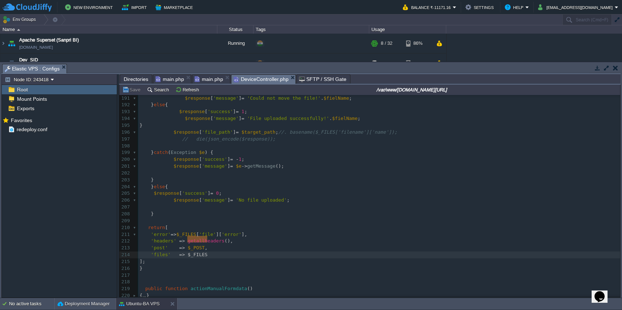
drag, startPoint x: 187, startPoint y: 241, endPoint x: 208, endPoint y: 243, distance: 20.3
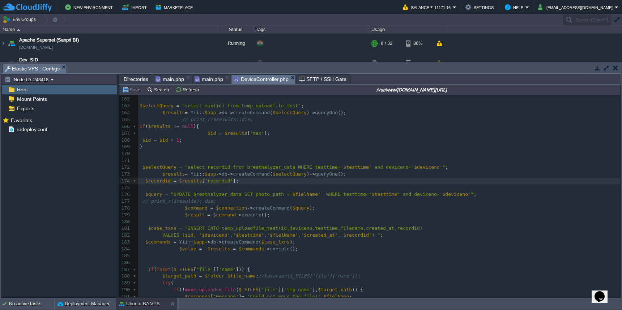
scroll to position [856, 0]
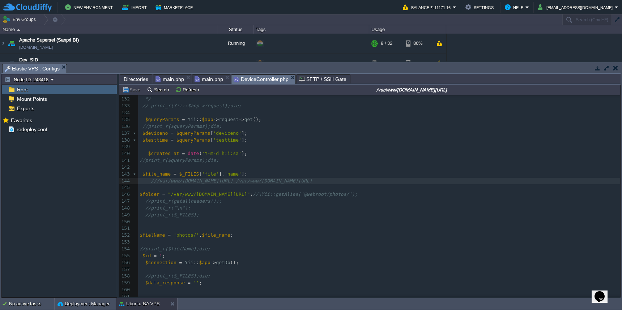
click at [298, 116] on pre "$queryParams = Yii :: $app -> request -> get ();" at bounding box center [379, 119] width 482 height 7
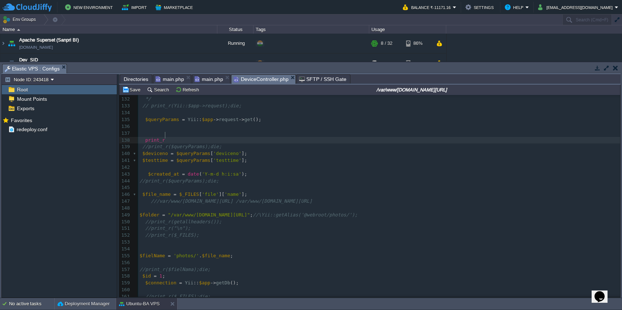
scroll to position [3, 14]
paste textarea ")"
type textarea "print_r();"
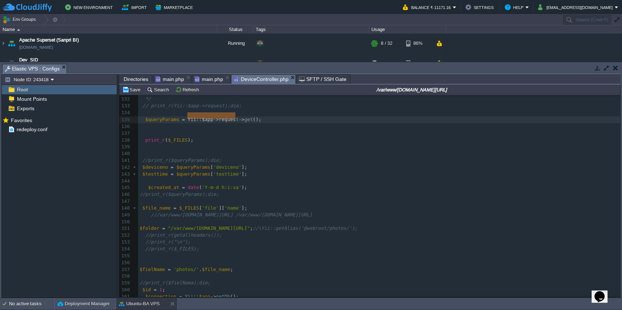
type textarea "Yii::$app->request"
drag, startPoint x: 188, startPoint y: 118, endPoint x: 238, endPoint y: 118, distance: 49.9
click at [212, 150] on pre at bounding box center [379, 153] width 482 height 7
paste textarea ")"
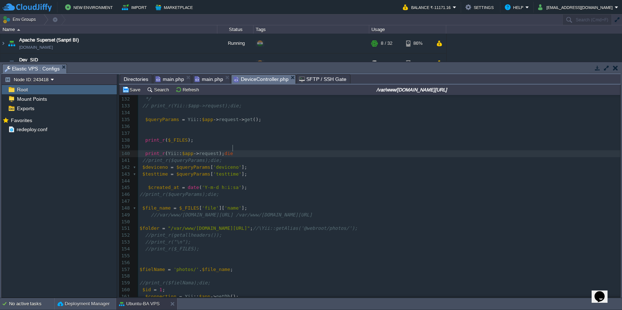
type textarea "print_r();die;"
click at [325, 131] on pre at bounding box center [379, 133] width 482 height 7
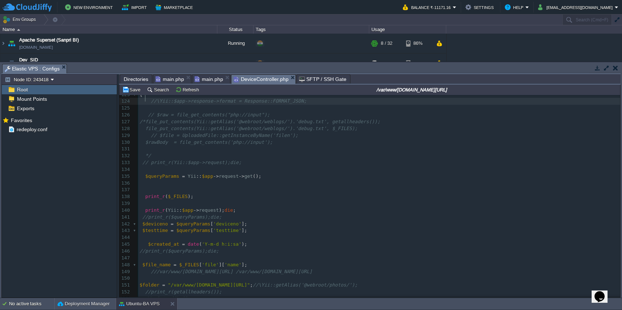
scroll to position [789, 0]
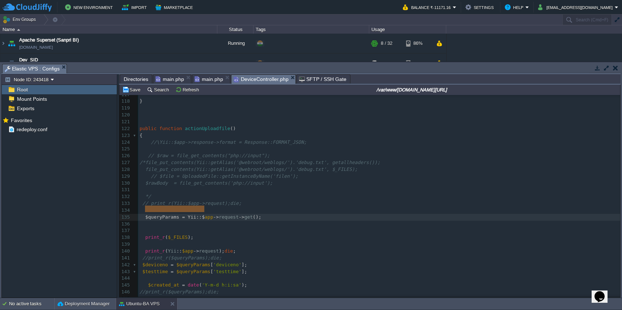
type textarea "$queryParams = Yii::$app->request->get();"
drag, startPoint x: 145, startPoint y: 210, endPoint x: 277, endPoint y: 210, distance: 132.0
click at [264, 248] on pre "print_r ( Yii :: $app -> request ); die ;" at bounding box center [379, 251] width 482 height 7
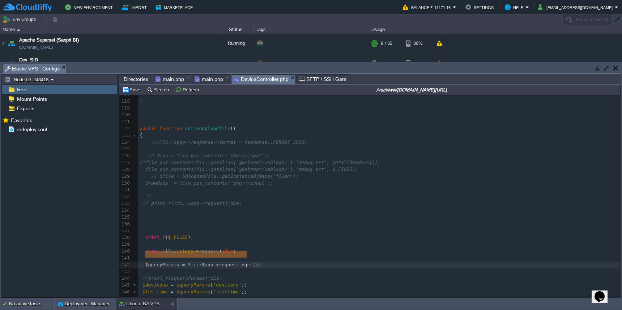
type textarea "$queryParams = Yii::$app->request->get();"
drag, startPoint x: 145, startPoint y: 256, endPoint x: 267, endPoint y: 256, distance: 122.6
click at [253, 241] on pre at bounding box center [379, 244] width 482 height 7
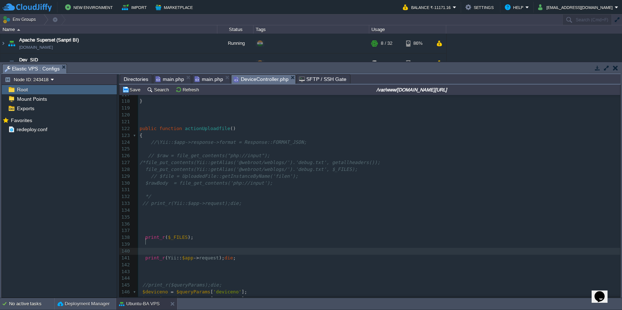
paste textarea
click at [133, 91] on button "Save" at bounding box center [132, 89] width 20 height 7
click at [272, 255] on pre "print_r ( Yii :: $app -> request ); die ;" at bounding box center [379, 258] width 482 height 7
click at [131, 92] on button "Save" at bounding box center [132, 89] width 20 height 7
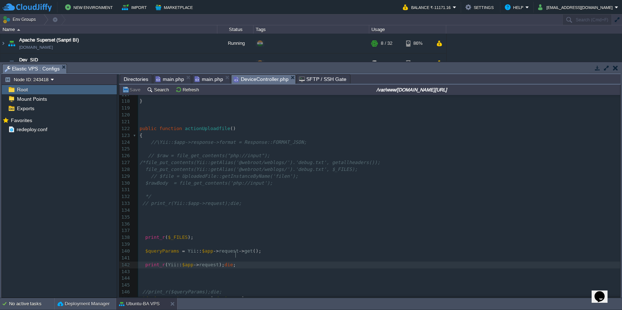
click at [272, 262] on pre "print_r ( Yii :: $app -> request ); die ;" at bounding box center [379, 265] width 482 height 7
type textarea "print_r($_FILES);"
drag, startPoint x: 143, startPoint y: 230, endPoint x: 199, endPoint y: 230, distance: 56.0
click at [195, 221] on pre at bounding box center [379, 224] width 482 height 7
paste textarea "$_FILES"
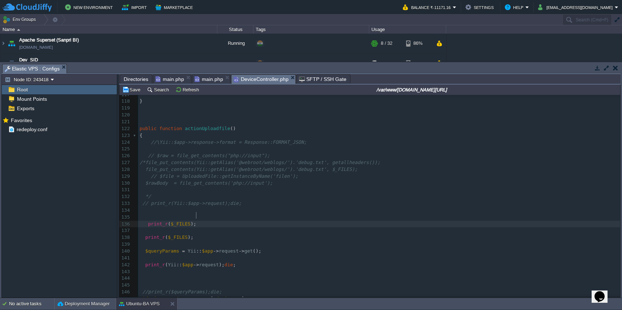
click at [184, 221] on span "$_FILES" at bounding box center [181, 223] width 20 height 5
type textarea ""In upload file ""
type textarea "print_r("In upload file ");"
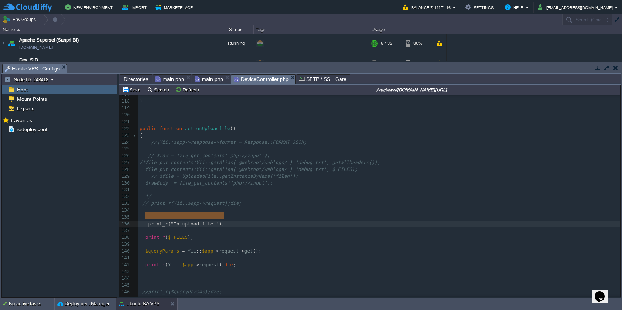
drag, startPoint x: 146, startPoint y: 216, endPoint x: 196, endPoint y: 216, distance: 49.5
click at [221, 255] on pre at bounding box center [379, 258] width 482 height 7
paste textarea "r"
click at [217, 256] on div "xxxxxxxxxx ///var/www/[DOMAIN_NAME][URL] /var/www/[DOMAIN_NAME][URL] 108 $respo…" at bounding box center [379, 220] width 482 height 381
type textarea "request print"
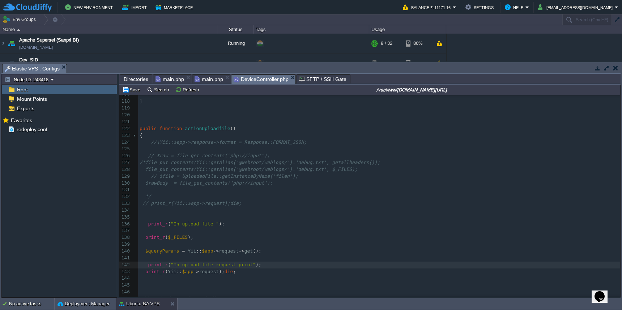
scroll to position [3, 26]
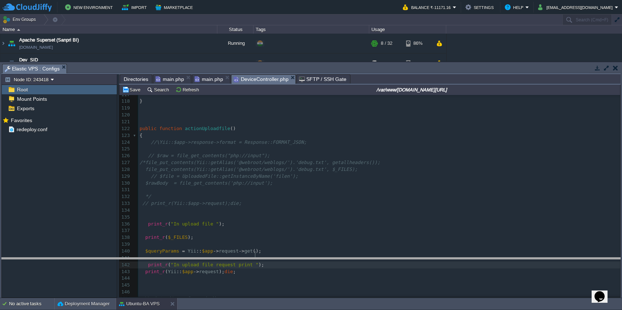
drag, startPoint x: 360, startPoint y: 67, endPoint x: 367, endPoint y: 260, distance: 193.9
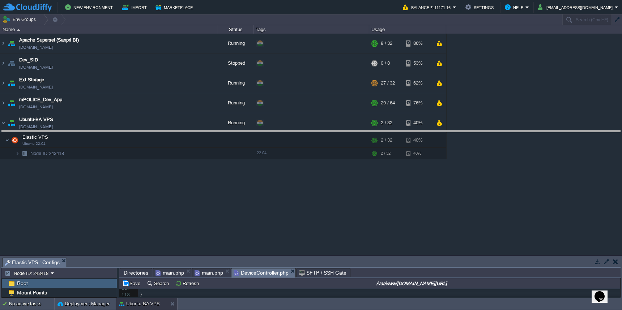
drag, startPoint x: 368, startPoint y: 259, endPoint x: 387, endPoint y: 103, distance: 157.7
click at [388, 103] on body "New Environment Import Marketplace Bonus ₹0.00 Upgrade Account Balance ₹-11171.…" at bounding box center [311, 155] width 622 height 310
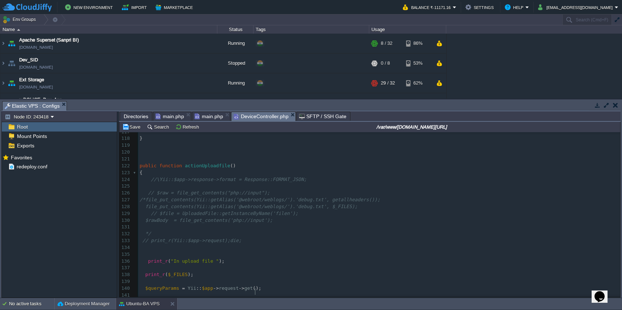
click at [307, 299] on pre "print_r ( "In upload file request print " );" at bounding box center [379, 302] width 482 height 7
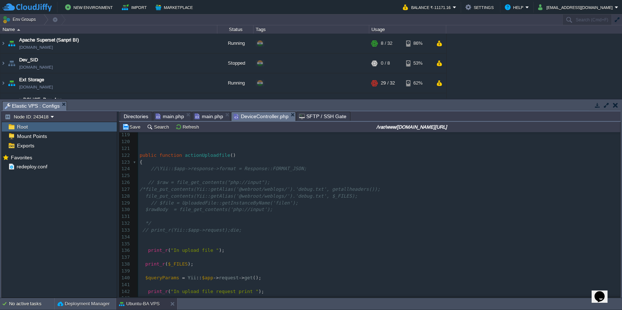
scroll to position [780, 0]
click at [224, 289] on div "xxxxxxxxxx 107 $response [ 'success' ] = 1 ; 108 $response [ 'message' ] = 'Rec…" at bounding box center [379, 210] width 482 height 334
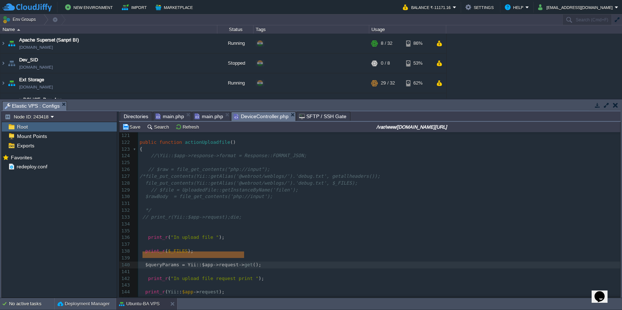
type textarea "$queryParams = Yii::$app->request->get();"
drag, startPoint x: 143, startPoint y: 255, endPoint x: 269, endPoint y: 256, distance: 125.5
click at [239, 303] on pre "die ;" at bounding box center [379, 306] width 482 height 7
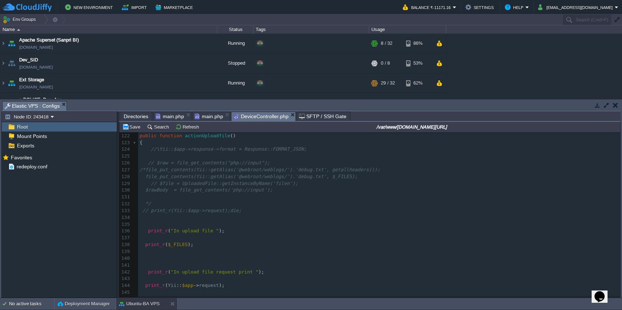
scroll to position [800, 0]
paste textarea
click at [136, 132] on div "Save Search Refresh /var/www/[DOMAIN_NAME][URL]" at bounding box center [369, 127] width 501 height 10
click at [133, 129] on button "Save" at bounding box center [132, 127] width 20 height 7
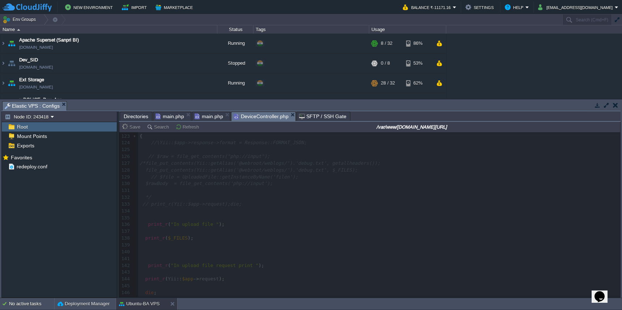
click at [136, 118] on span "Directories" at bounding box center [136, 116] width 25 height 9
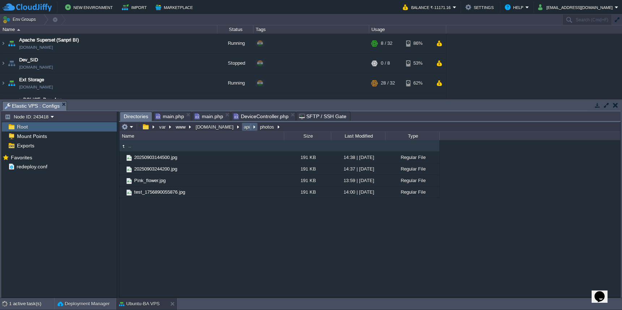
click at [243, 129] on button "api" at bounding box center [247, 127] width 9 height 7
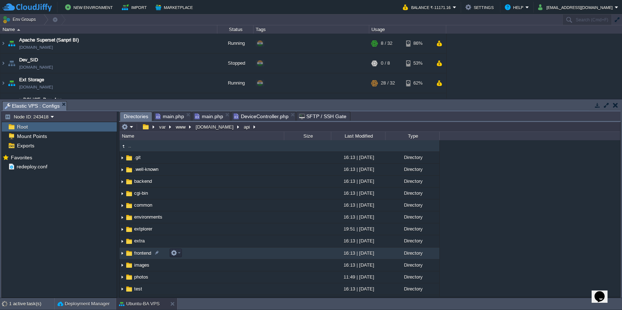
click at [239, 254] on td "frontend" at bounding box center [201, 254] width 165 height 12
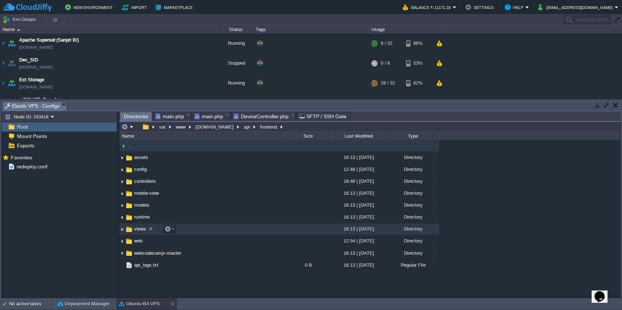
click at [248, 232] on td "views" at bounding box center [201, 229] width 165 height 12
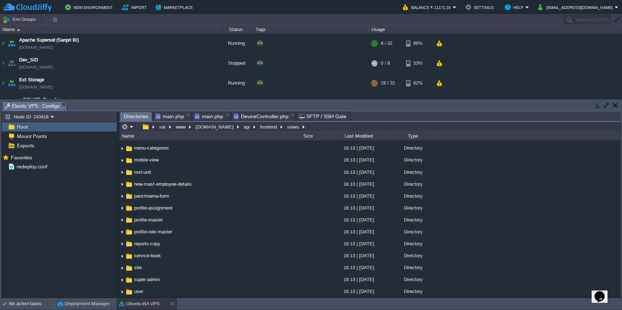
scroll to position [98, 0]
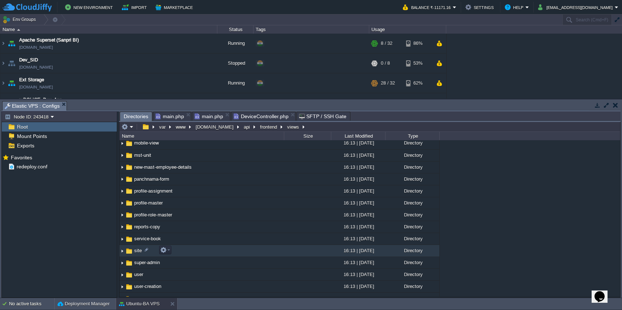
click at [309, 249] on td at bounding box center [307, 251] width 47 height 12
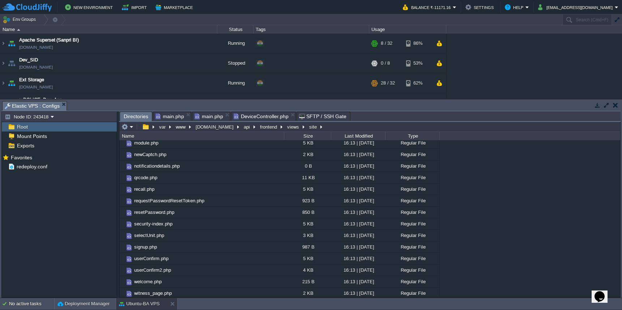
scroll to position [191, 0]
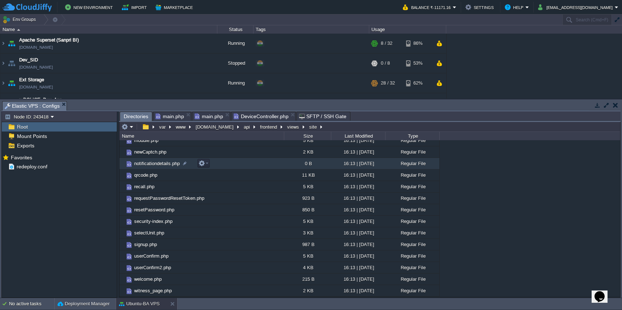
click at [257, 161] on td "notificationdetails.php" at bounding box center [201, 164] width 165 height 12
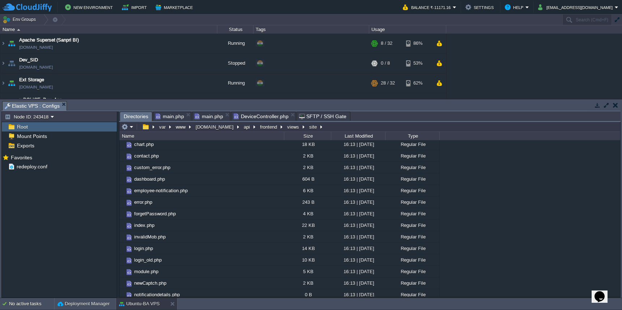
scroll to position [72, 0]
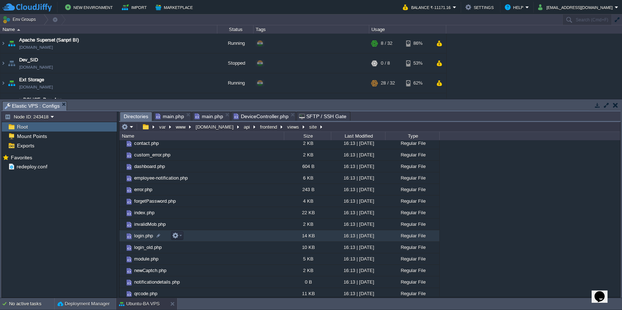
click at [244, 238] on td "login.php" at bounding box center [201, 236] width 165 height 12
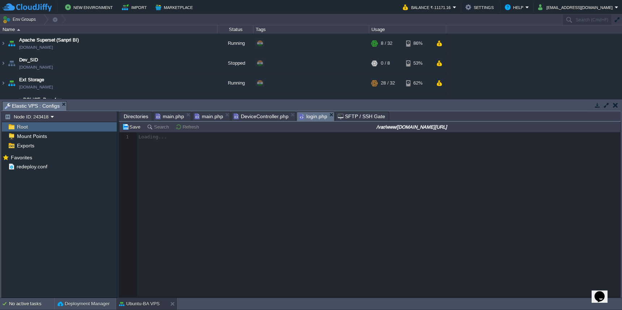
click at [210, 114] on span "main.php" at bounding box center [209, 116] width 29 height 9
click at [238, 116] on span "login.php" at bounding box center [235, 116] width 28 height 9
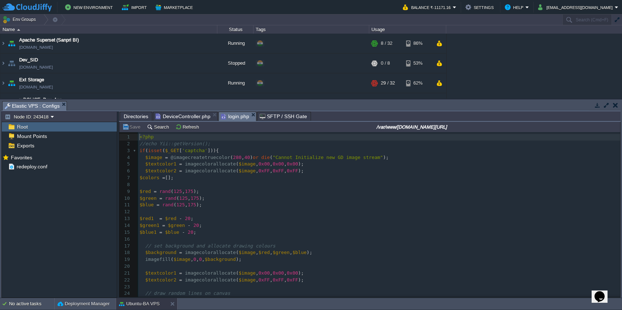
click at [300, 195] on pre "$green = rand ( 125 , 175 );" at bounding box center [379, 198] width 482 height 7
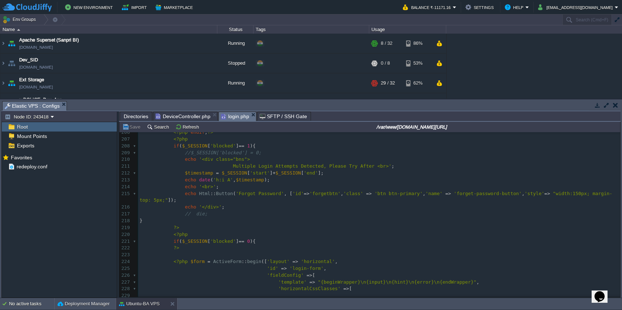
scroll to position [1361, 0]
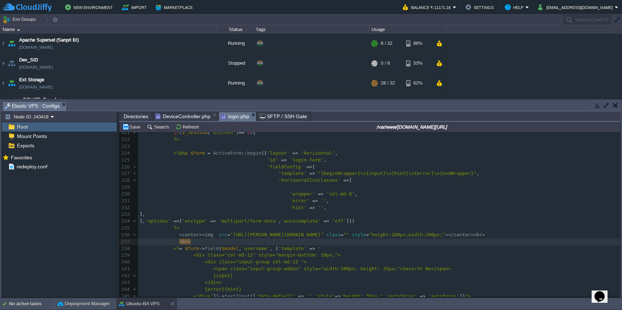
type textarea "/"
click at [180, 206] on div "xxxxxxxxxx <?php if ( Yii :: $app -> session -> hasFlash ( 'danger' )){ 211 Mul…" at bounding box center [379, 222] width 482 height 334
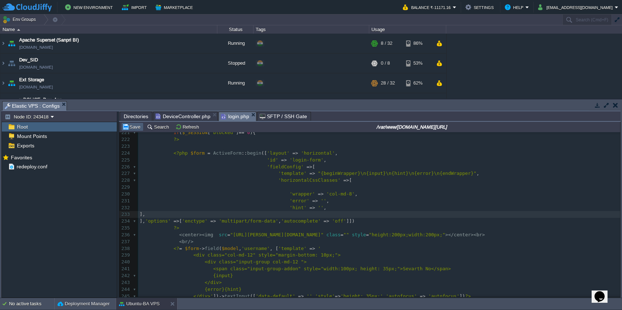
click at [132, 128] on button "Save" at bounding box center [132, 127] width 20 height 7
click at [135, 117] on span "Directories" at bounding box center [136, 116] width 25 height 9
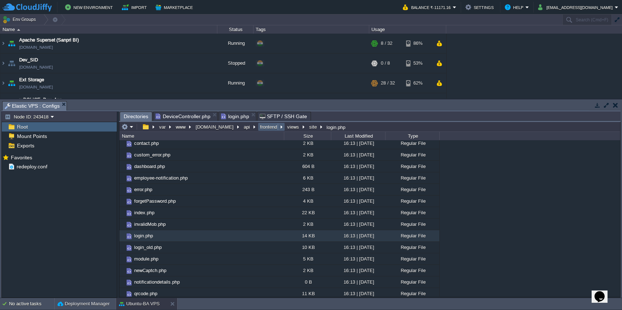
click at [261, 130] on button "frontend" at bounding box center [269, 127] width 20 height 7
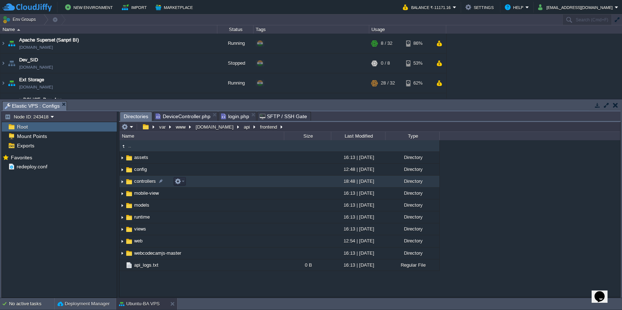
click at [266, 182] on td "controllers" at bounding box center [201, 182] width 165 height 12
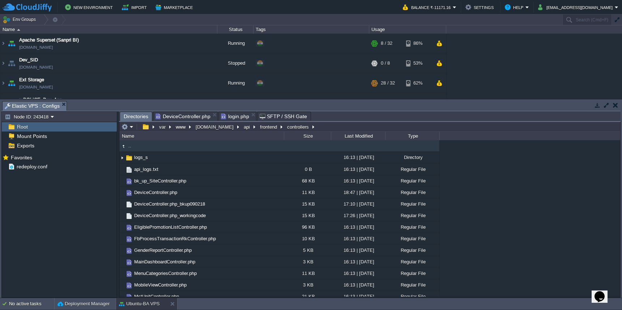
click at [234, 115] on span "login.php" at bounding box center [235, 116] width 28 height 9
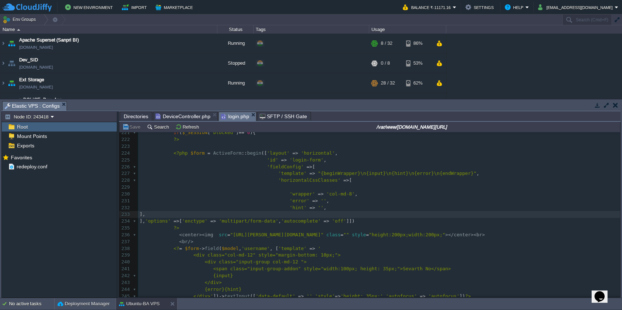
click at [137, 116] on span "Directories" at bounding box center [136, 116] width 25 height 9
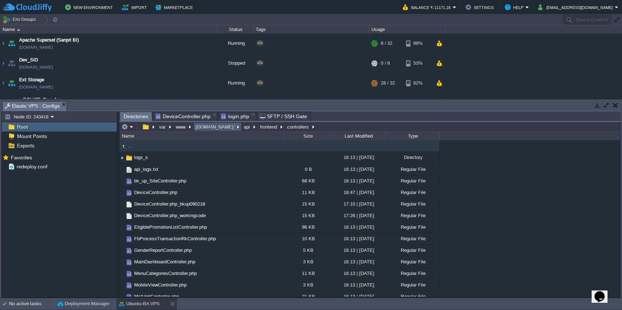
click at [213, 126] on button "[DOMAIN_NAME]" at bounding box center [215, 127] width 41 height 7
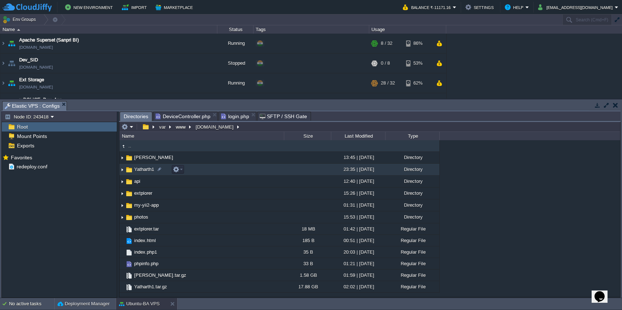
click at [223, 172] on td "Yatharth1" at bounding box center [201, 170] width 165 height 12
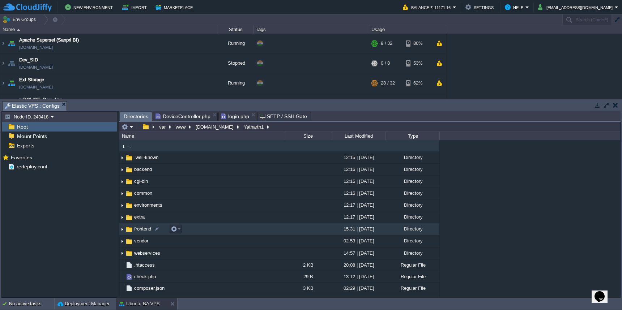
click at [221, 231] on td "frontend" at bounding box center [201, 229] width 165 height 12
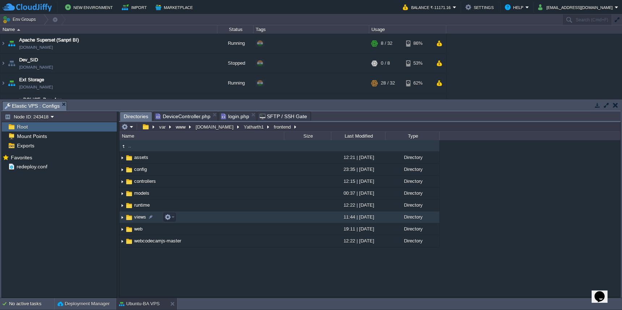
click at [233, 221] on td "views" at bounding box center [201, 218] width 165 height 12
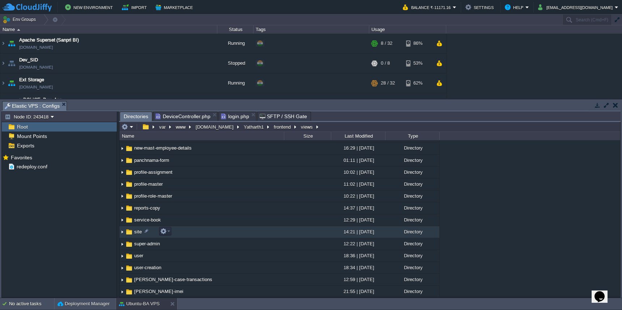
click at [312, 231] on td at bounding box center [307, 232] width 47 height 12
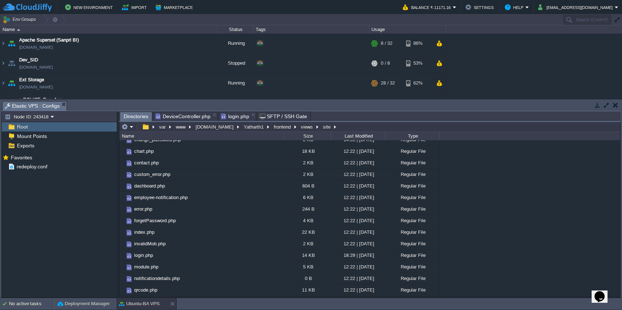
scroll to position [53, 0]
click at [230, 257] on td "login.php" at bounding box center [201, 255] width 165 height 12
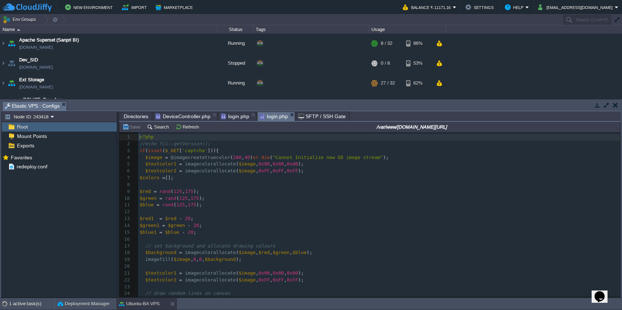
scroll to position [3, 0]
click at [353, 211] on pre at bounding box center [379, 212] width 482 height 7
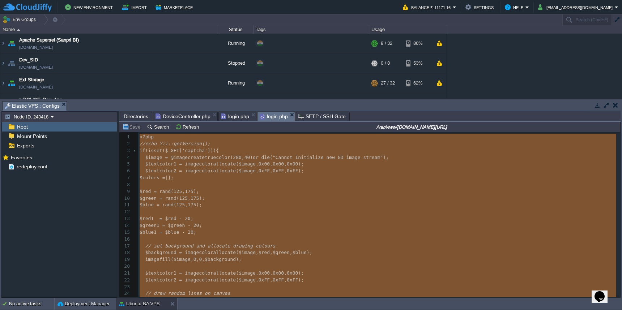
type textarea "<?php //echo Yii::getVersion(); if(isset($_GET['captcha'])){ $image = @imagecre…"
click at [233, 120] on span "login.php" at bounding box center [235, 116] width 28 height 9
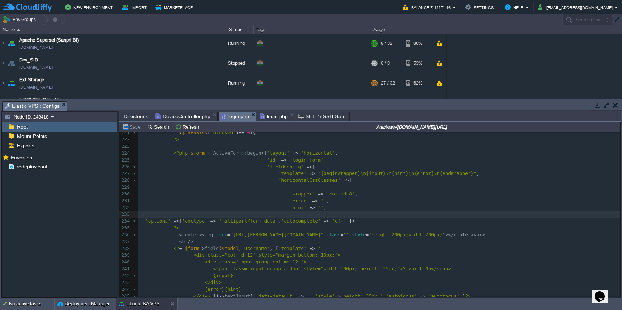
click at [255, 191] on span at bounding box center [215, 193] width 150 height 5
type textarea "-"
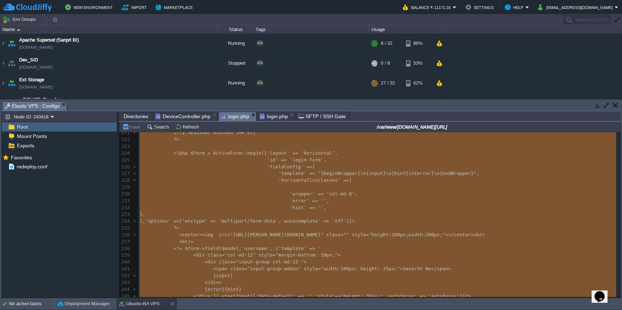
scroll to position [2259, 0]
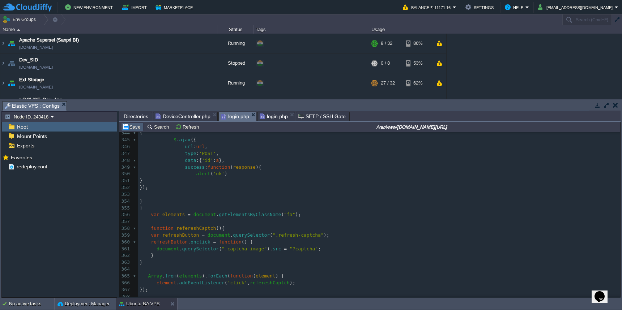
click at [131, 127] on button "Save" at bounding box center [132, 127] width 20 height 7
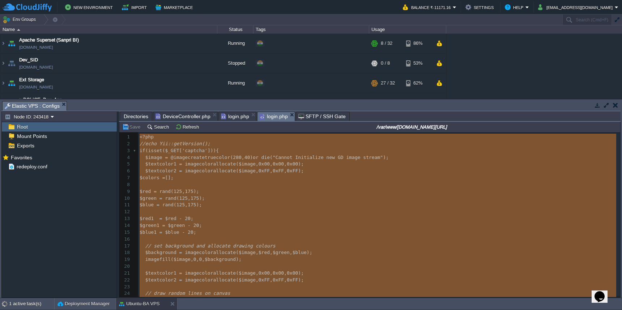
click at [275, 115] on span "login.php" at bounding box center [274, 116] width 28 height 9
click at [232, 116] on span "login.php" at bounding box center [235, 116] width 28 height 9
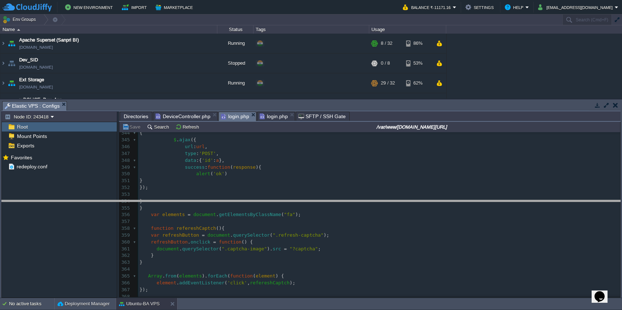
drag, startPoint x: 154, startPoint y: 101, endPoint x: 150, endPoint y: 200, distance: 99.2
click at [150, 200] on body "New Environment Import Marketplace Bonus ₹0.00 Upgrade Account Balance ₹-11171.…" at bounding box center [311, 155] width 622 height 310
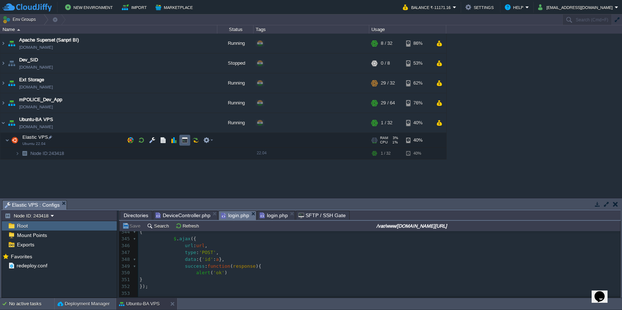
click at [185, 137] on td at bounding box center [184, 140] width 11 height 11
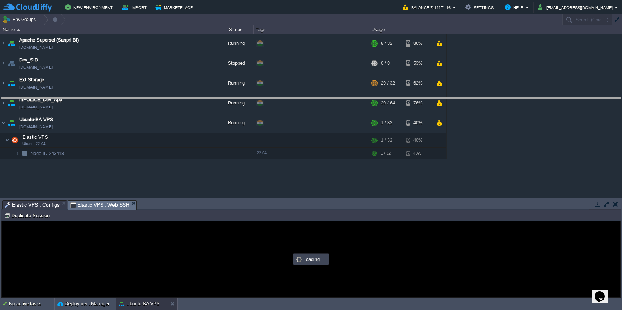
drag, startPoint x: 278, startPoint y: 203, endPoint x: 278, endPoint y: 96, distance: 107.0
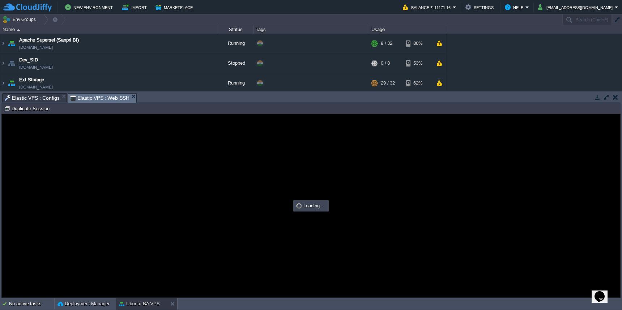
click at [45, 97] on span "Elastic VPS : Configs" at bounding box center [32, 98] width 55 height 9
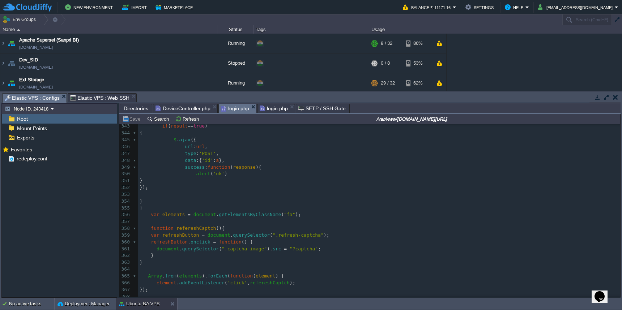
scroll to position [0, 0]
type input "#000000"
click at [131, 111] on span "Directories" at bounding box center [136, 108] width 25 height 9
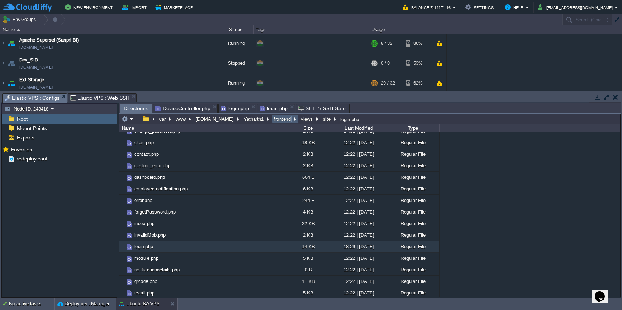
click at [275, 122] on button "frontend" at bounding box center [283, 119] width 20 height 7
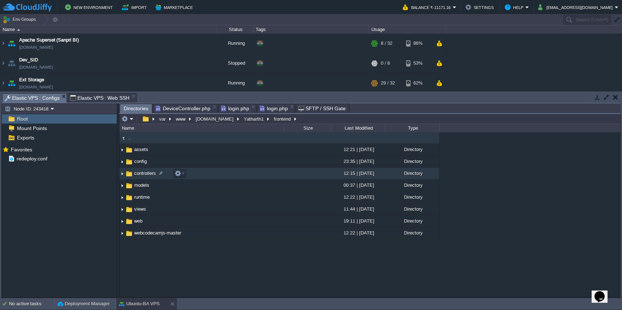
click at [268, 173] on td "controllers" at bounding box center [201, 174] width 165 height 12
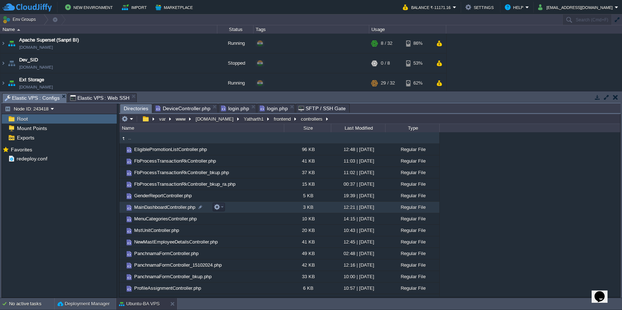
click at [268, 208] on td "MainDashboardController.php" at bounding box center [201, 208] width 165 height 12
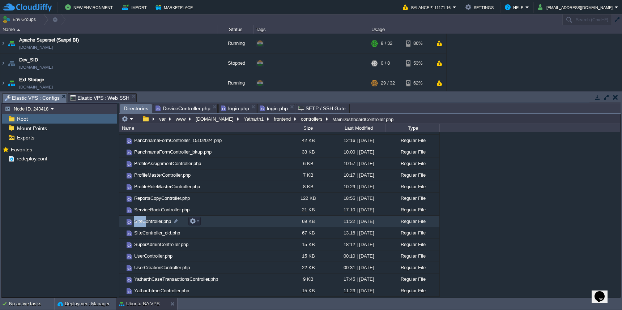
click at [146, 225] on span "SiteController.php" at bounding box center [152, 221] width 39 height 6
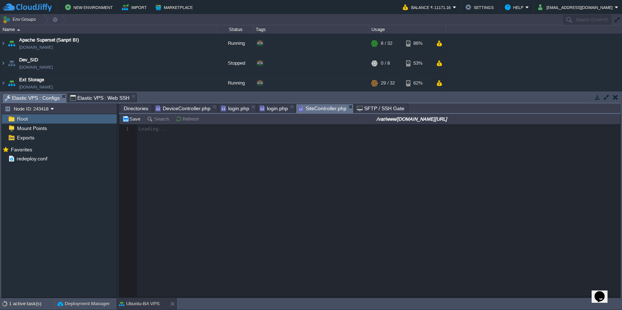
scroll to position [3, 0]
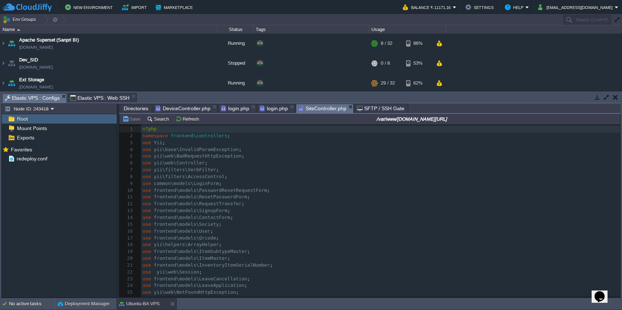
click at [234, 107] on span "login.php" at bounding box center [235, 108] width 28 height 9
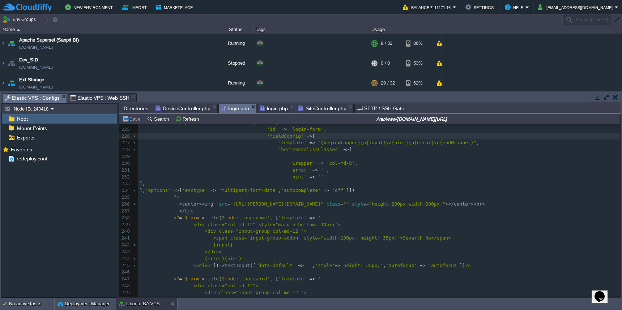
scroll to position [1511, 0]
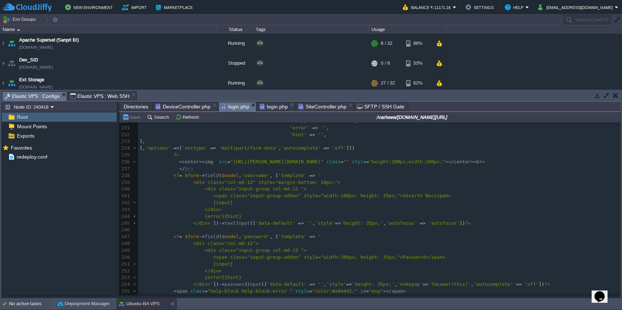
click at [43, 96] on span "Elastic VPS : Configs" at bounding box center [32, 96] width 55 height 9
click at [182, 166] on div "x 205 </ div > 206 <?php endif ; ?> 207 <?php 208 if ( $_SESSION [ 'blocked' ] …" at bounding box center [379, 162] width 482 height 443
type textarea "php"
click at [133, 121] on td "Save" at bounding box center [132, 117] width 22 height 9
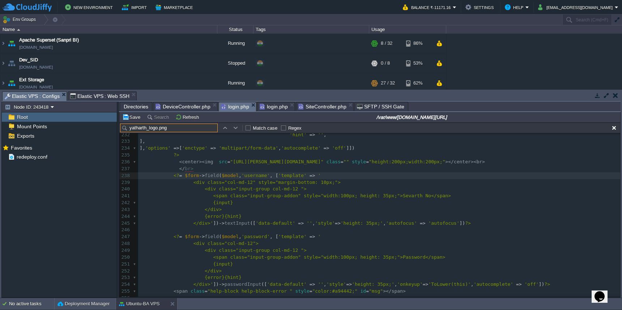
scroll to position [1517, 0]
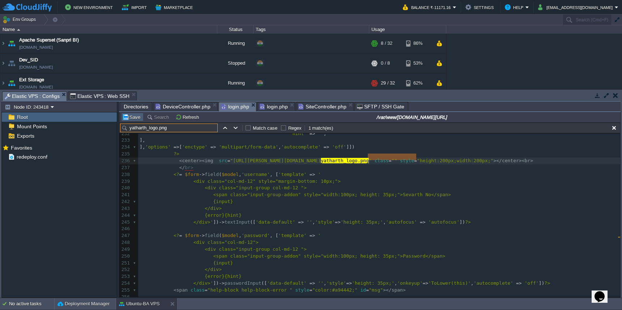
type input "yatharth_logo.png"
click at [136, 119] on button "Save" at bounding box center [132, 117] width 20 height 7
click at [133, 120] on button "Save" at bounding box center [132, 117] width 20 height 7
click at [272, 108] on span "login.php" at bounding box center [274, 106] width 28 height 9
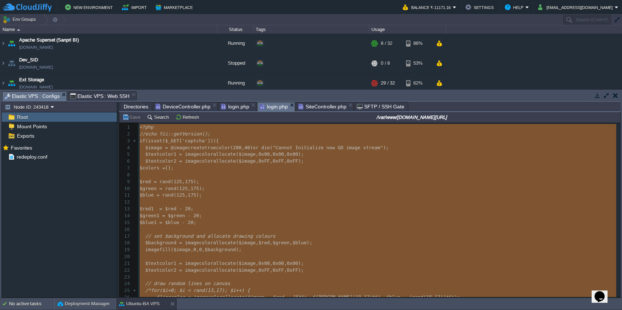
type textarea "-"
type textarea "<?php //echo Yii::getVersion(); if(isset($_GET['captcha'])){ $image = @imagecre…"
click at [237, 112] on div "Directories DeviceController.php login.php login.php SiteController.php SFTP / …" at bounding box center [369, 200] width 501 height 196
click at [237, 107] on span "login.php" at bounding box center [235, 106] width 28 height 9
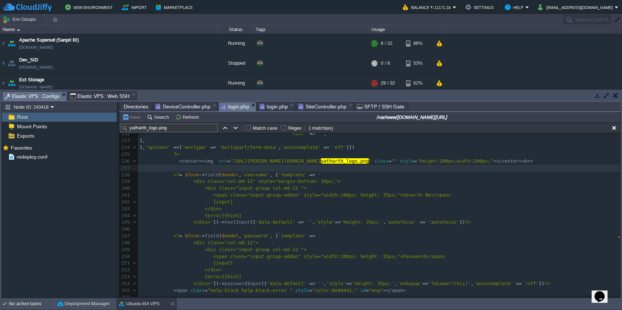
click at [292, 189] on div "x 222 ?> 223 ​ 224 <?php $form = ActiveForm :: begin ([ 'layout' => 'horizontal…" at bounding box center [379, 223] width 482 height 320
type textarea "-"
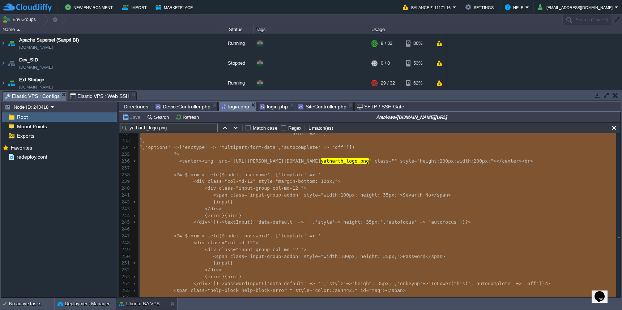
paste textarea
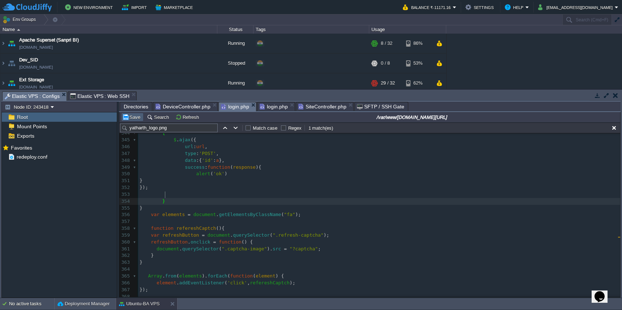
click at [132, 120] on button "Save" at bounding box center [132, 117] width 20 height 7
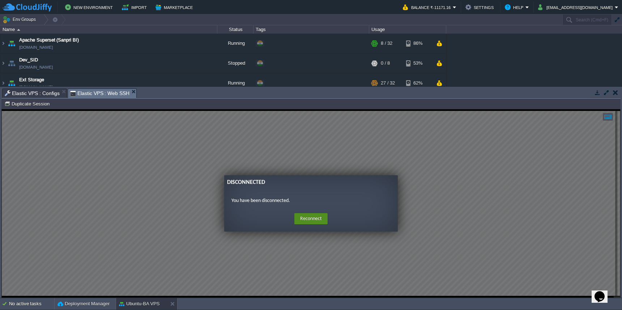
click at [312, 220] on button "Reconnect" at bounding box center [310, 219] width 33 height 12
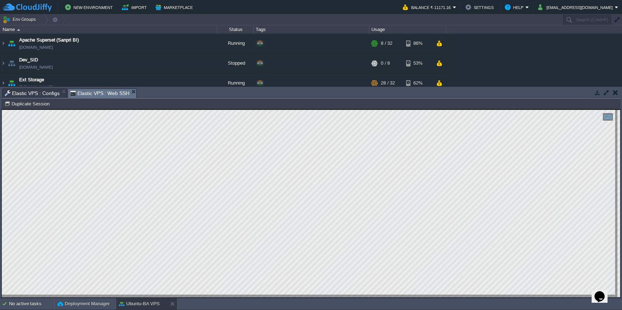
click at [36, 94] on span "Elastic VPS : Configs" at bounding box center [32, 93] width 55 height 9
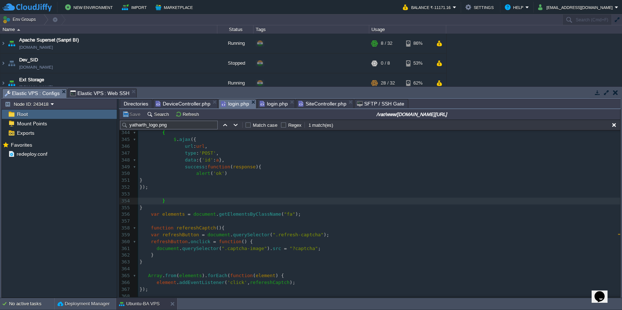
scroll to position [2257, 0]
click at [347, 198] on pre "}" at bounding box center [379, 201] width 482 height 7
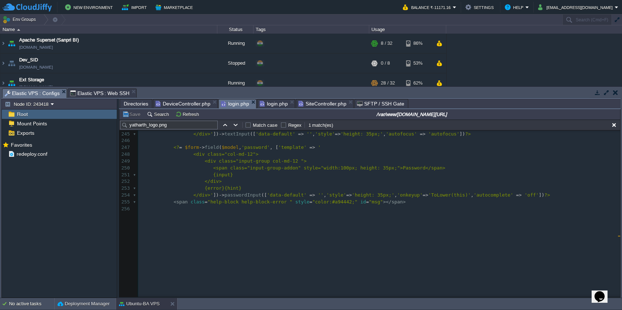
scroll to position [1444, 0]
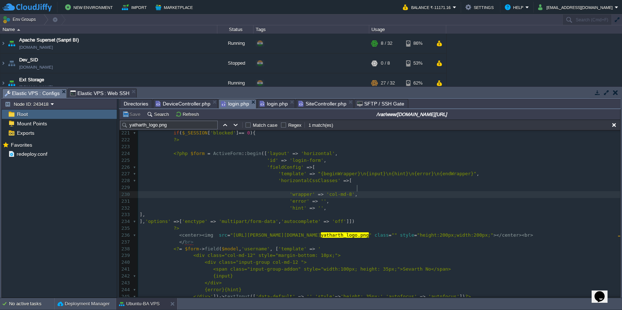
click at [380, 192] on pre "'wrapper' => 'col-md-8' ," at bounding box center [379, 194] width 482 height 7
type textarea "-"
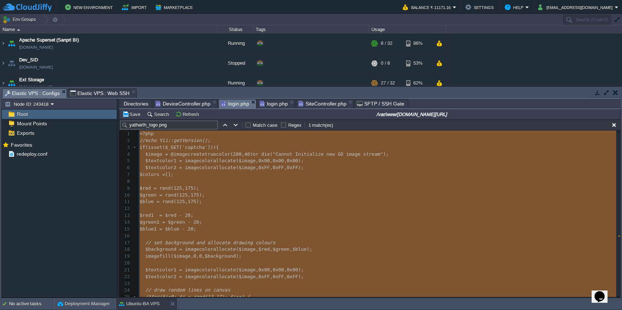
scroll to position [1384, 0]
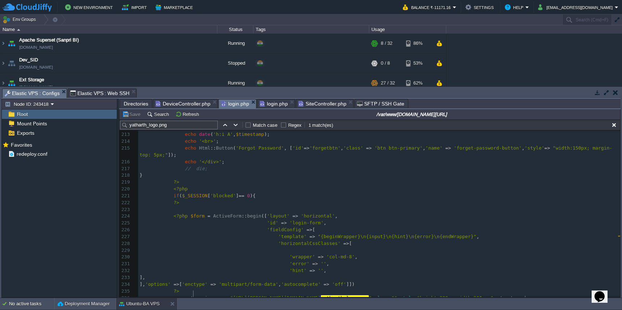
type textarea "-"
click at [211, 158] on div "x </ script > 202 <? = Yii :: $app -> session -> getFlash ( 'error' ) ?> 203 <?…" at bounding box center [379, 216] width 482 height 320
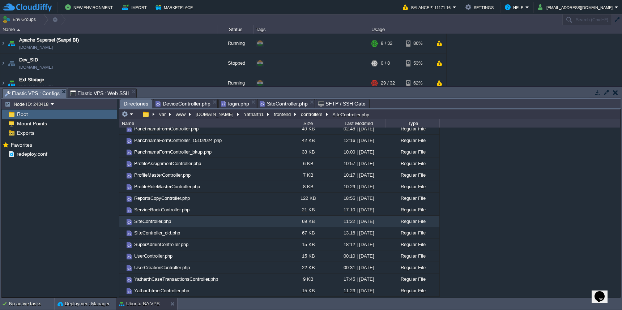
scroll to position [120, 0]
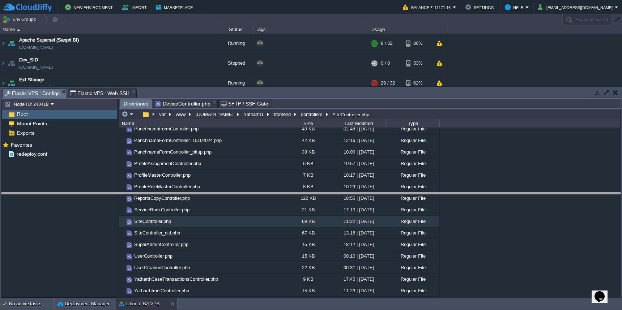
drag, startPoint x: 324, startPoint y: 92, endPoint x: 323, endPoint y: 219, distance: 127.3
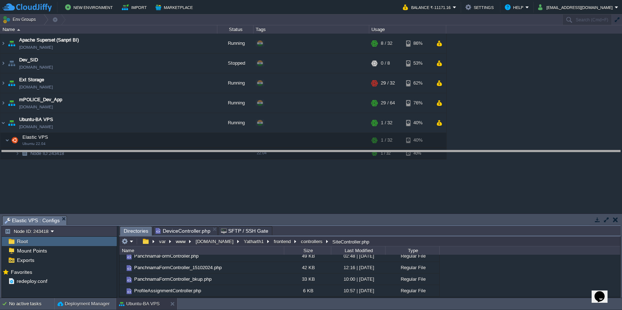
drag, startPoint x: 332, startPoint y: 220, endPoint x: 328, endPoint y: 138, distance: 82.2
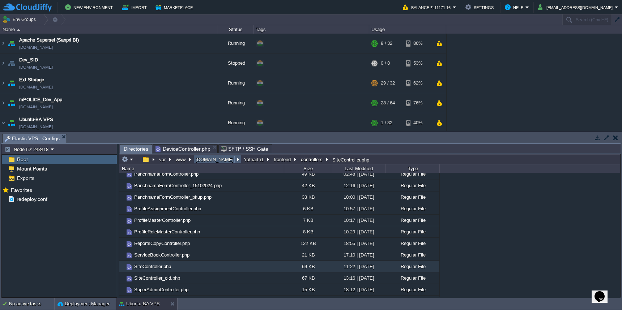
click at [212, 161] on button "[DOMAIN_NAME]" at bounding box center [215, 159] width 41 height 7
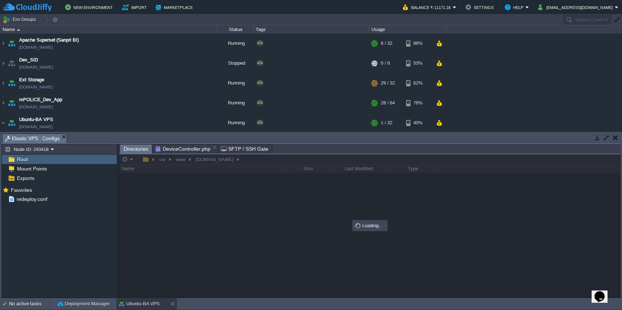
scroll to position [0, 0]
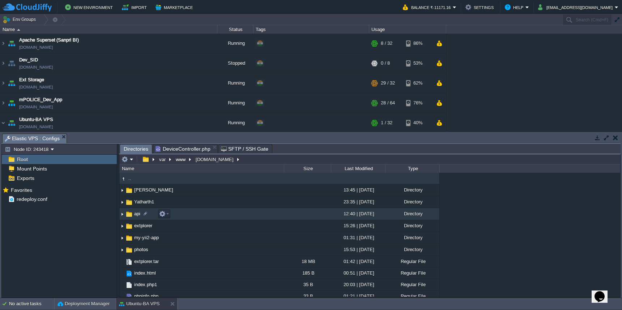
click at [205, 218] on td "api" at bounding box center [201, 214] width 165 height 12
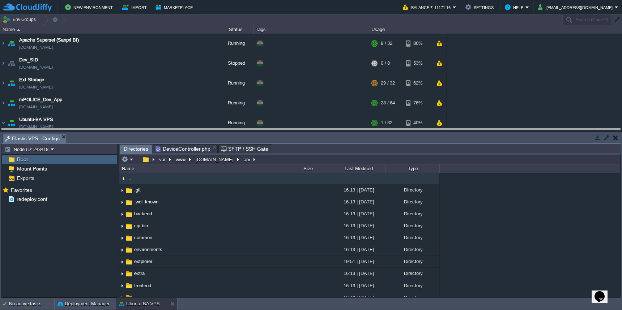
drag, startPoint x: 545, startPoint y: 134, endPoint x: 545, endPoint y: 69, distance: 65.4
click at [545, 69] on body "New Environment Import Marketplace Bonus ₹0.00 Upgrade Account Balance ₹-11171.…" at bounding box center [311, 155] width 622 height 310
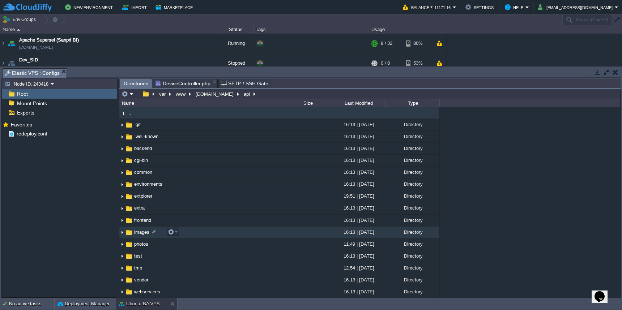
click at [253, 232] on td "images" at bounding box center [201, 233] width 165 height 12
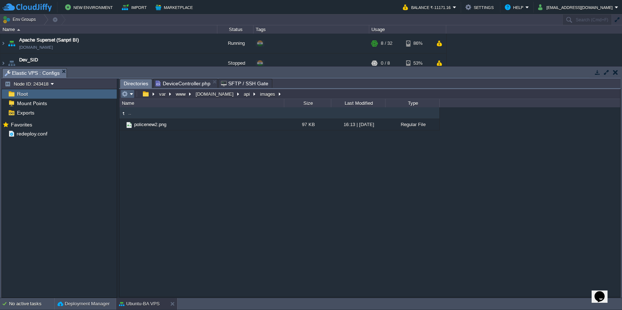
click at [129, 94] on em at bounding box center [127, 94] width 12 height 7
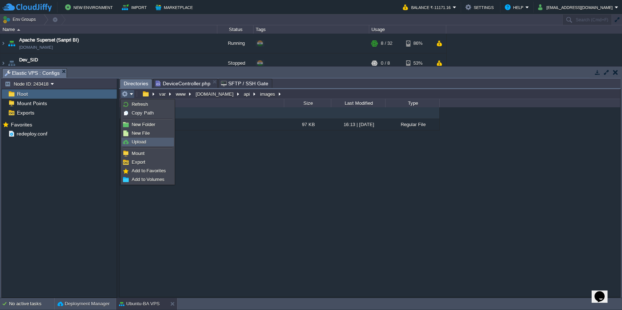
click at [144, 142] on span "Upload" at bounding box center [139, 141] width 14 height 5
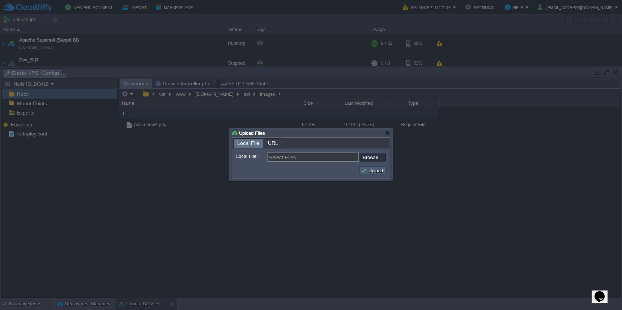
click at [375, 174] on button "Upload" at bounding box center [373, 170] width 24 height 7
click at [377, 159] on input "file" at bounding box center [339, 157] width 91 height 9
type input "C:\fakepath\tst_phpto.png"
type input "tst_phpto.png"
click at [374, 160] on input "file" at bounding box center [339, 157] width 91 height 9
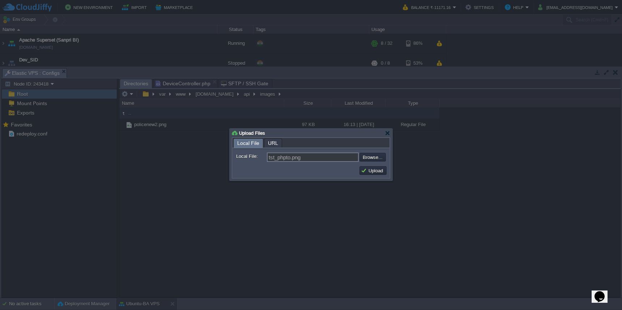
type input "C:\fakepath\Pink_flower.jpg"
type input "Pink_flower.jpg"
click at [375, 172] on button "Upload" at bounding box center [373, 170] width 24 height 7
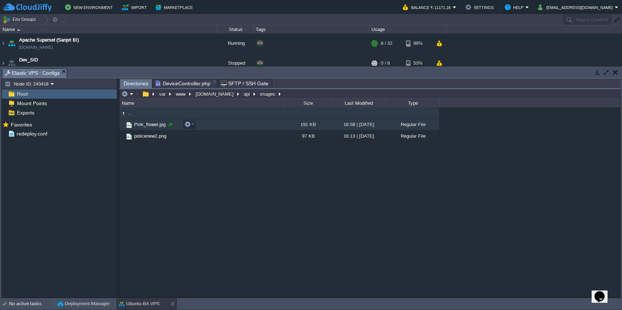
click at [171, 125] on div at bounding box center [170, 124] width 7 height 7
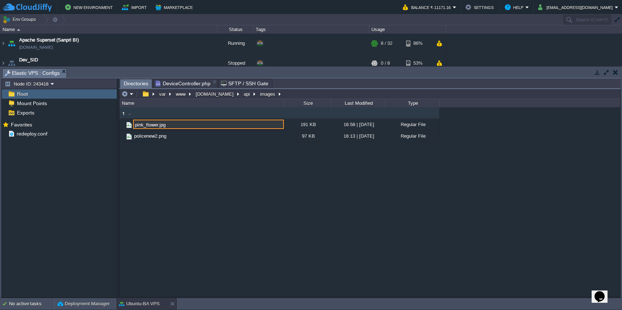
type input "pink_flower.jpg"
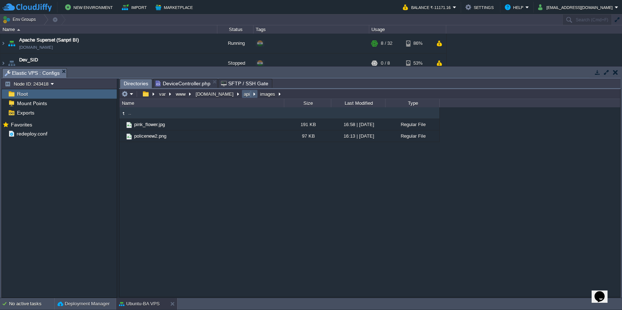
click at [243, 96] on button "api" at bounding box center [247, 94] width 9 height 7
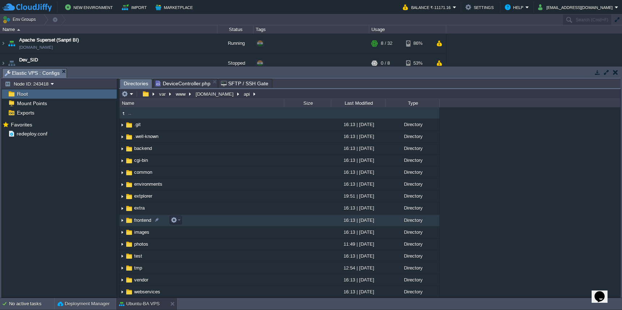
click at [240, 221] on td "frontend" at bounding box center [201, 221] width 165 height 12
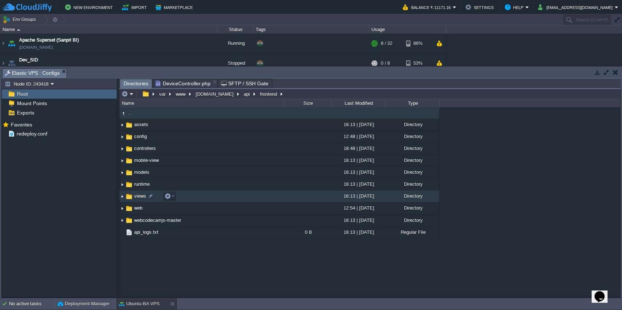
click at [244, 200] on td "views" at bounding box center [201, 197] width 165 height 12
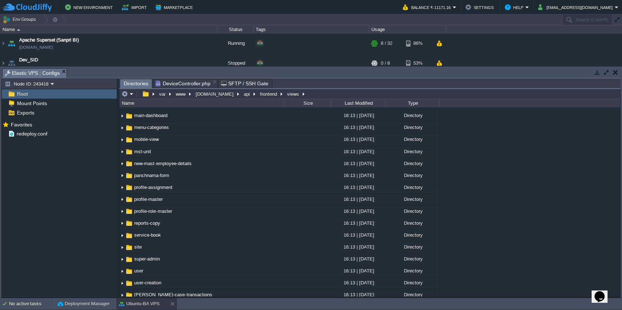
scroll to position [84, 0]
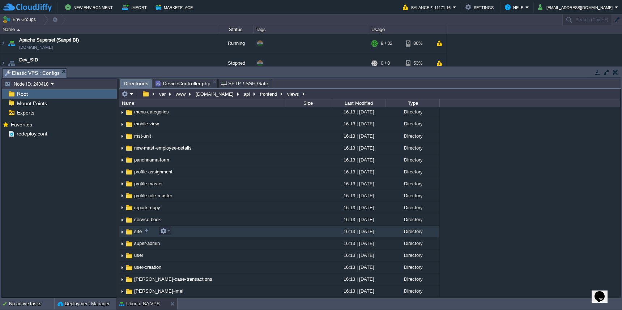
click at [310, 232] on td at bounding box center [307, 232] width 47 height 12
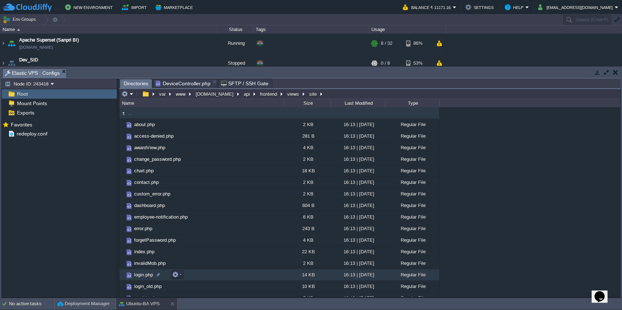
click at [260, 276] on td "login.php" at bounding box center [201, 275] width 165 height 12
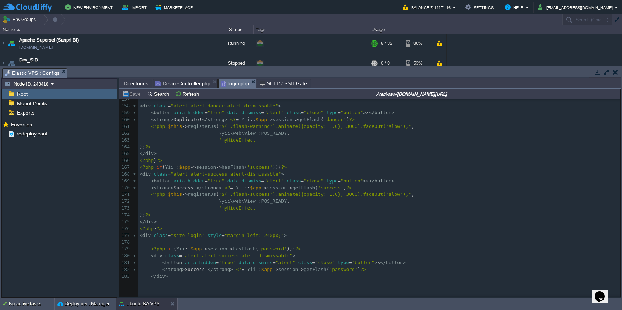
scroll to position [1118, 0]
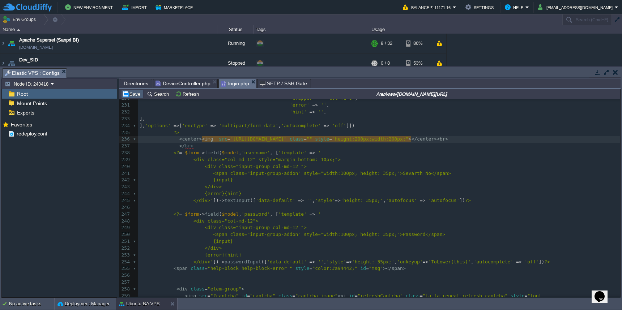
type textarea "images/p"
click at [133, 94] on button "Save" at bounding box center [132, 94] width 20 height 7
click at [189, 84] on span "DeviceController.php" at bounding box center [182, 83] width 55 height 9
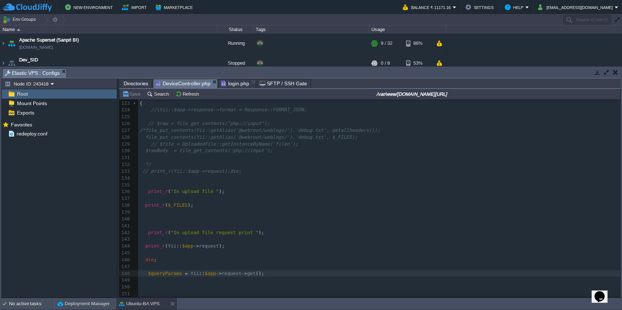
click at [298, 243] on pre "print_r ( Yii :: $app -> request );" at bounding box center [379, 246] width 482 height 7
type textarea "print_r(Yii::$app->request);"
drag, startPoint x: 140, startPoint y: 238, endPoint x: 243, endPoint y: 238, distance: 103.0
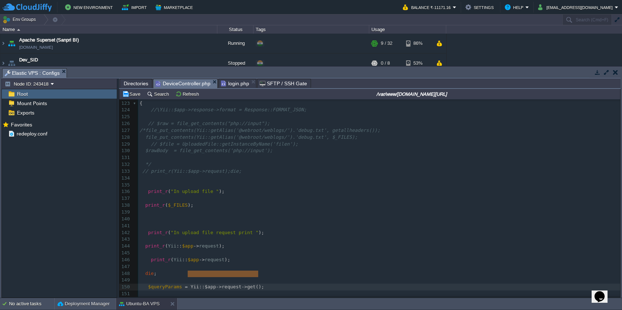
type textarea "Yii::$app->request->get()"
drag, startPoint x: 189, startPoint y: 276, endPoint x: 262, endPoint y: 275, distance: 73.0
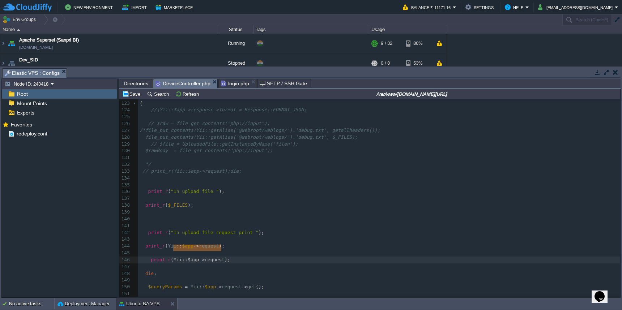
type textarea "Yii::$app->request"
drag, startPoint x: 174, startPoint y: 250, endPoint x: 225, endPoint y: 250, distance: 50.6
click at [133, 94] on button "Save" at bounding box center [132, 94] width 20 height 7
click at [192, 189] on span ""In upload file "" at bounding box center [195, 191] width 48 height 5
type textarea "upload"
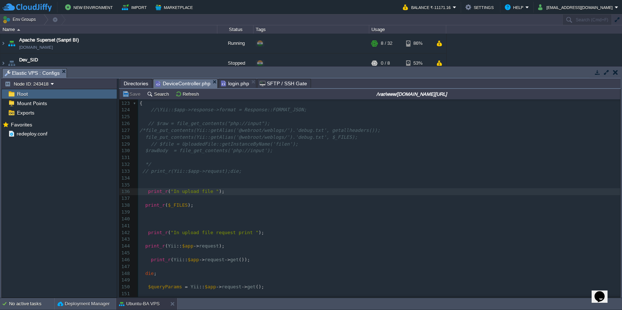
type textarea "In upload file"
click at [420, 114] on pre at bounding box center [379, 117] width 482 height 7
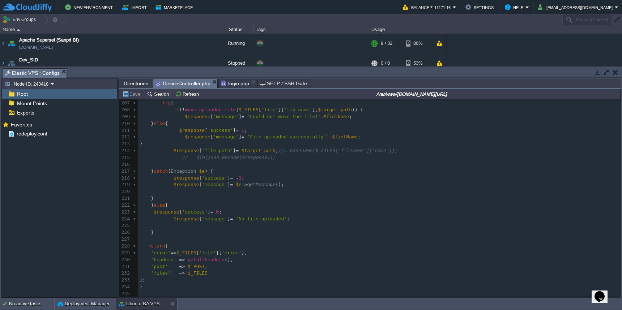
scroll to position [1381, 0]
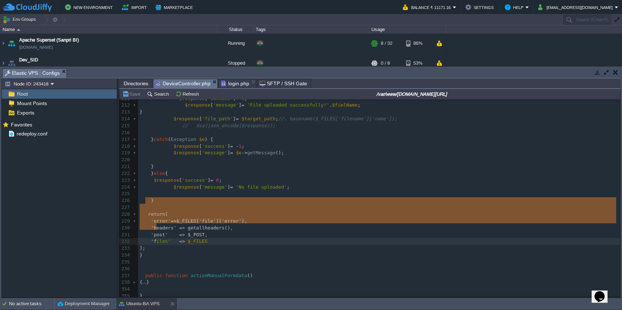
type textarea "return [ 'error'=>$_FILES['file']['error'], 'headers' => getallheaders(), 'post…"
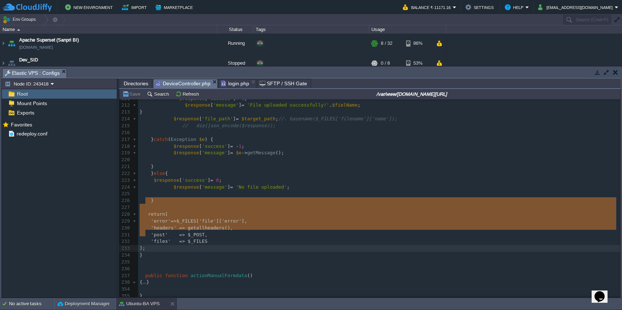
drag, startPoint x: 145, startPoint y: 202, endPoint x: 155, endPoint y: 231, distance: 30.5
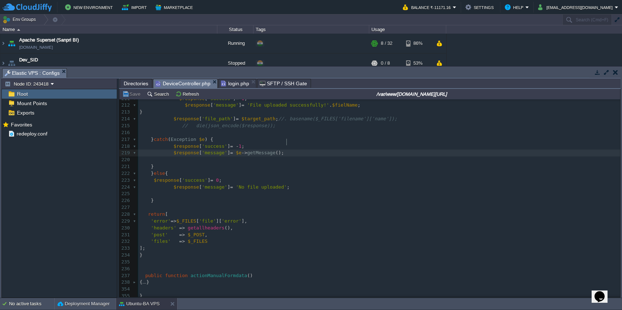
click at [316, 150] on pre "$response [ 'message' ] = $e -> getMessage ();" at bounding box center [379, 153] width 482 height 7
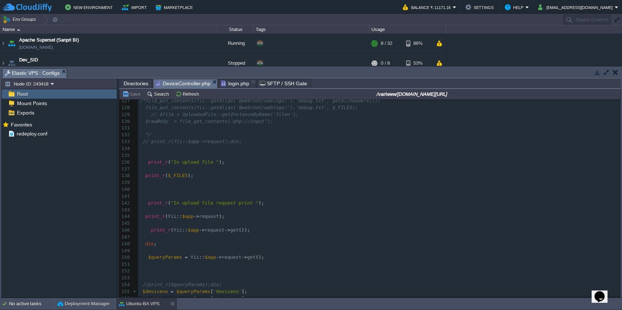
click at [281, 254] on pre "$queryParams = Yii :: $app -> request -> get ();" at bounding box center [379, 257] width 482 height 7
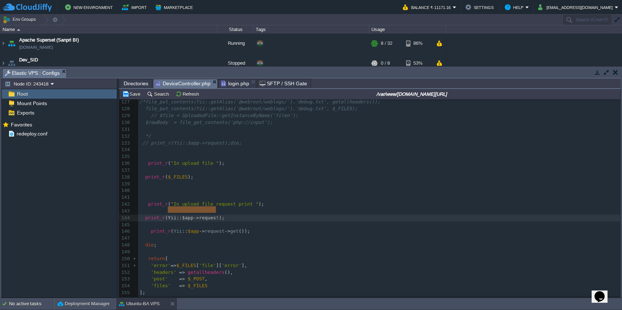
type textarea "Yii::$app->request"
drag, startPoint x: 168, startPoint y: 210, endPoint x: 217, endPoint y: 211, distance: 49.5
click at [214, 283] on pre "'files' => $_FILES" at bounding box center [379, 286] width 482 height 7
type textarea ","
type textarea "'post_request'=>"
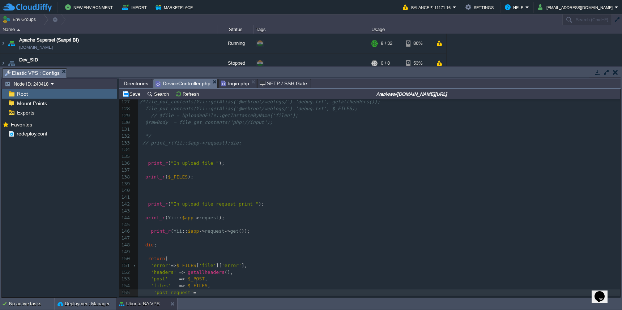
scroll to position [3, 32]
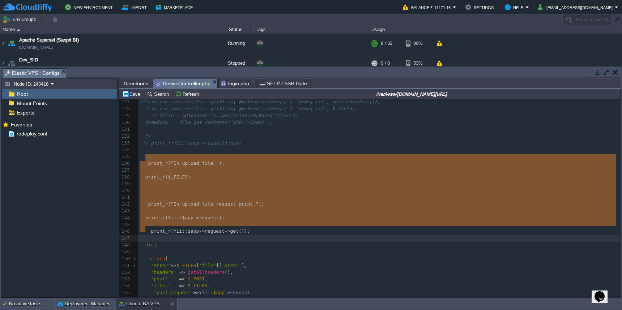
type textarea "print_r("In upload file "); print_r($_FILES); print_r("In upload file request p…"
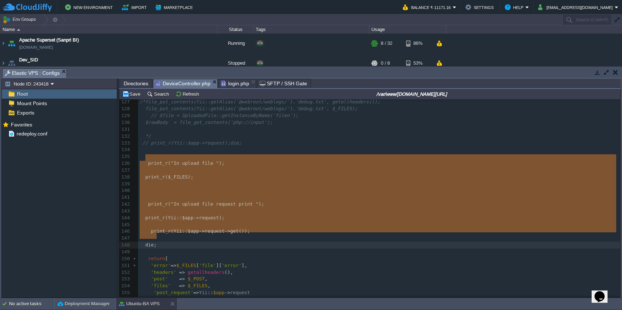
drag, startPoint x: 146, startPoint y: 158, endPoint x: 162, endPoint y: 233, distance: 76.6
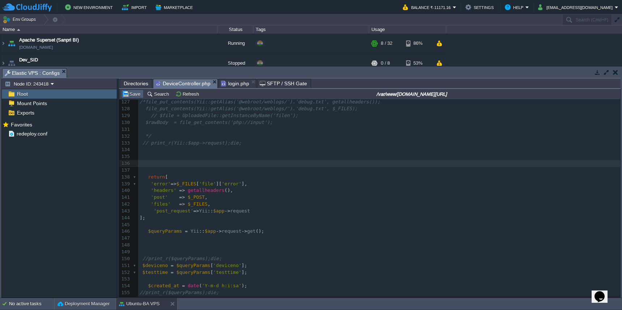
click at [132, 94] on button "Save" at bounding box center [132, 94] width 20 height 7
click at [264, 154] on pre at bounding box center [379, 156] width 482 height 7
paste textarea "/"
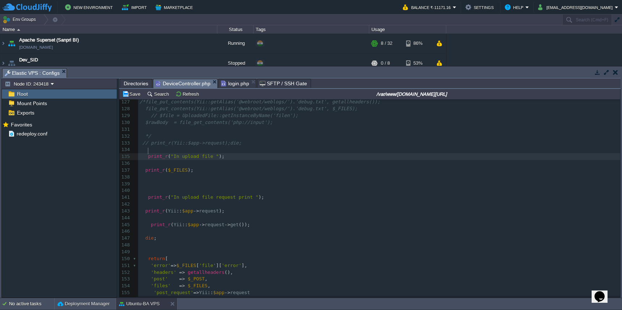
click at [147, 154] on span at bounding box center [144, 156] width 8 height 5
type textarea "/*"
click at [162, 235] on pre "die;" at bounding box center [379, 238] width 482 height 7
type textarea "*/"
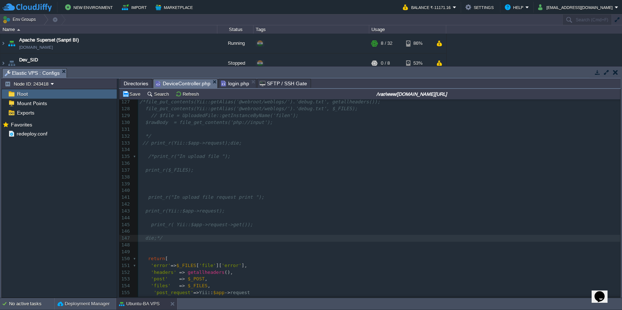
click at [256, 228] on pre at bounding box center [379, 231] width 482 height 7
click at [127, 93] on button "Save" at bounding box center [132, 94] width 20 height 7
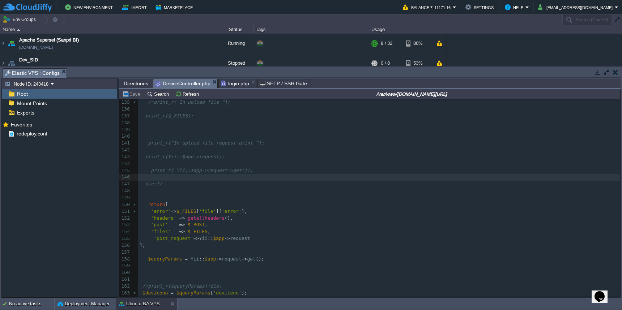
scroll to position [882, 0]
click at [283, 165] on pre "print_r( Yii::$app->request->get());" at bounding box center [379, 168] width 482 height 7
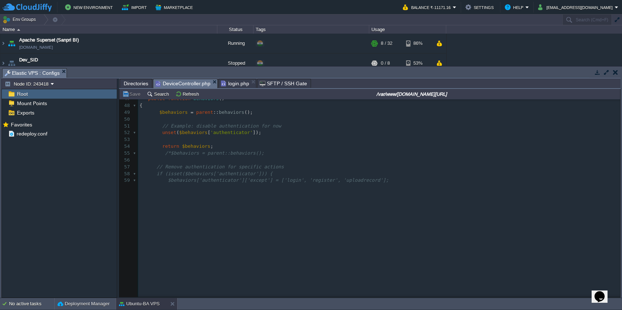
scroll to position [127, 0]
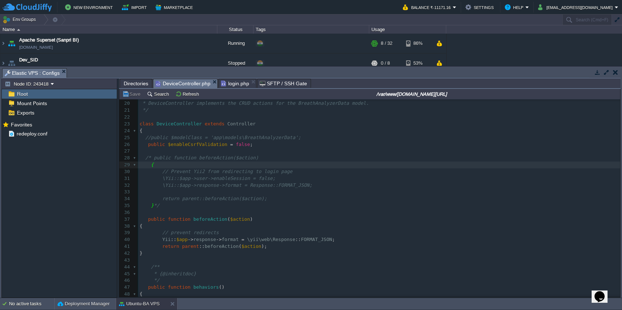
click at [300, 163] on pre "{" at bounding box center [379, 165] width 482 height 7
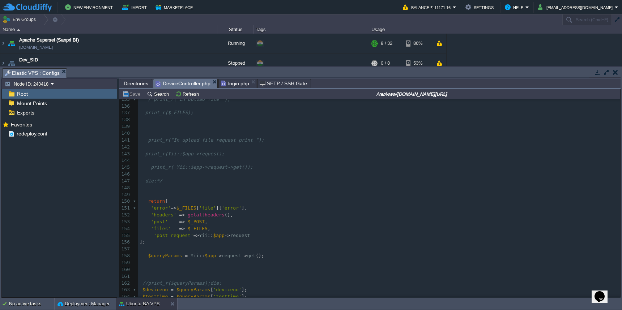
scroll to position [870, 0]
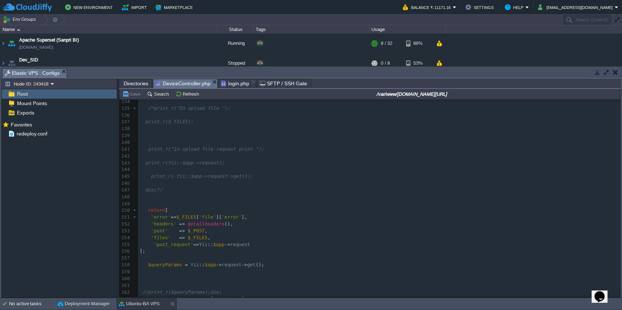
click at [146, 203] on div "xxxxxxxxxx { 127 /*file_put_contents(Yii::getAlias('@webroot/weblogs/').'debug.…" at bounding box center [379, 262] width 482 height 422
type textarea "/*"
click at [155, 249] on pre "];" at bounding box center [379, 252] width 482 height 7
type textarea "*/"
click at [134, 97] on button "Save" at bounding box center [132, 94] width 20 height 7
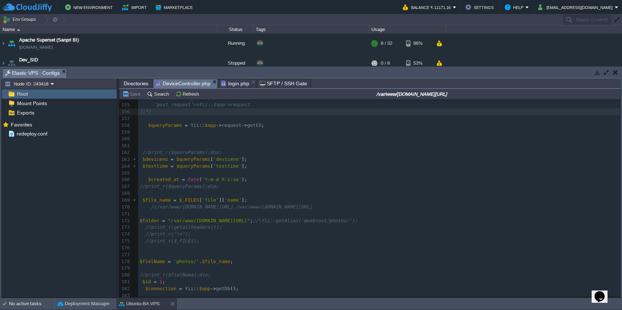
click at [136, 86] on span "Directories" at bounding box center [136, 83] width 25 height 9
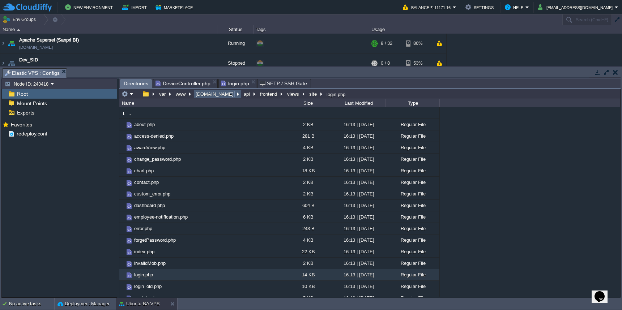
click at [212, 95] on button "[DOMAIN_NAME]" at bounding box center [215, 94] width 41 height 7
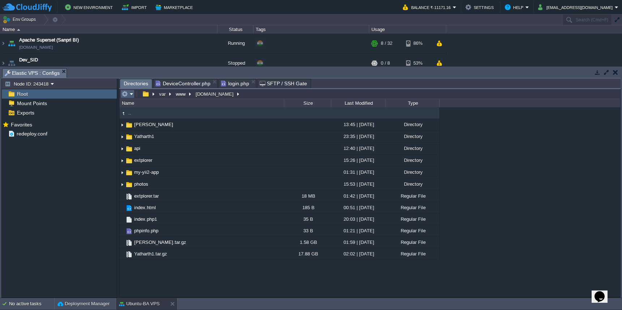
click at [129, 95] on em at bounding box center [127, 94] width 12 height 7
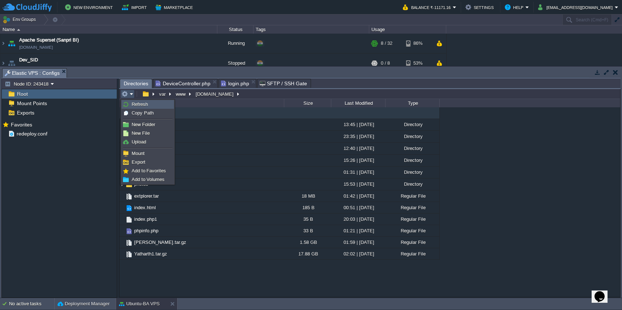
click at [130, 103] on link "Refresh" at bounding box center [148, 105] width 52 height 8
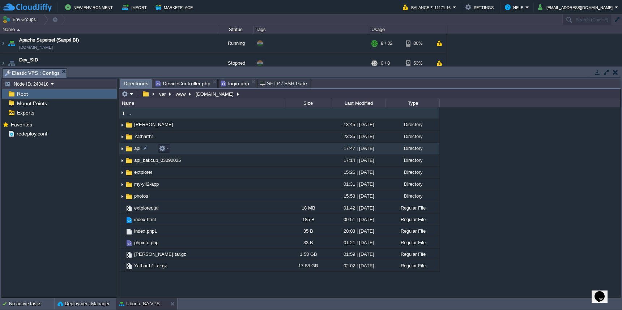
click at [123, 150] on img at bounding box center [122, 148] width 6 height 11
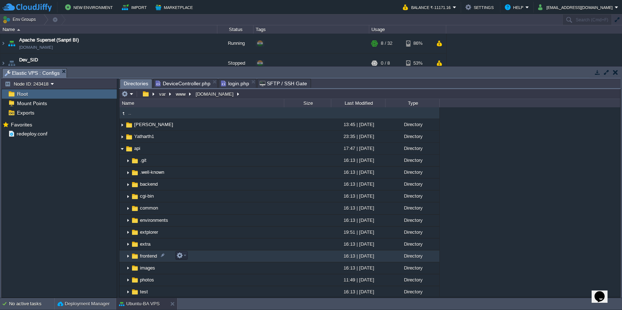
click at [204, 257] on td "frontend" at bounding box center [201, 257] width 165 height 12
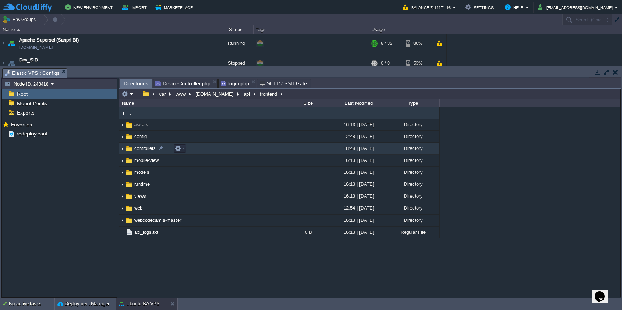
click at [215, 151] on td "controllers" at bounding box center [201, 149] width 165 height 12
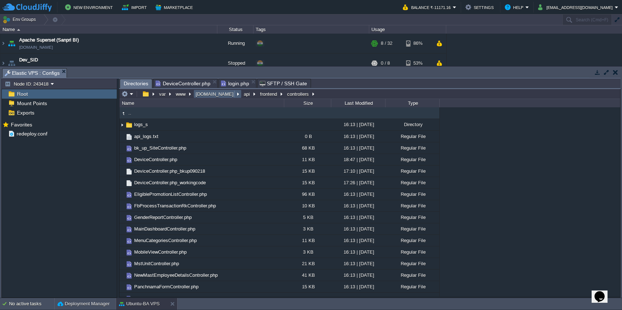
click at [206, 97] on button "[DOMAIN_NAME]" at bounding box center [215, 94] width 41 height 7
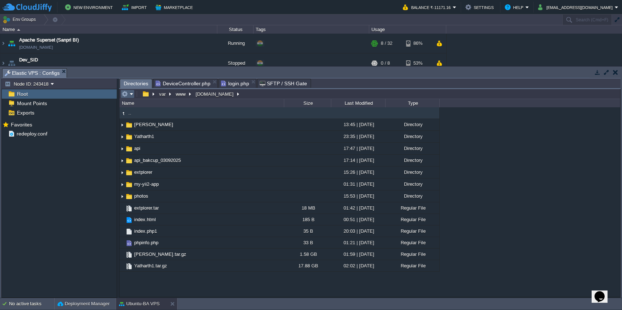
click at [130, 96] on em at bounding box center [127, 94] width 12 height 7
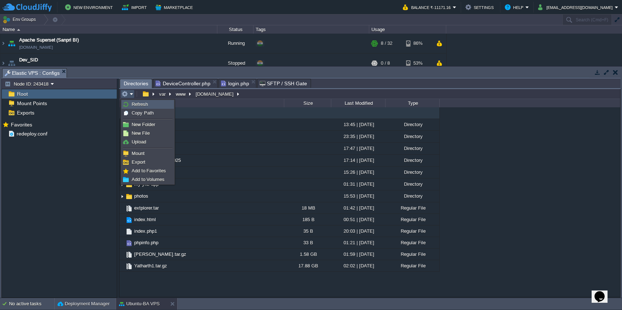
click at [131, 104] on link "Refresh" at bounding box center [148, 105] width 52 height 8
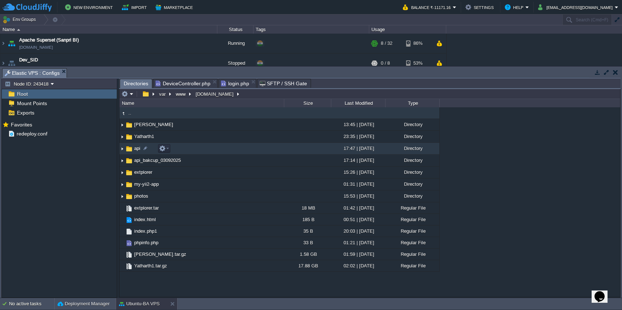
click at [198, 150] on td "api" at bounding box center [201, 149] width 165 height 12
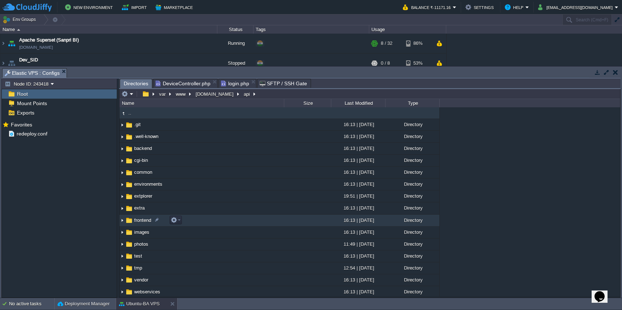
click at [196, 222] on td "frontend" at bounding box center [201, 221] width 165 height 12
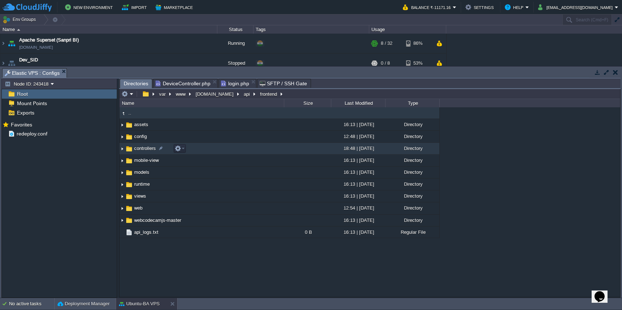
click at [257, 152] on td "controllers" at bounding box center [201, 149] width 165 height 12
